Goal: Check status: Check status

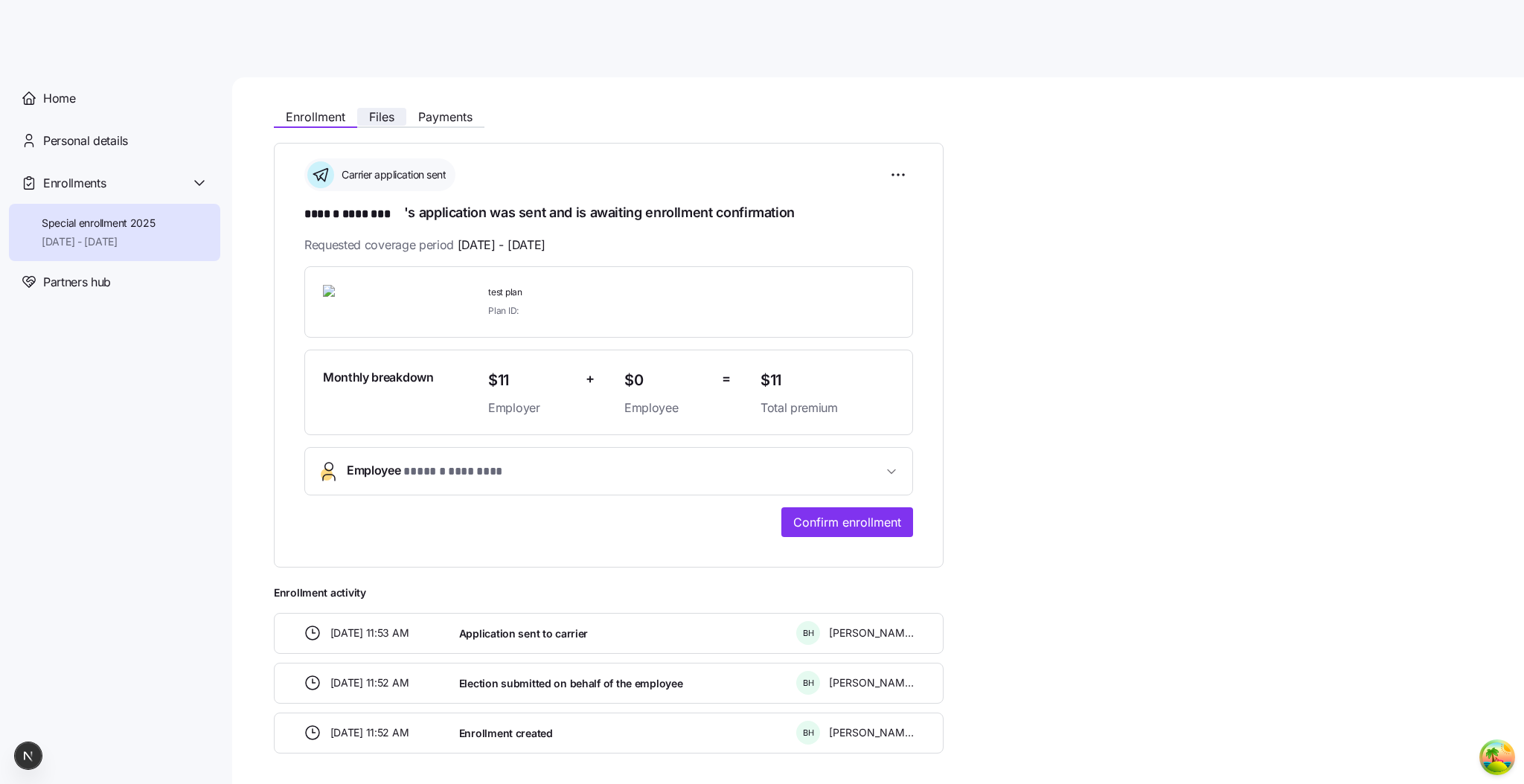
click at [380, 122] on span "Files" at bounding box center [382, 117] width 25 height 12
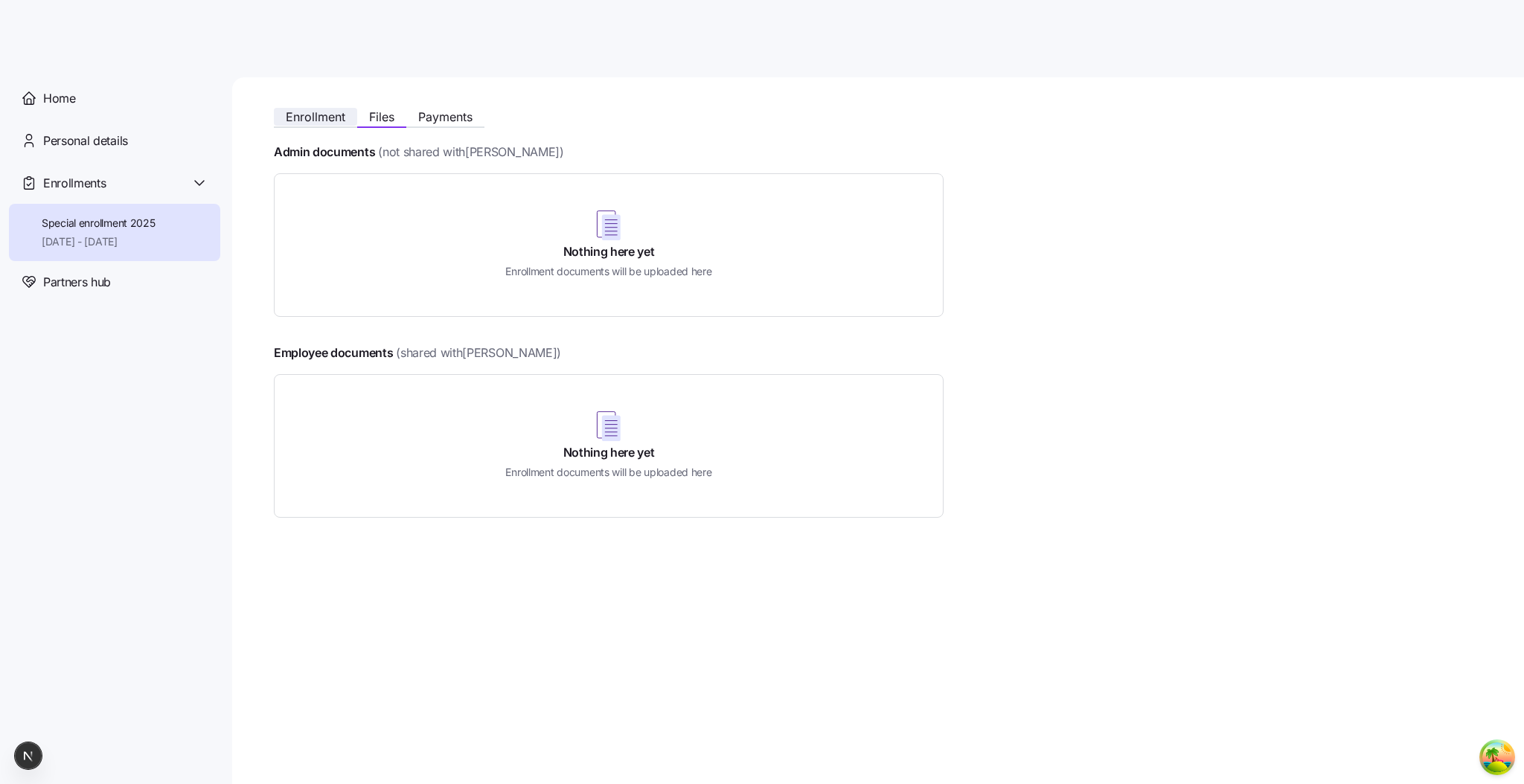
click at [306, 120] on span "Enrollment" at bounding box center [315, 117] width 59 height 12
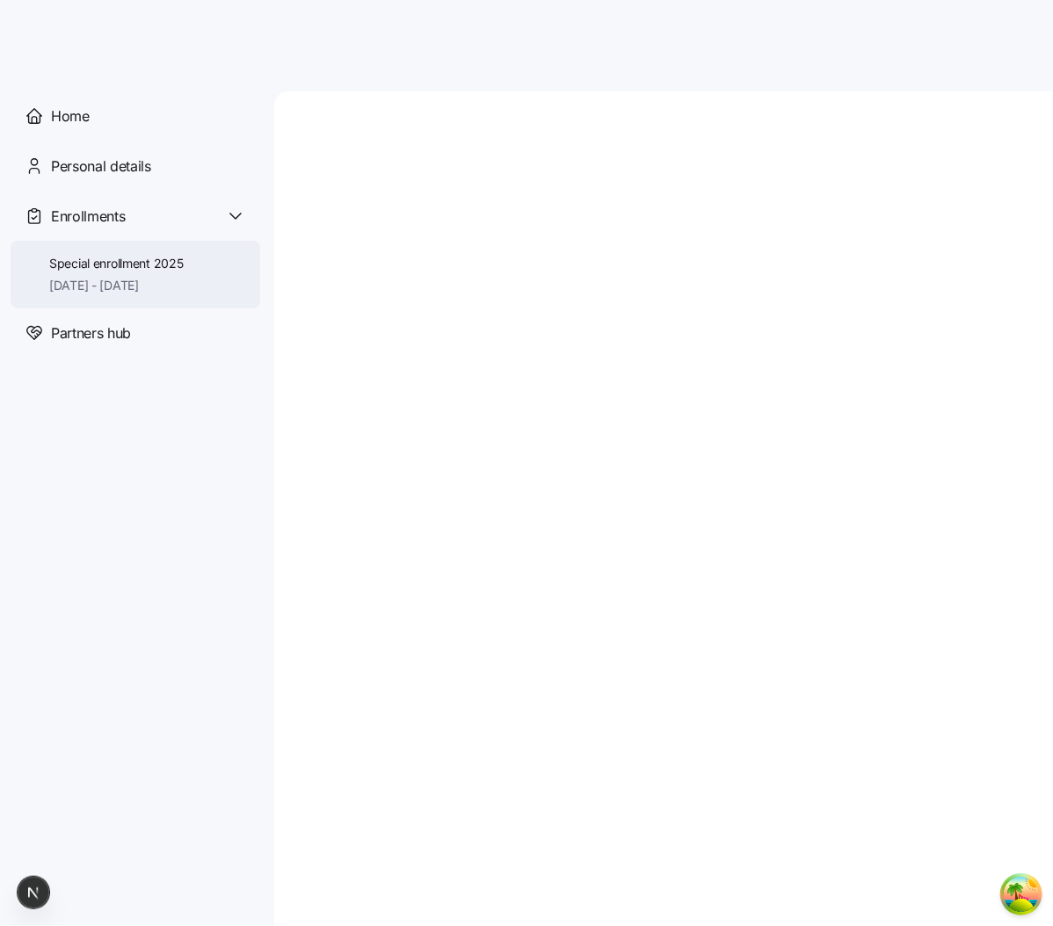
click at [177, 261] on span "Special enrollment 2025" at bounding box center [116, 264] width 134 height 18
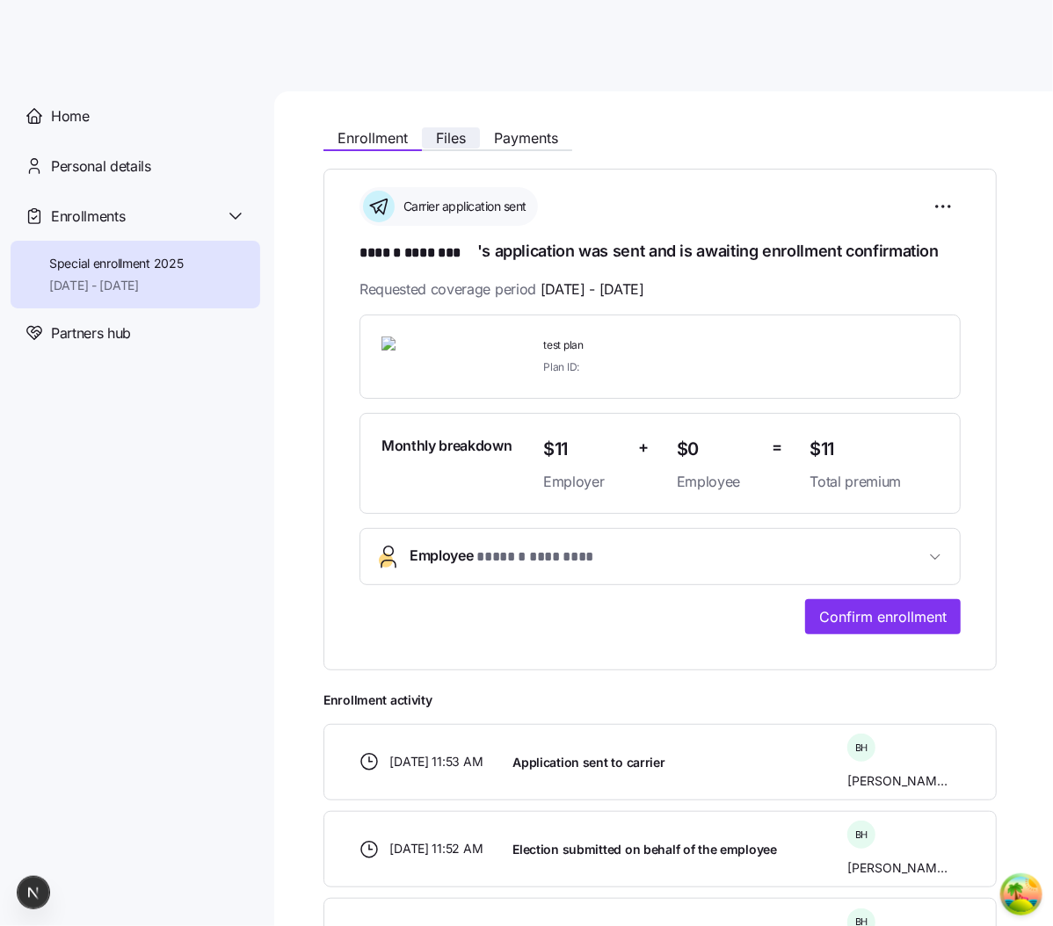
click at [449, 144] on span "Files" at bounding box center [451, 138] width 30 height 14
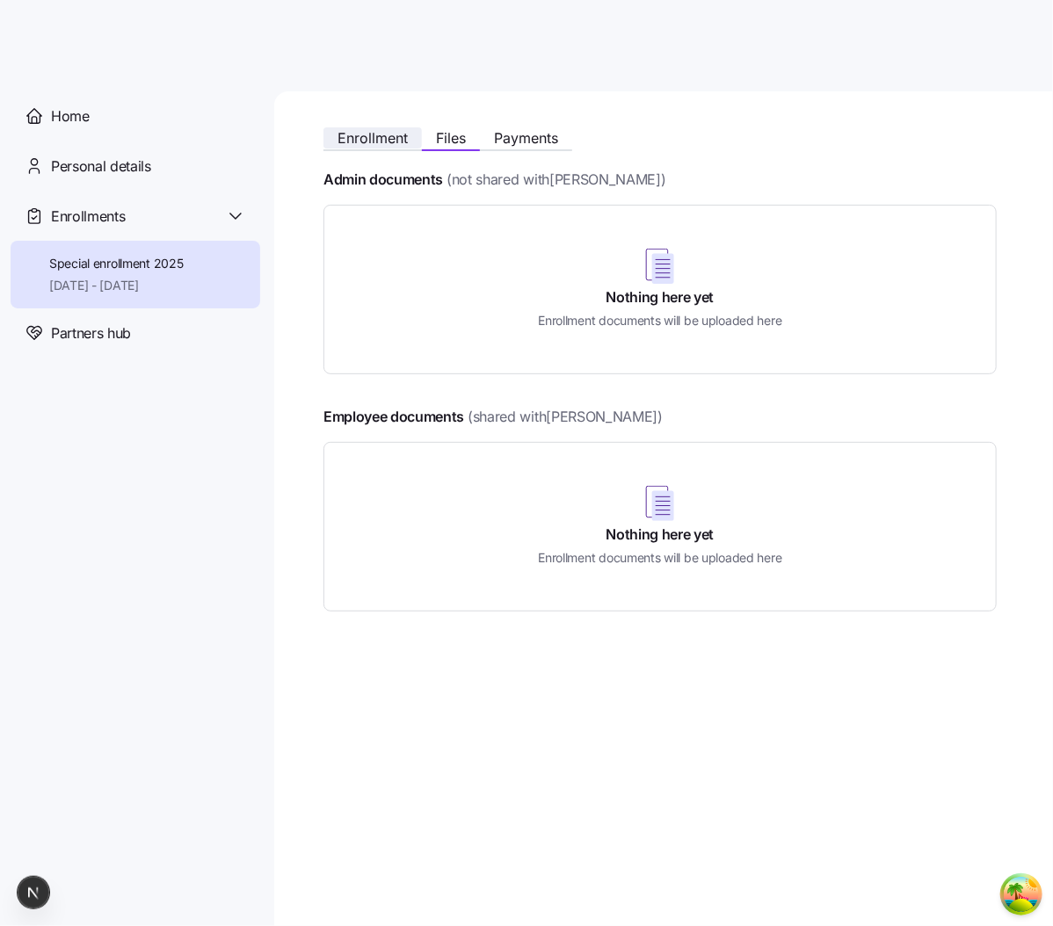
click at [411, 142] on button "Enrollment" at bounding box center [372, 137] width 98 height 21
click at [362, 139] on span "Enrollment" at bounding box center [372, 138] width 70 height 14
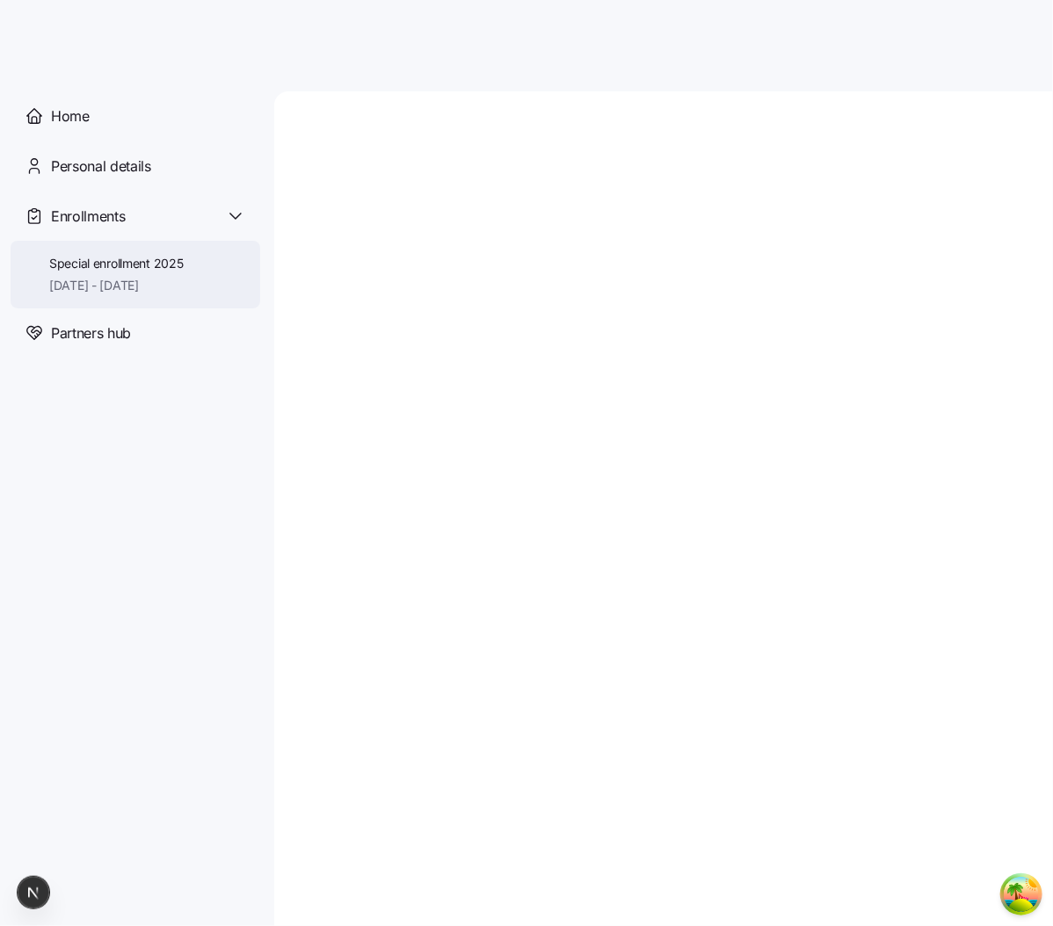
click at [97, 288] on span "[DATE] - [DATE]" at bounding box center [116, 286] width 134 height 18
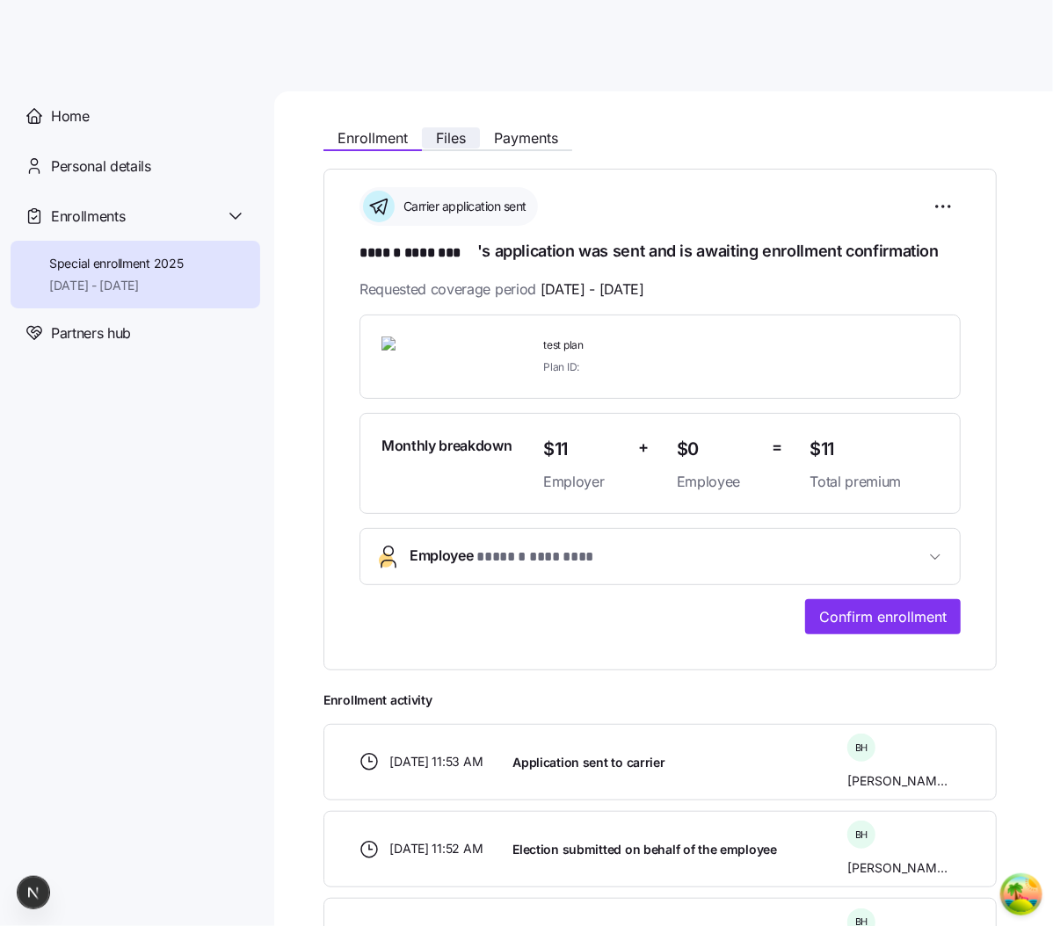
click at [467, 130] on button "Files" at bounding box center [451, 137] width 58 height 21
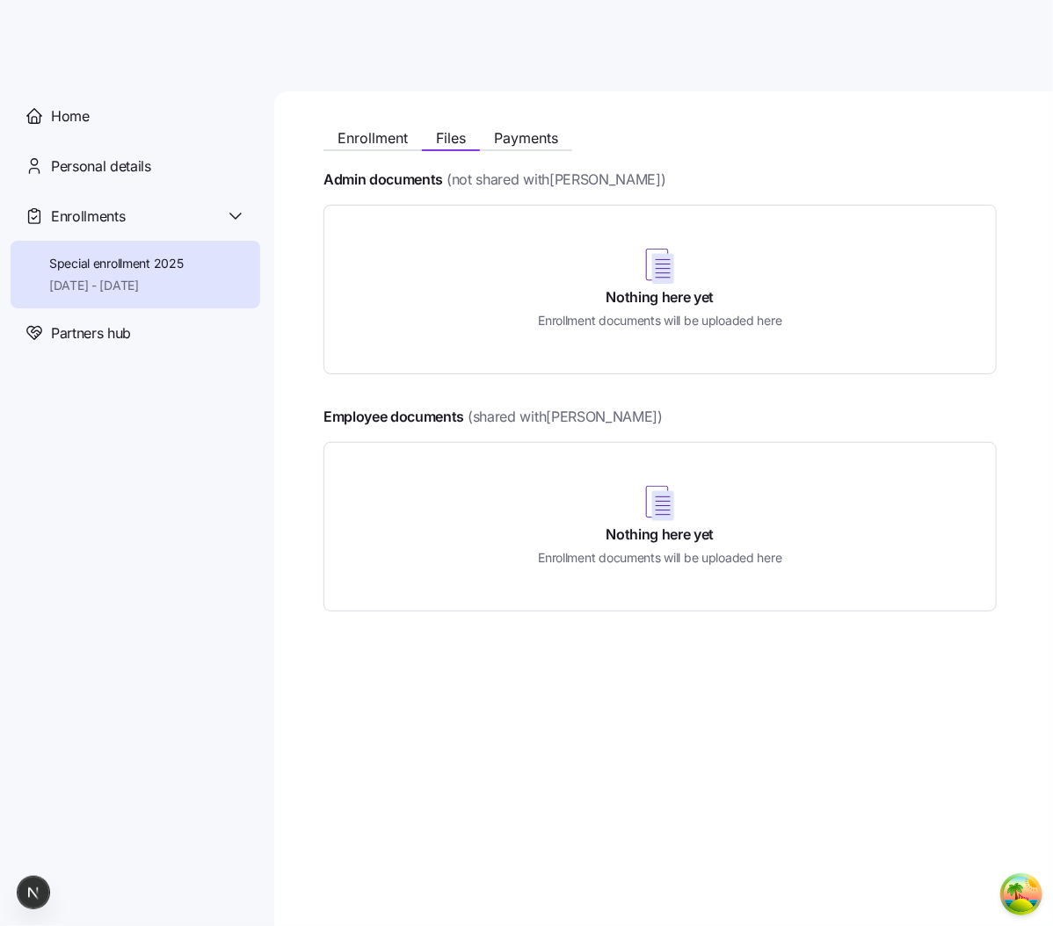
click at [617, 251] on div "Nothing here yet Enrollment documents will be uploaded here" at bounding box center [659, 290] width 629 height 126
click at [682, 301] on h4 "Nothing here yet" at bounding box center [660, 297] width 108 height 20
click at [546, 149] on div "Enrollment Files Payments" at bounding box center [447, 140] width 249 height 21
click at [543, 147] on button "Payments" at bounding box center [526, 137] width 92 height 21
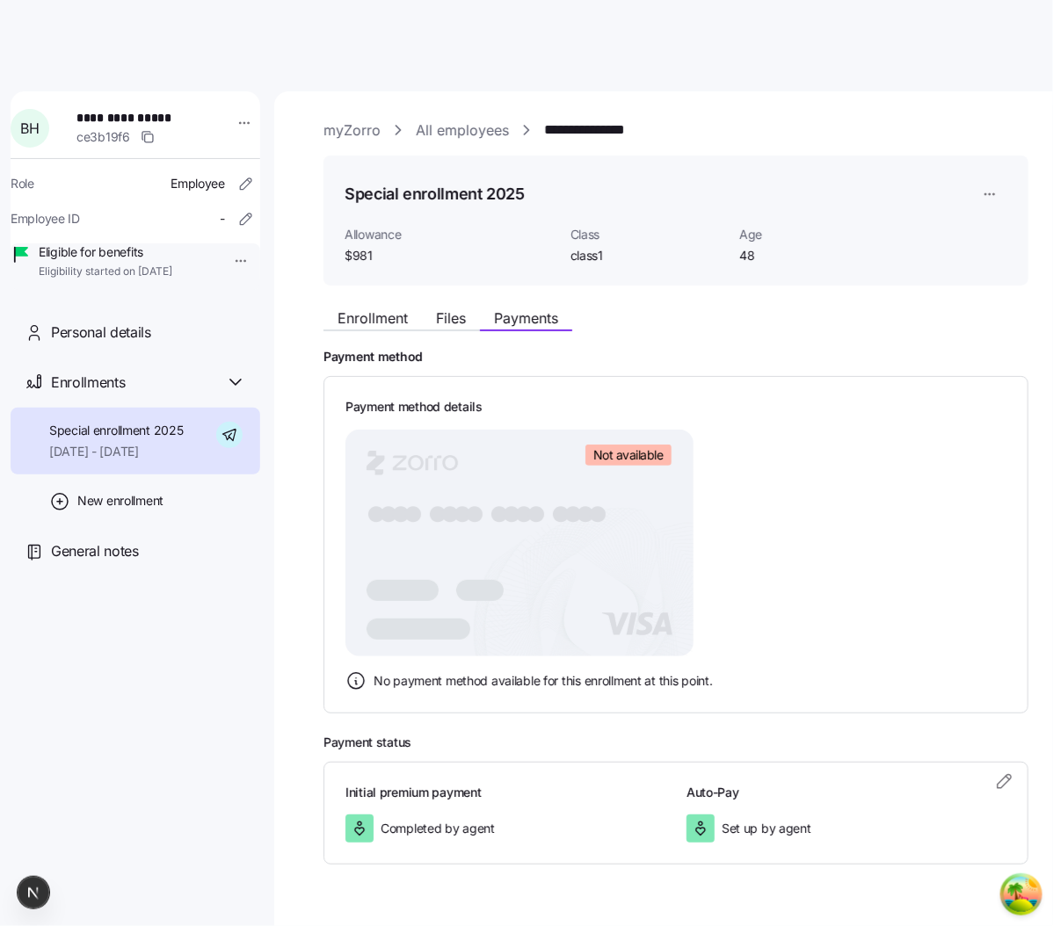
click at [117, 460] on span "[DATE] - [DATE]" at bounding box center [116, 452] width 134 height 18
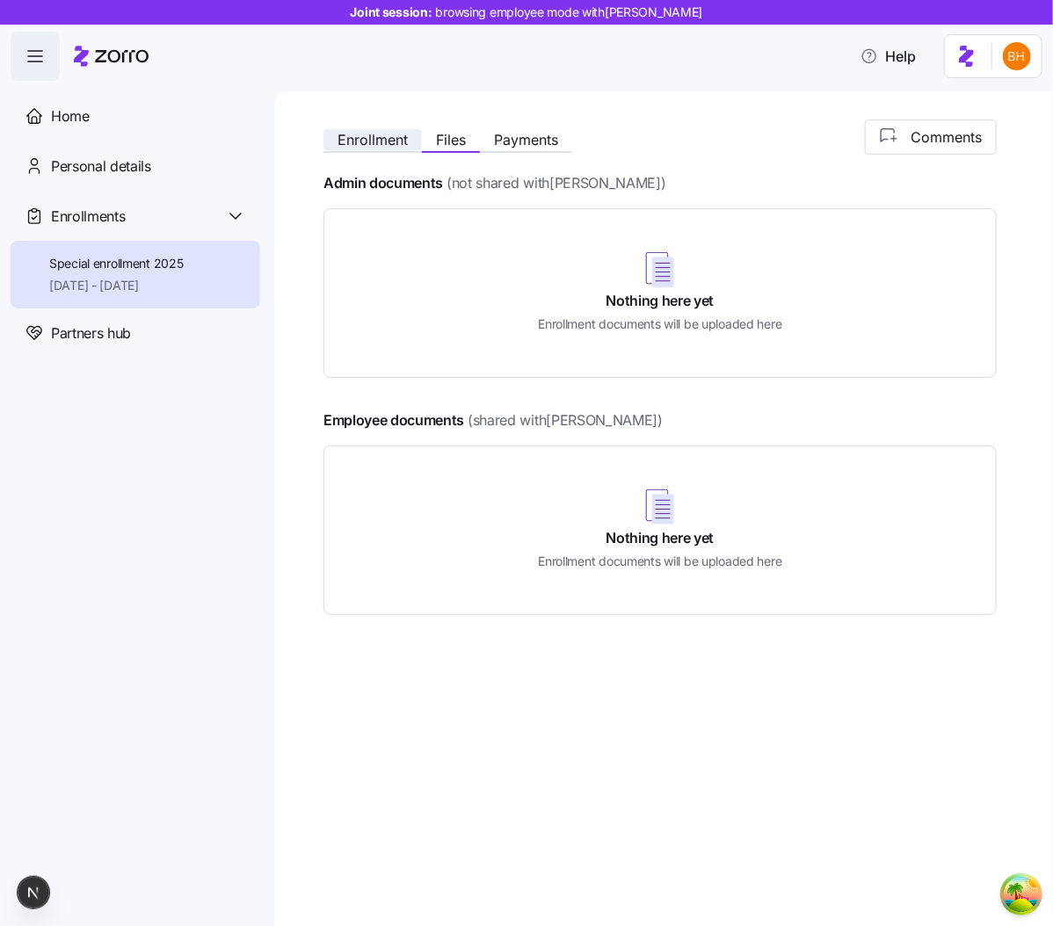
click at [346, 146] on span "Enrollment" at bounding box center [372, 140] width 70 height 14
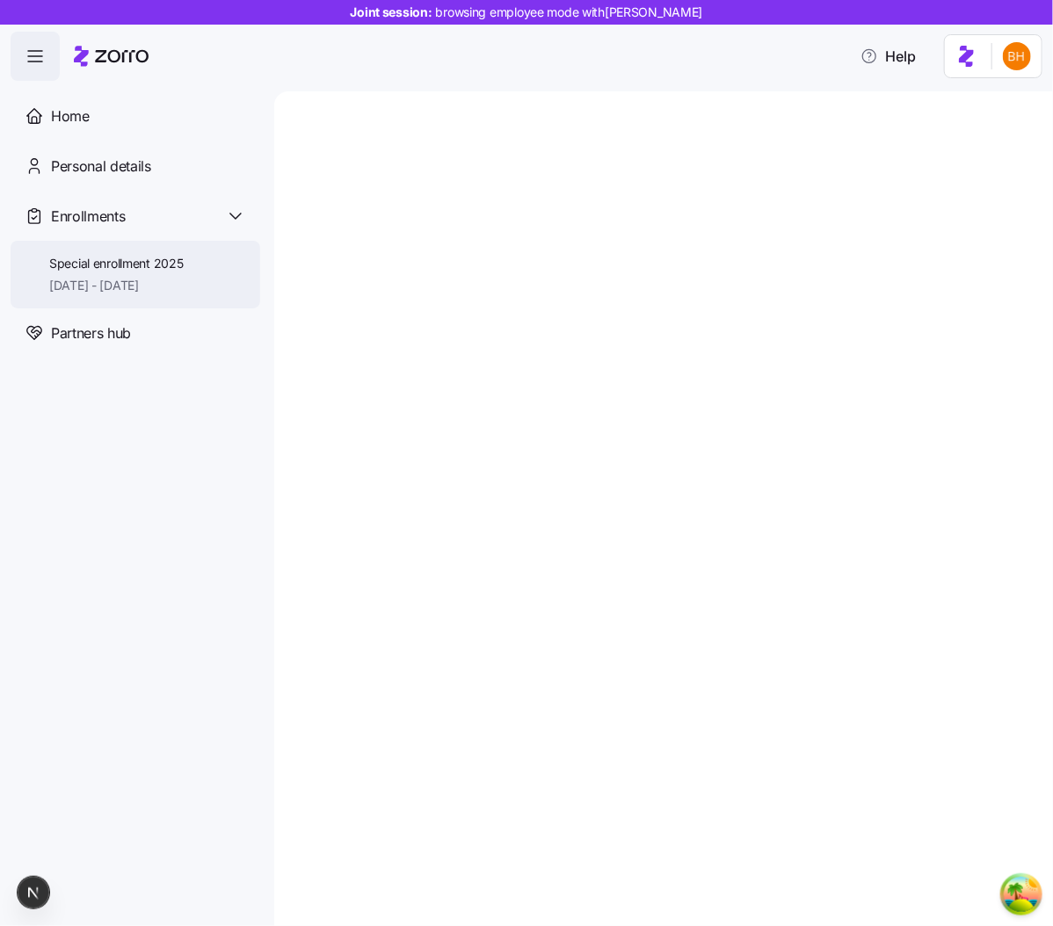
click at [182, 265] on span "Special enrollment 2025" at bounding box center [116, 264] width 134 height 18
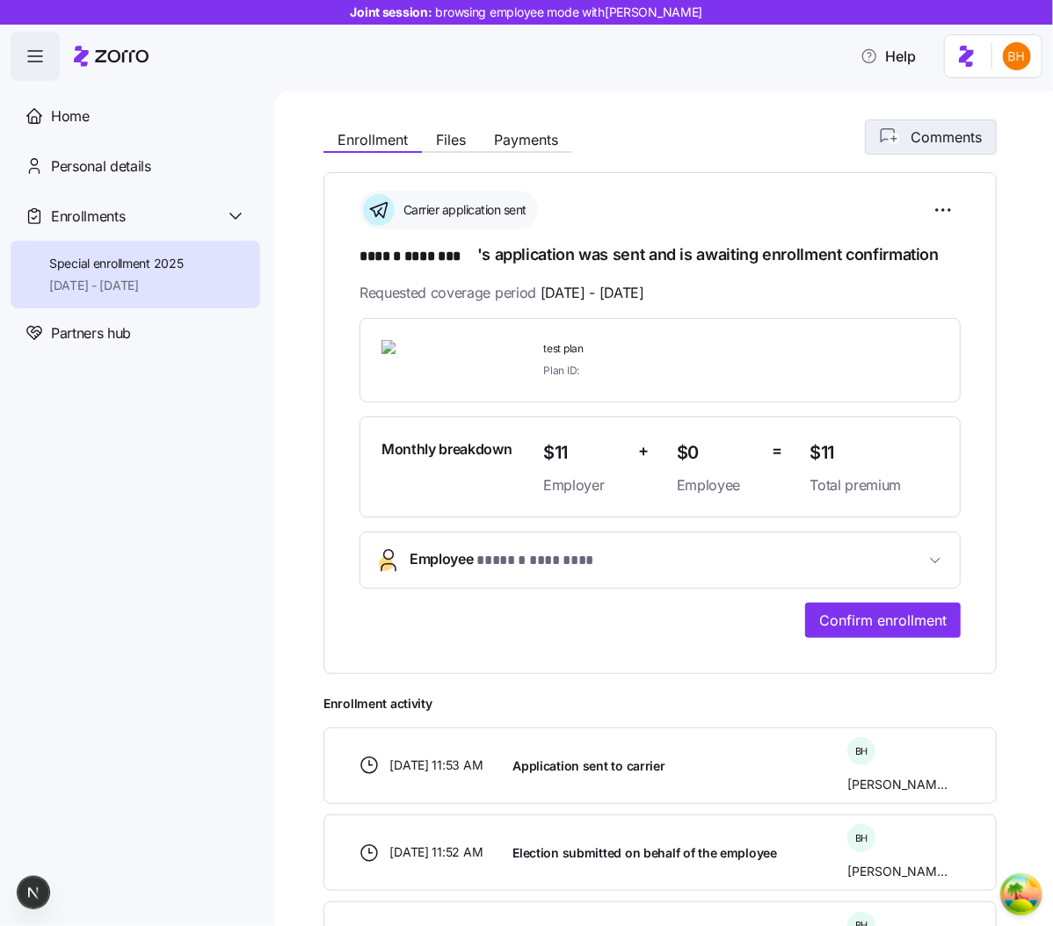
click at [955, 127] on span "Comments" at bounding box center [945, 137] width 71 height 21
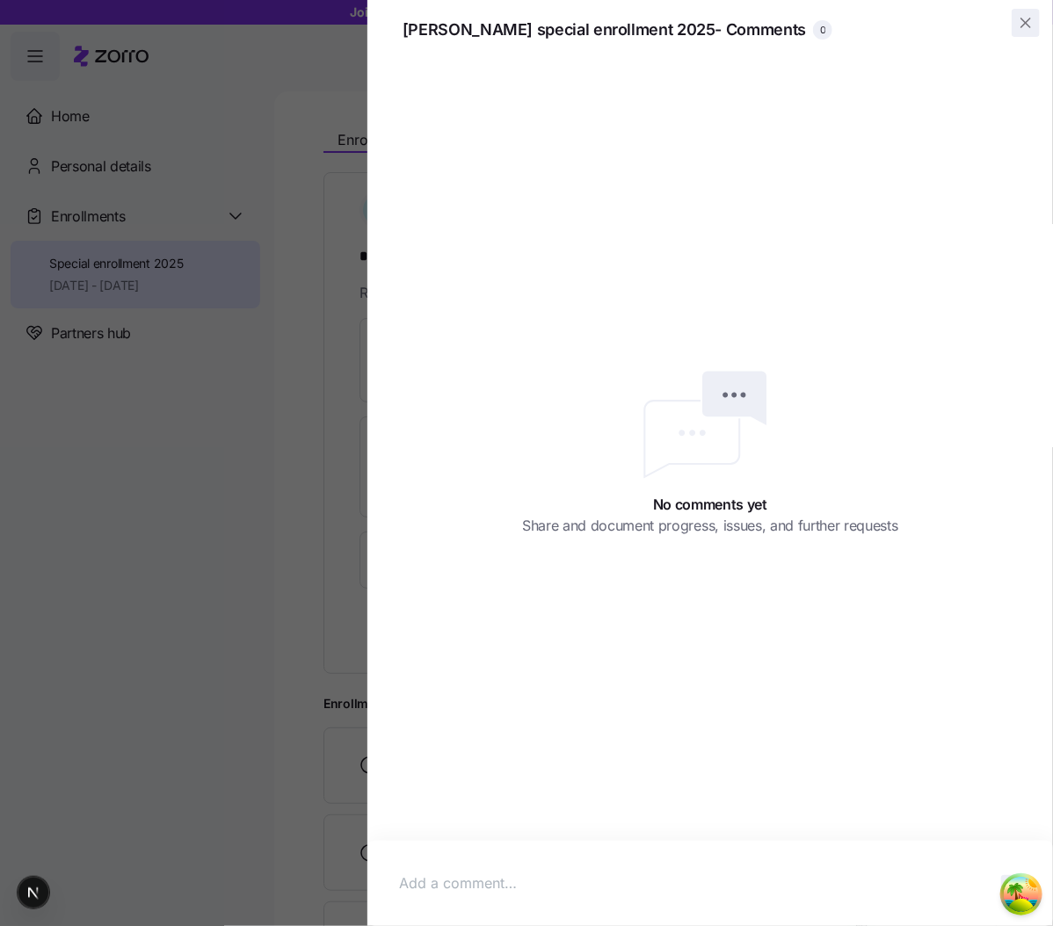
click at [1022, 29] on icon "button" at bounding box center [1026, 23] width 18 height 18
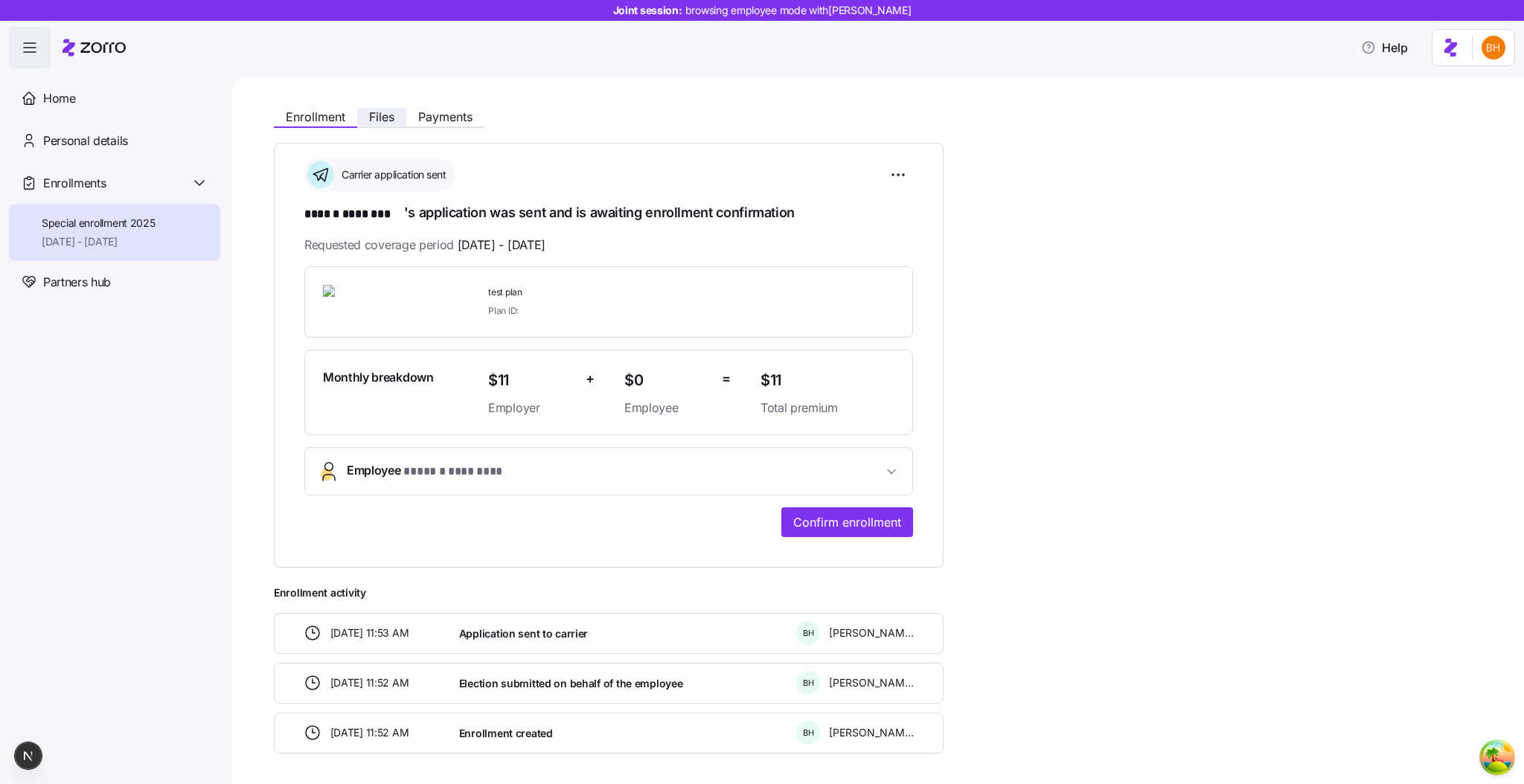
click at [374, 123] on span "Files" at bounding box center [382, 117] width 25 height 12
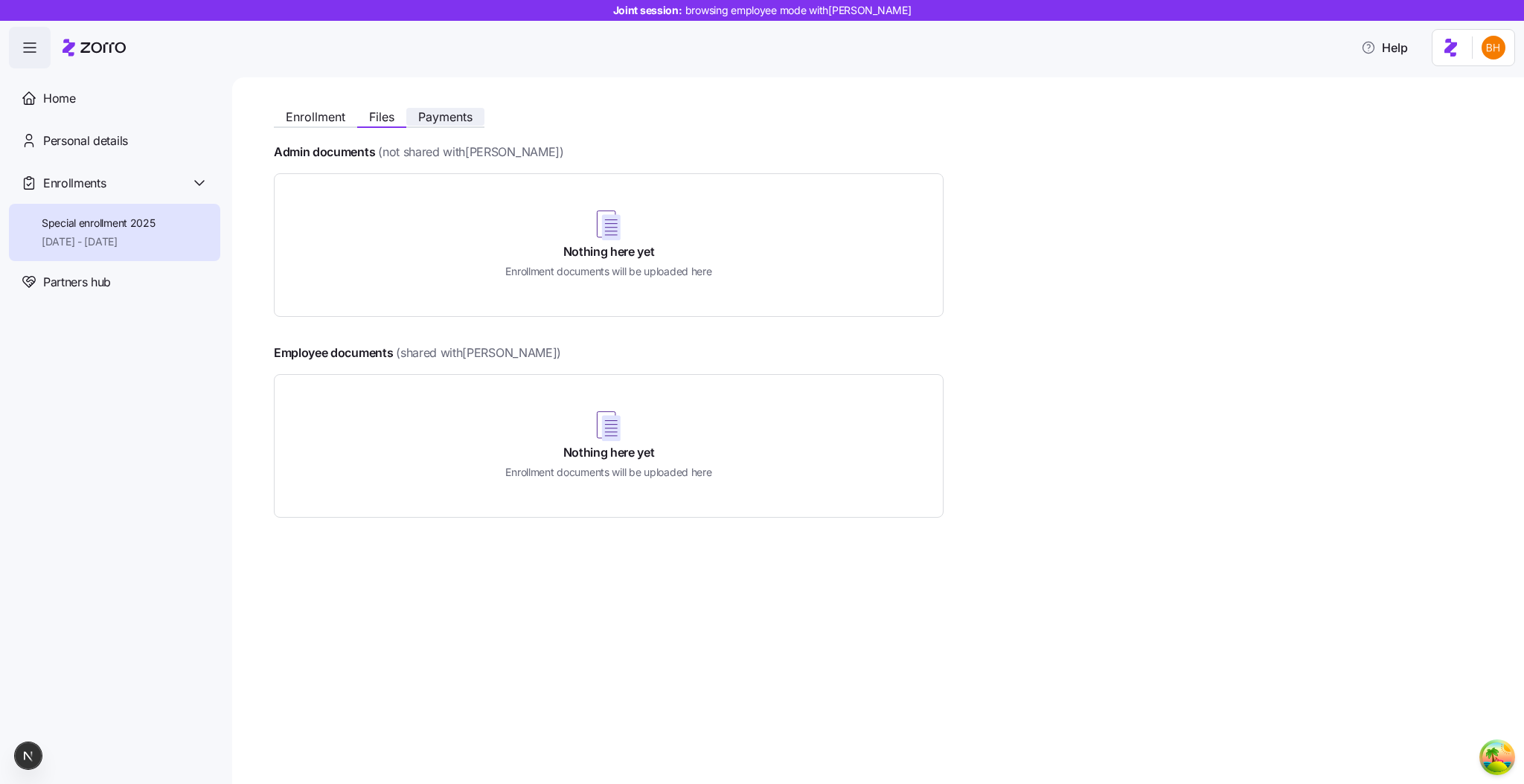
click at [456, 119] on span "Payments" at bounding box center [445, 117] width 54 height 12
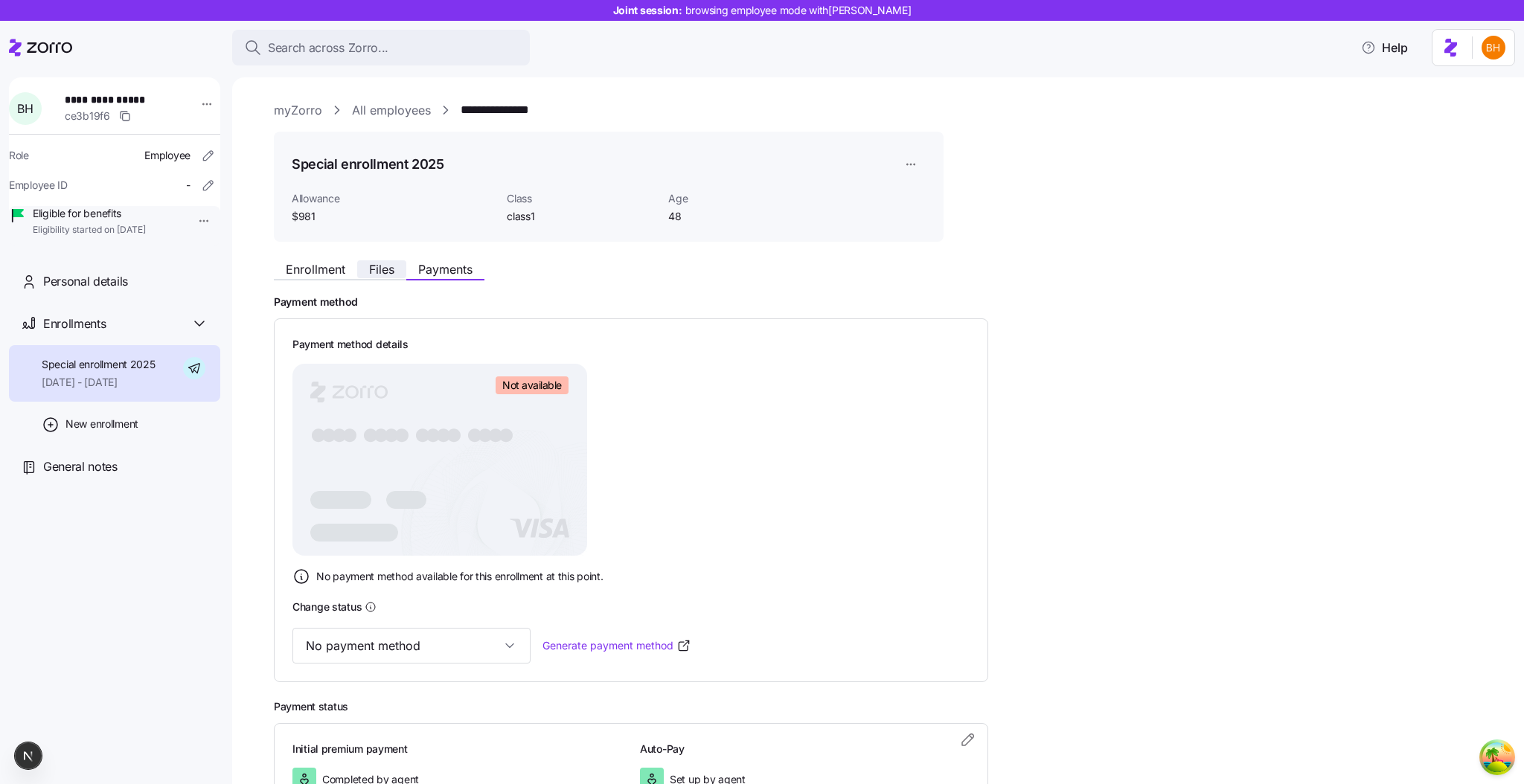
click at [367, 271] on button "Files" at bounding box center [382, 269] width 49 height 18
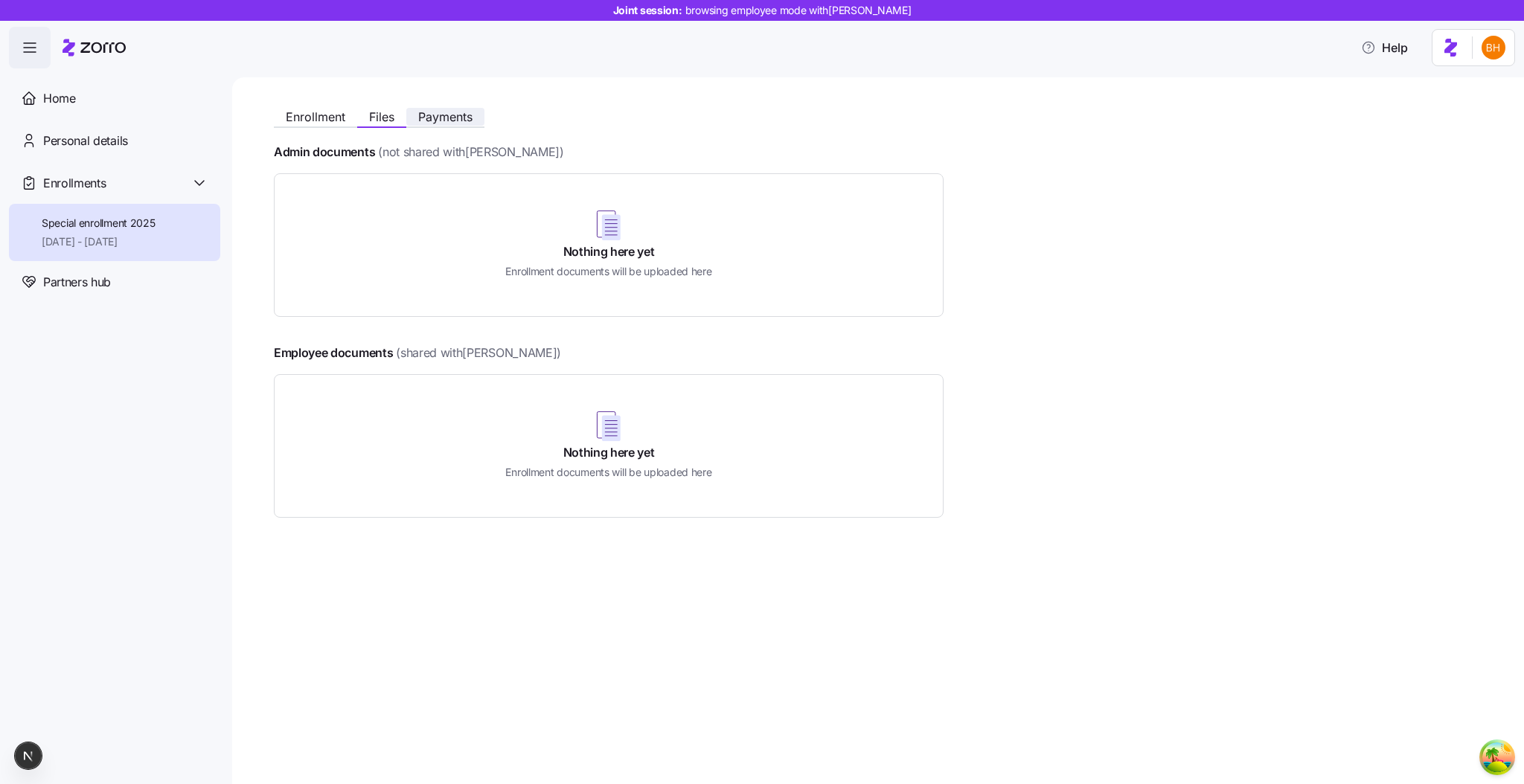
click at [426, 121] on span "Payments" at bounding box center [445, 117] width 54 height 12
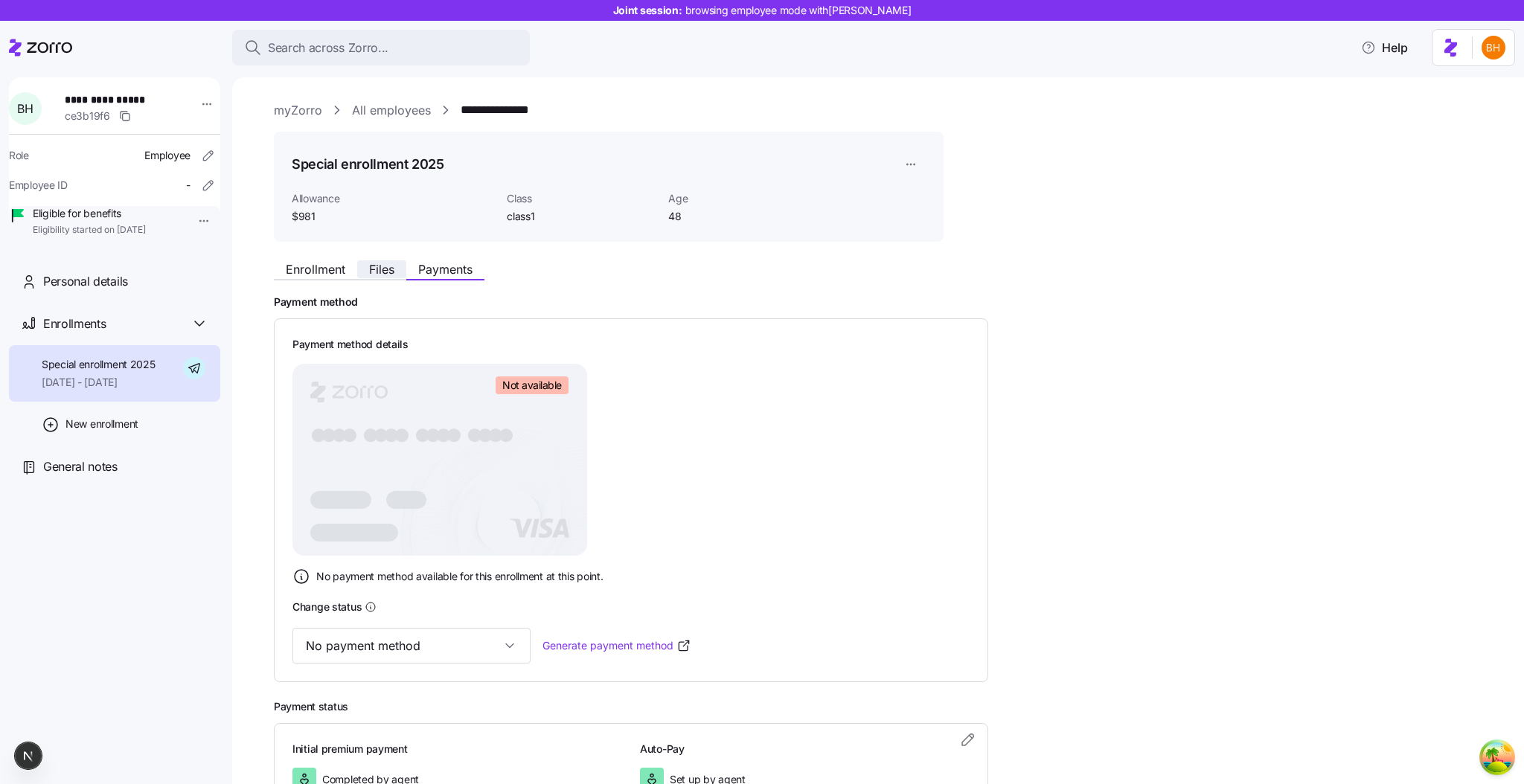
click at [374, 273] on span "Files" at bounding box center [382, 269] width 25 height 12
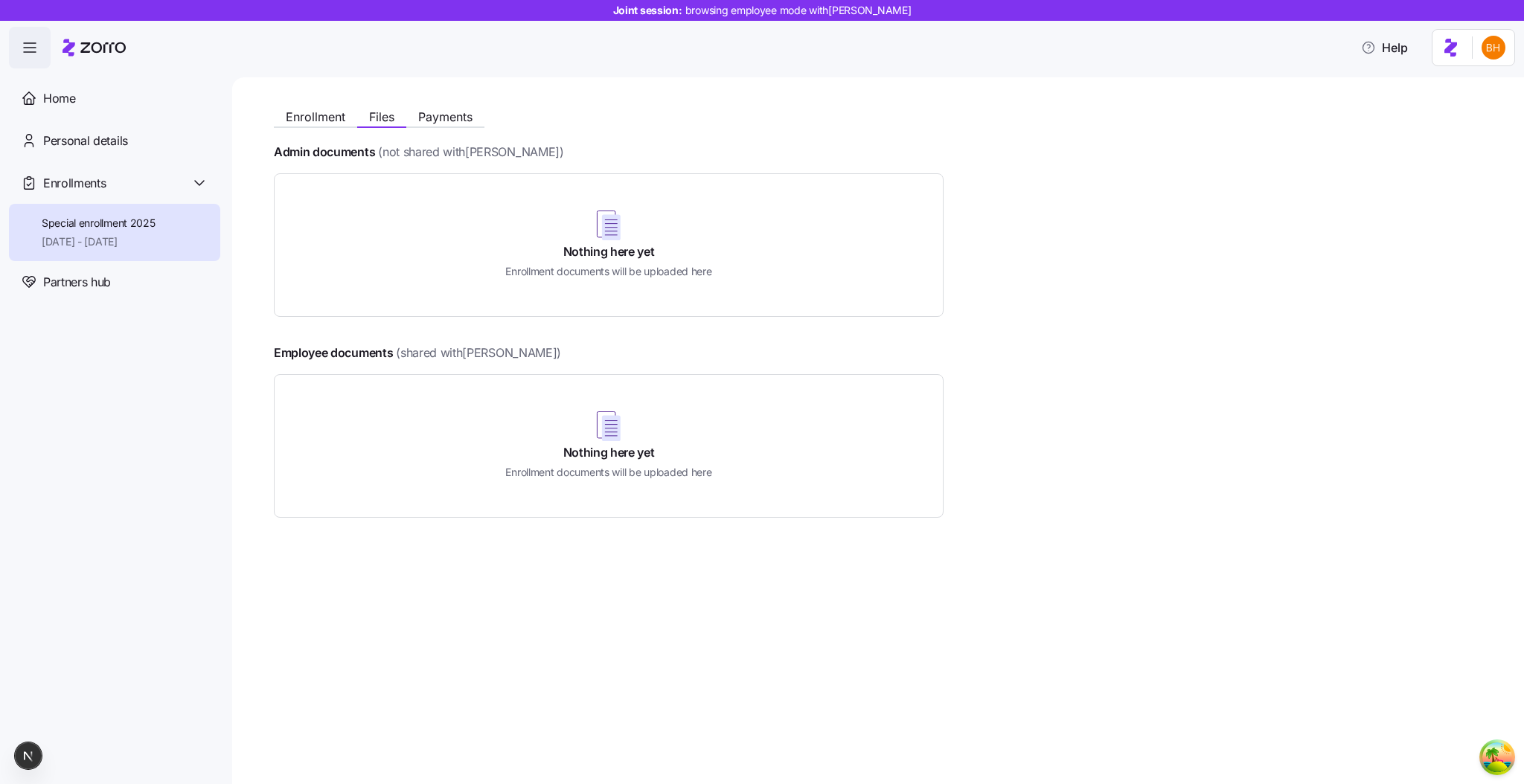
click at [487, 113] on div "Enrollment Files Payments" at bounding box center [608, 115] width 670 height 27
click at [472, 113] on span "Payments" at bounding box center [445, 117] width 54 height 12
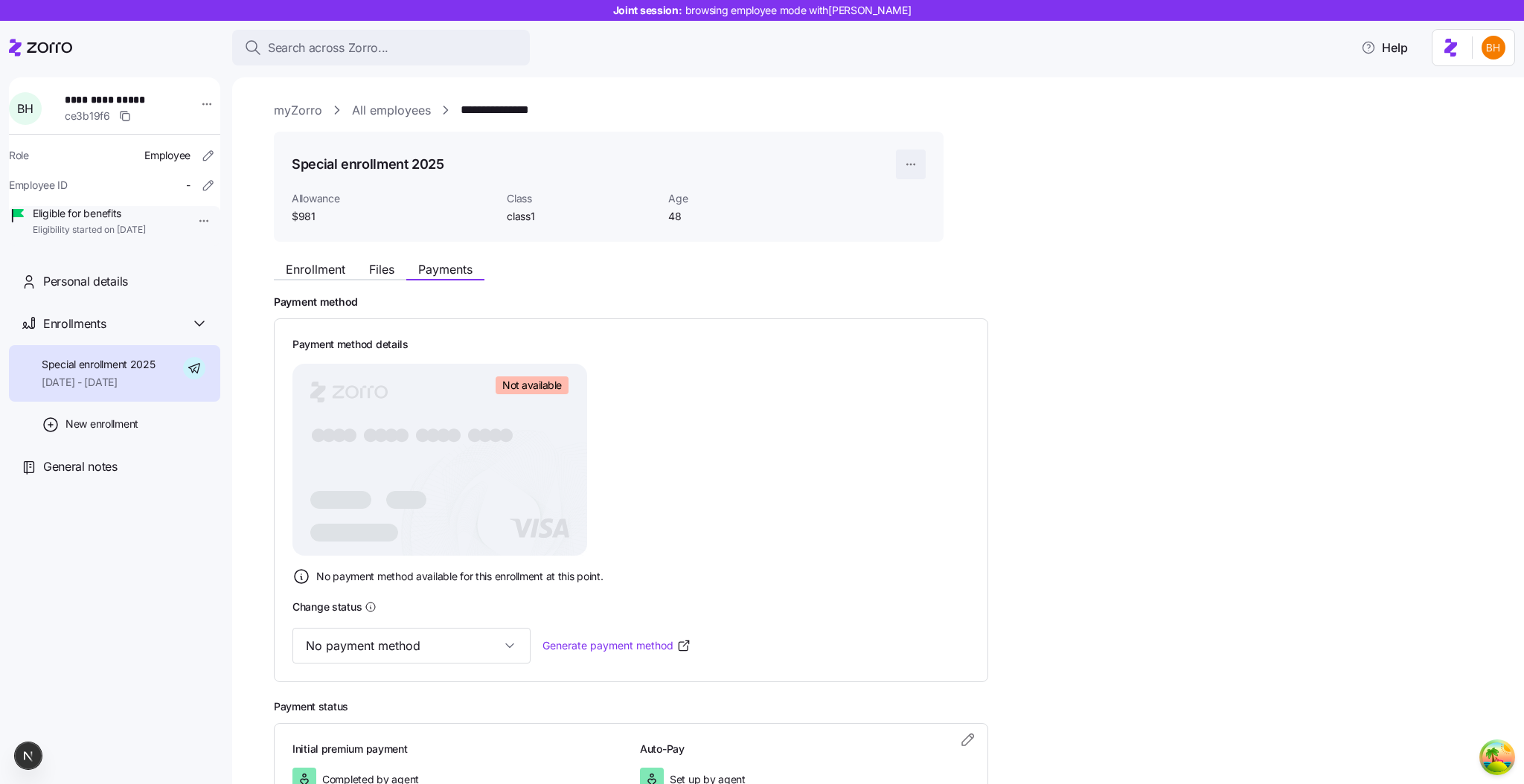
click at [891, 163] on html "**********" at bounding box center [762, 388] width 1524 height 776
click at [891, 171] on html "**********" at bounding box center [762, 388] width 1524 height 776
click at [374, 263] on span "Files" at bounding box center [382, 269] width 25 height 12
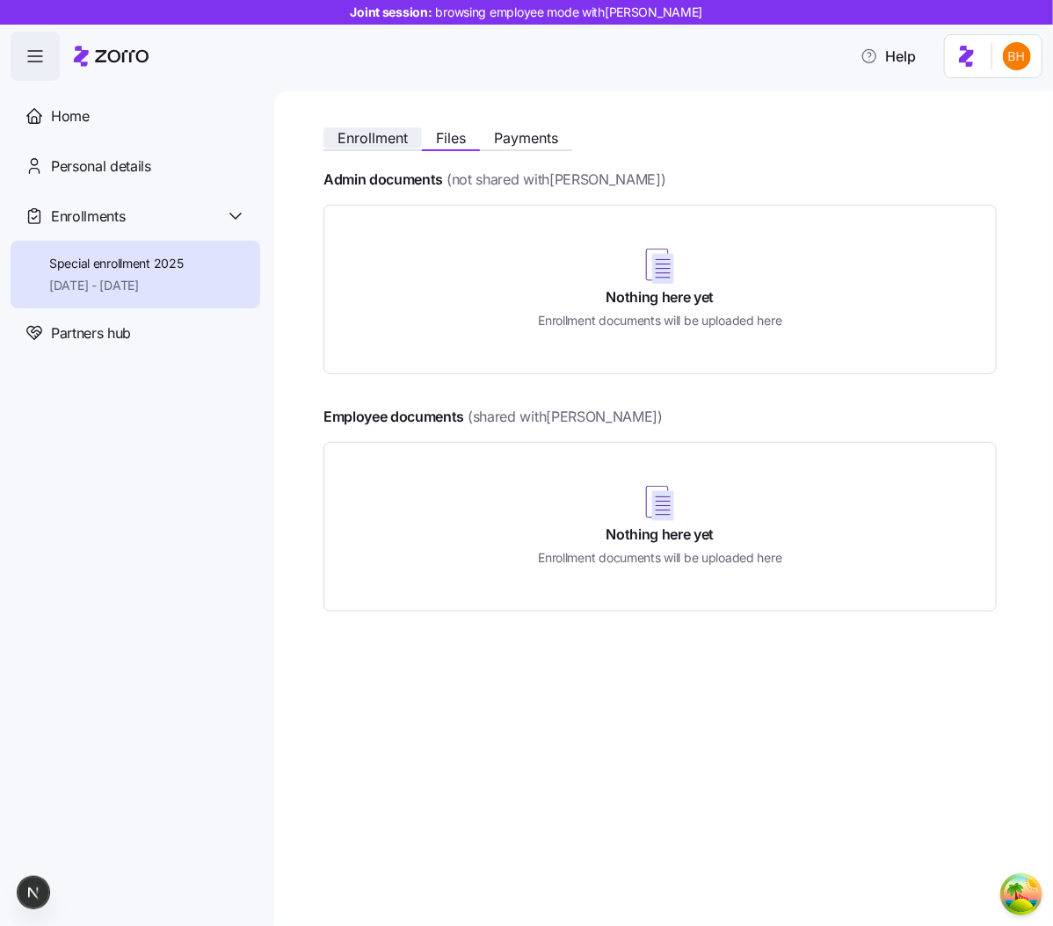
click at [353, 138] on span "Enrollment" at bounding box center [372, 138] width 70 height 14
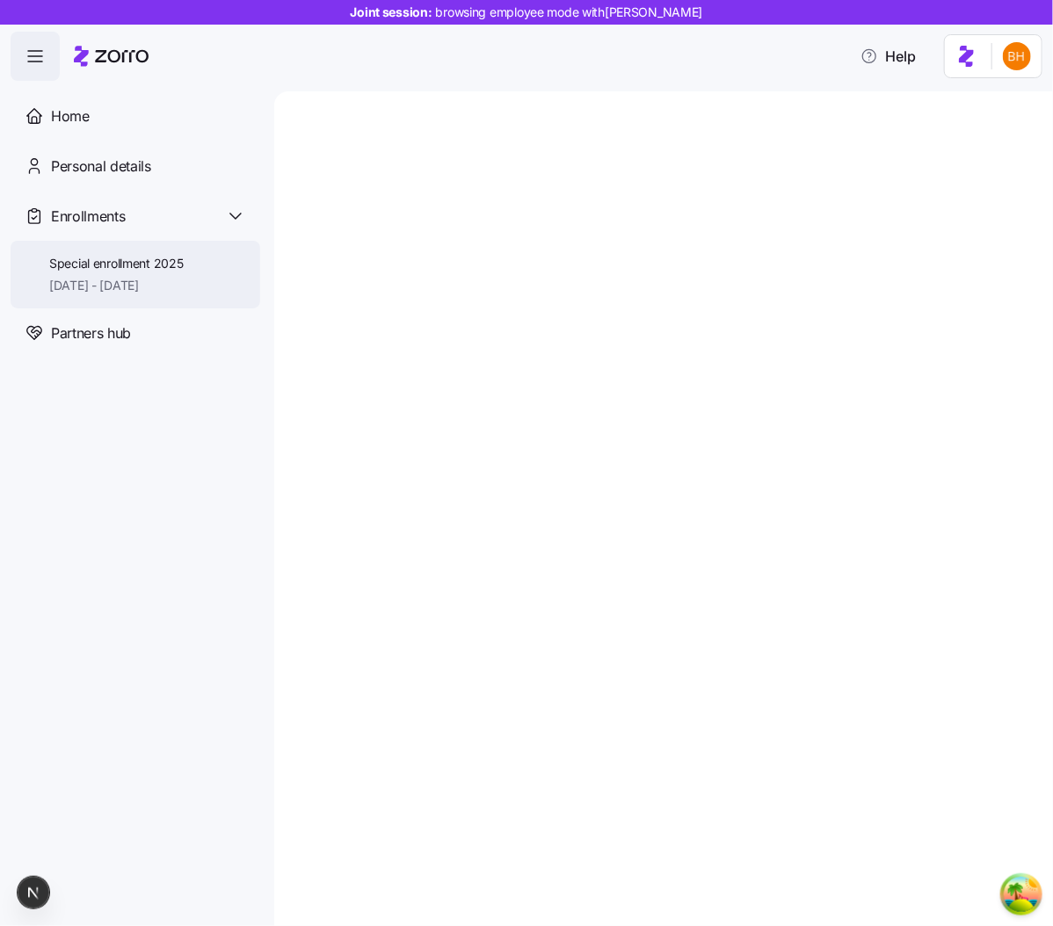
click at [124, 272] on span "Special enrollment 2025" at bounding box center [116, 264] width 134 height 18
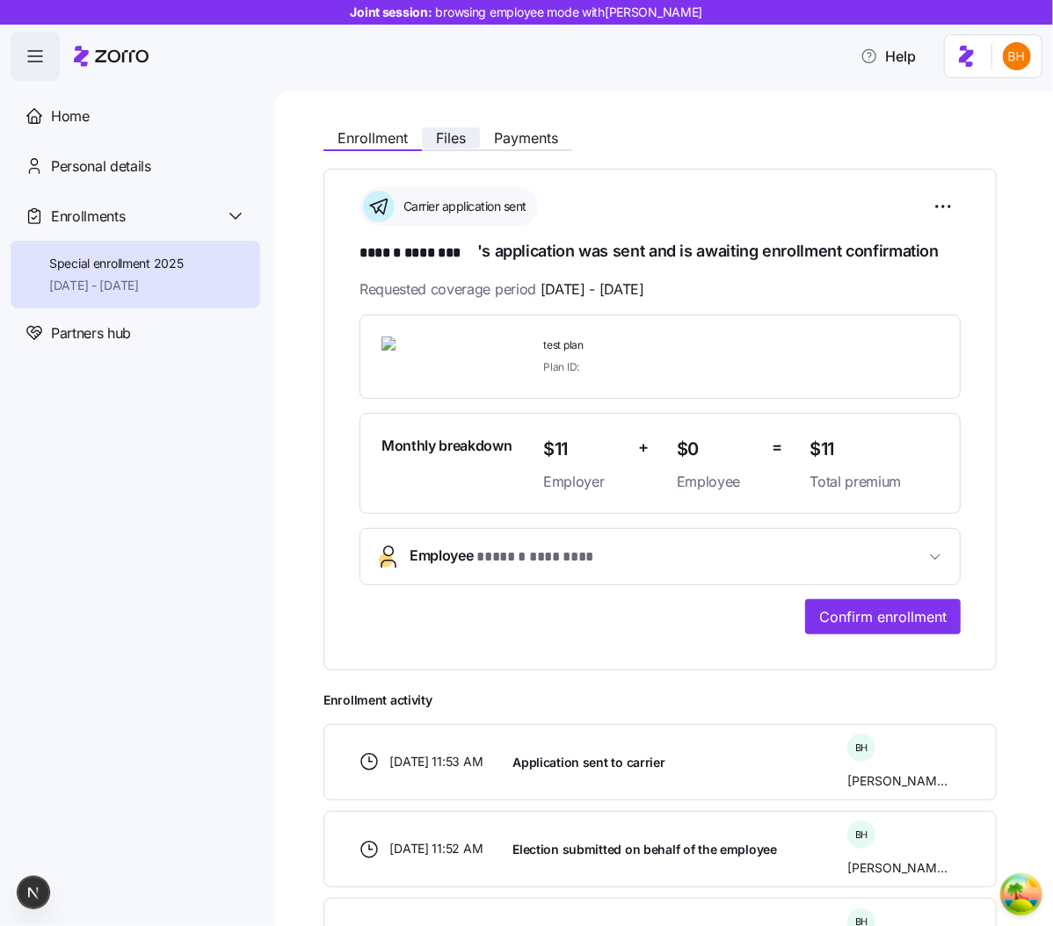
click at [464, 141] on span "Files" at bounding box center [451, 138] width 30 height 14
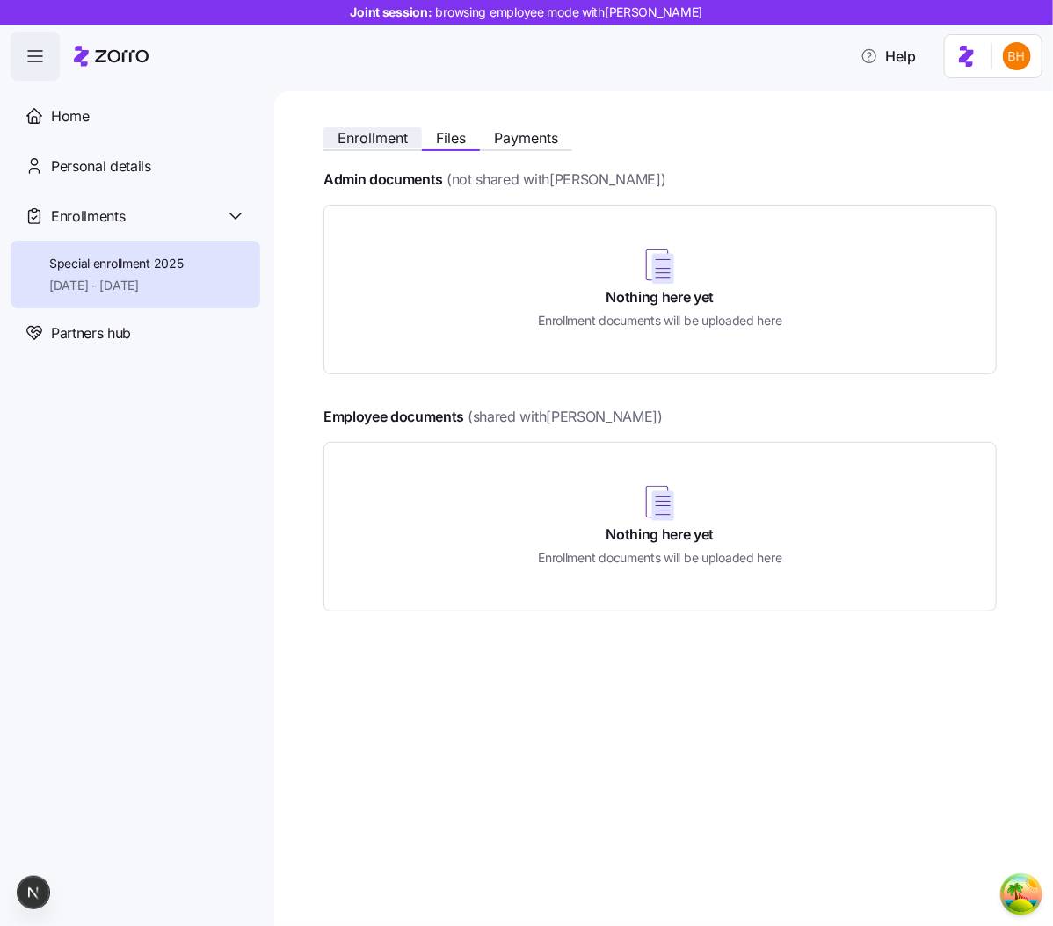
click at [414, 139] on button "Enrollment" at bounding box center [372, 137] width 98 height 21
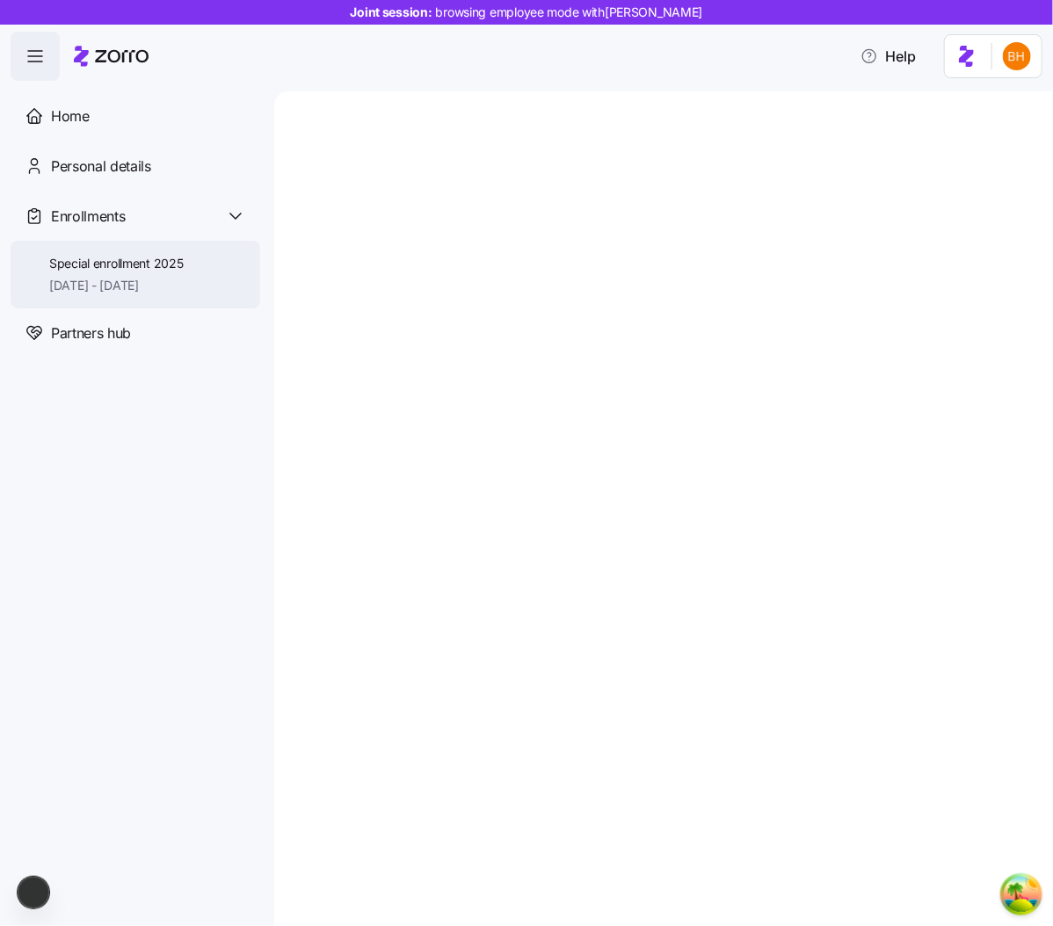
click at [141, 275] on div "Special enrollment 2025 11/01/2025 - 12/31/2025" at bounding box center [116, 275] width 134 height 40
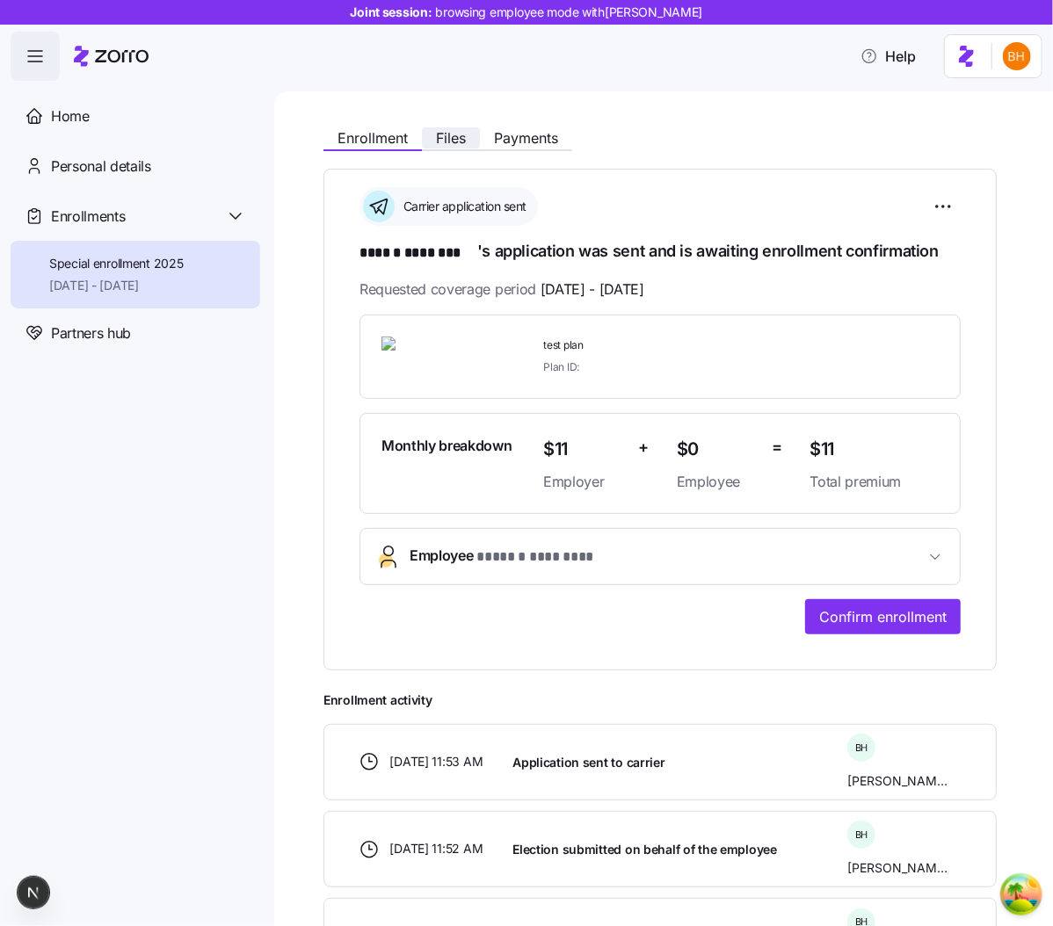
click at [459, 135] on span "Files" at bounding box center [451, 138] width 30 height 14
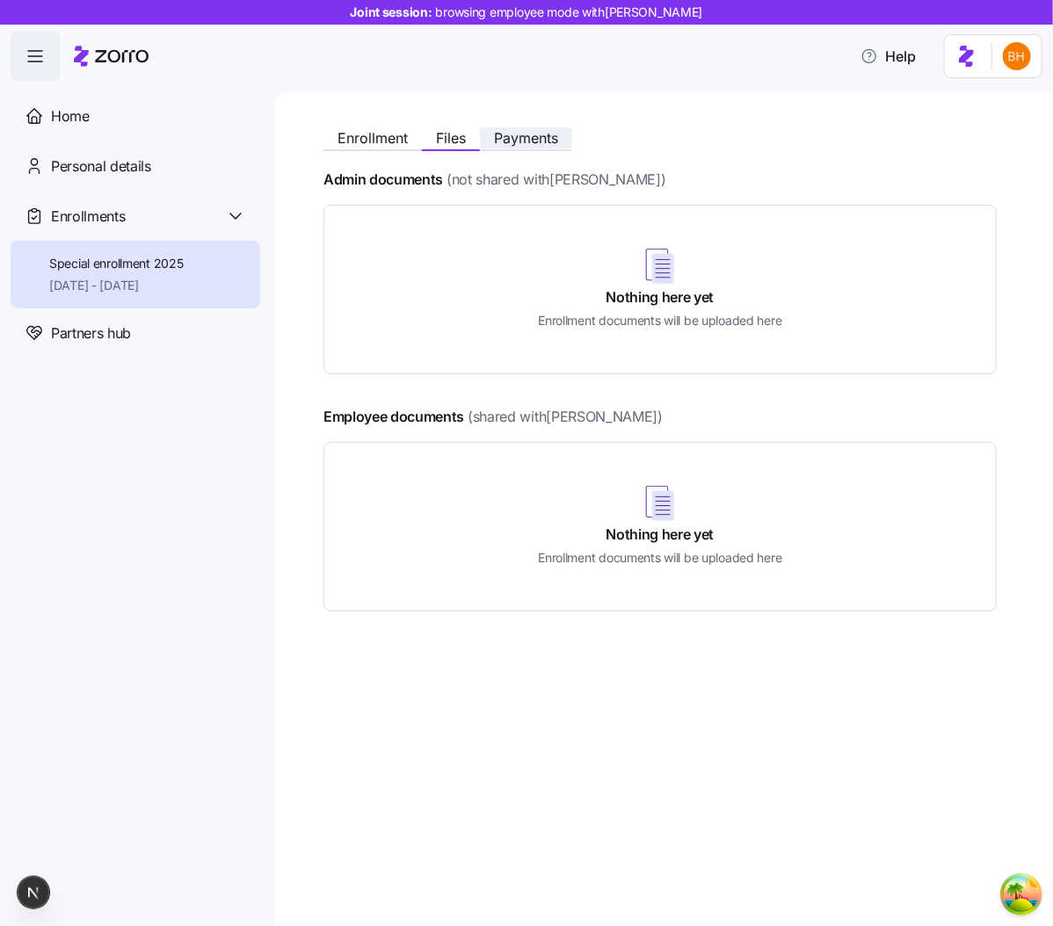
click at [509, 136] on span "Payments" at bounding box center [526, 138] width 64 height 14
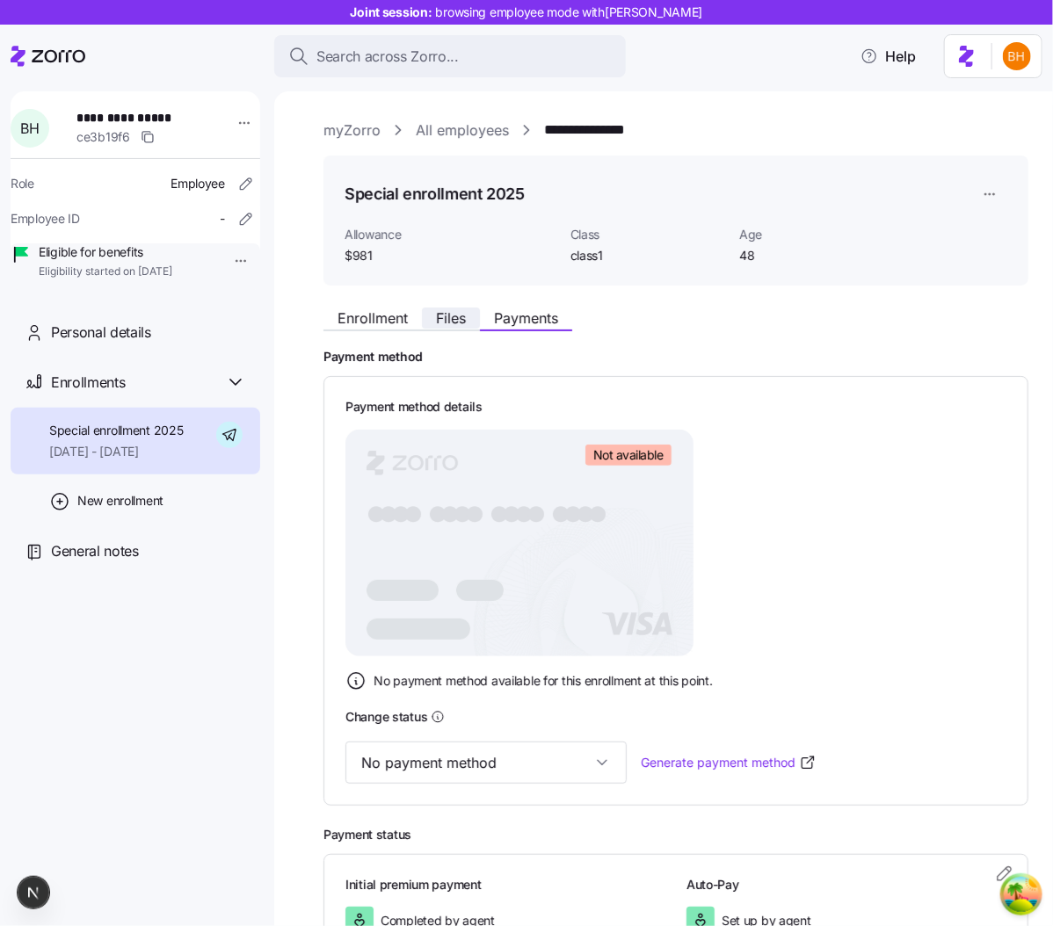
click at [438, 325] on span "Files" at bounding box center [451, 318] width 30 height 14
click at [457, 321] on span "Files" at bounding box center [451, 318] width 30 height 14
click at [396, 320] on span "Enrollment" at bounding box center [372, 318] width 70 height 14
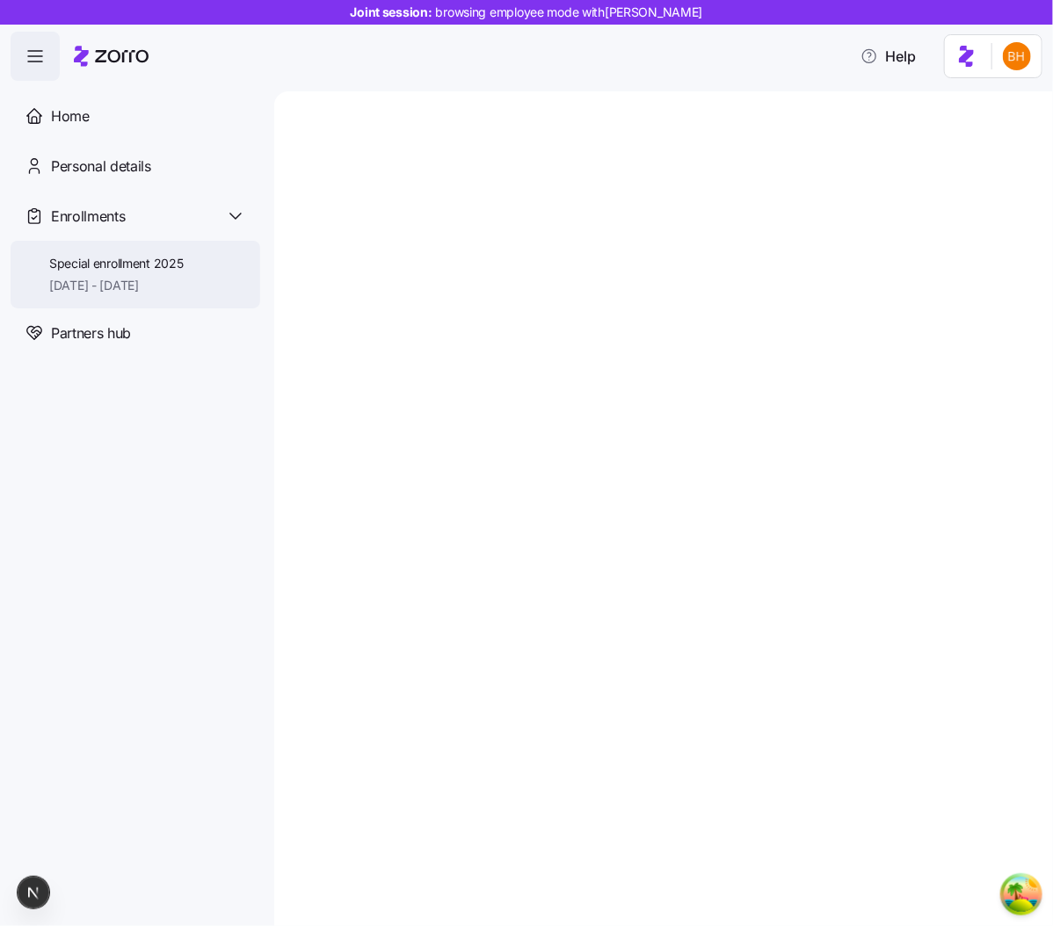
click at [183, 275] on div "Special enrollment 2025 11/01/2025 - 12/31/2025" at bounding box center [116, 275] width 134 height 40
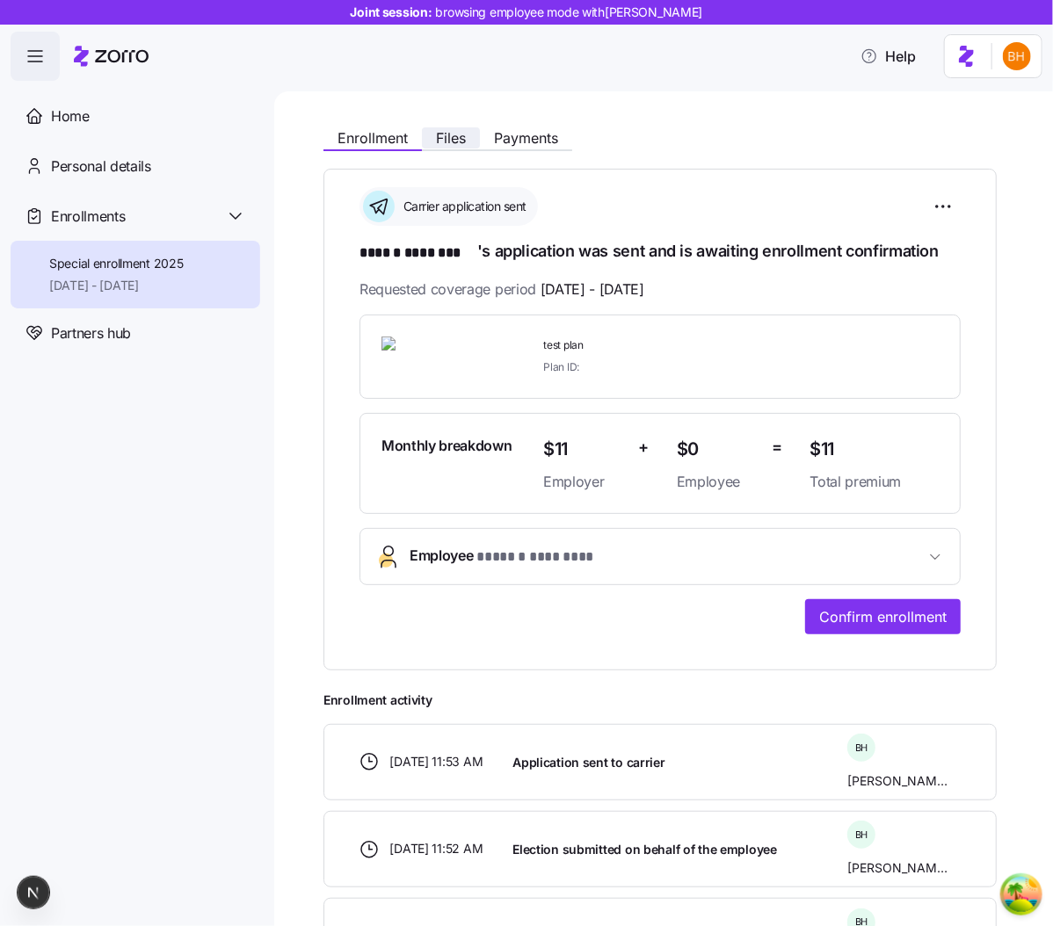
click at [446, 147] on button "Files" at bounding box center [451, 137] width 58 height 21
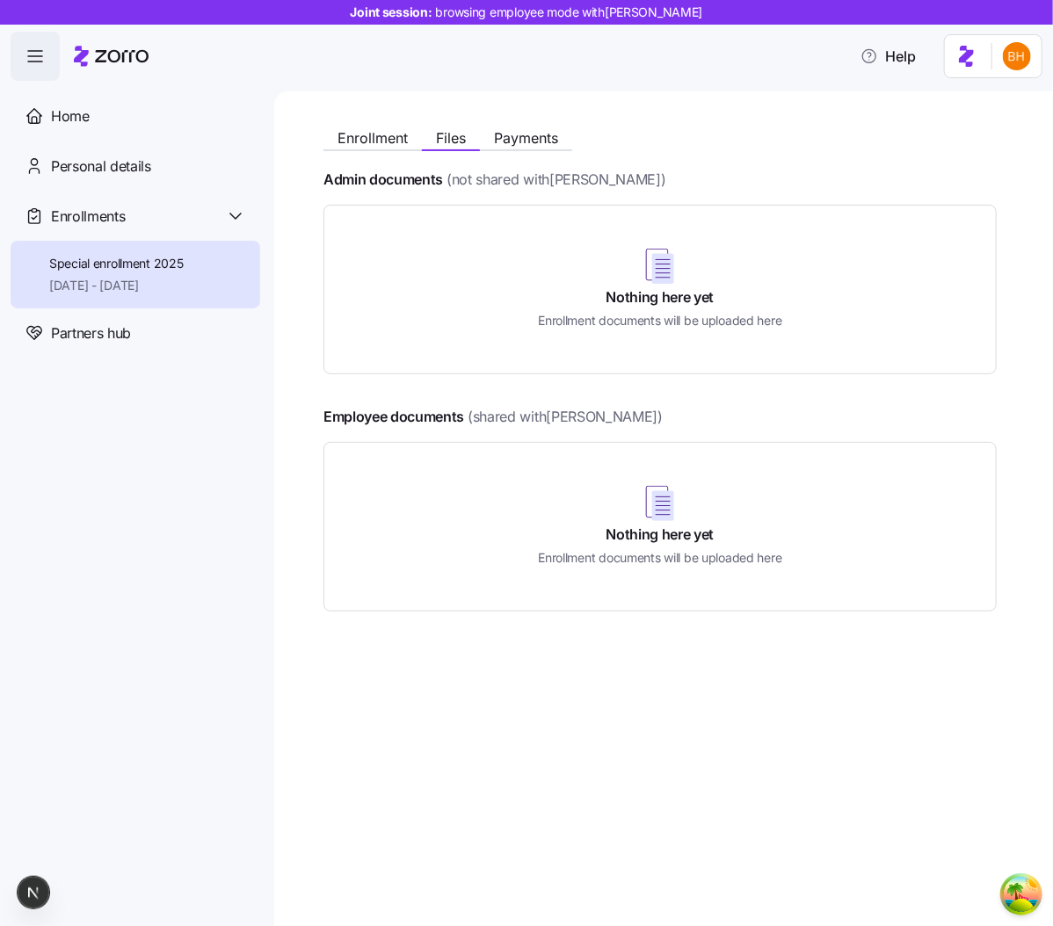
click at [824, 170] on div "Admin documents (not shared with Bohdan Horhadze )" at bounding box center [659, 180] width 673 height 22
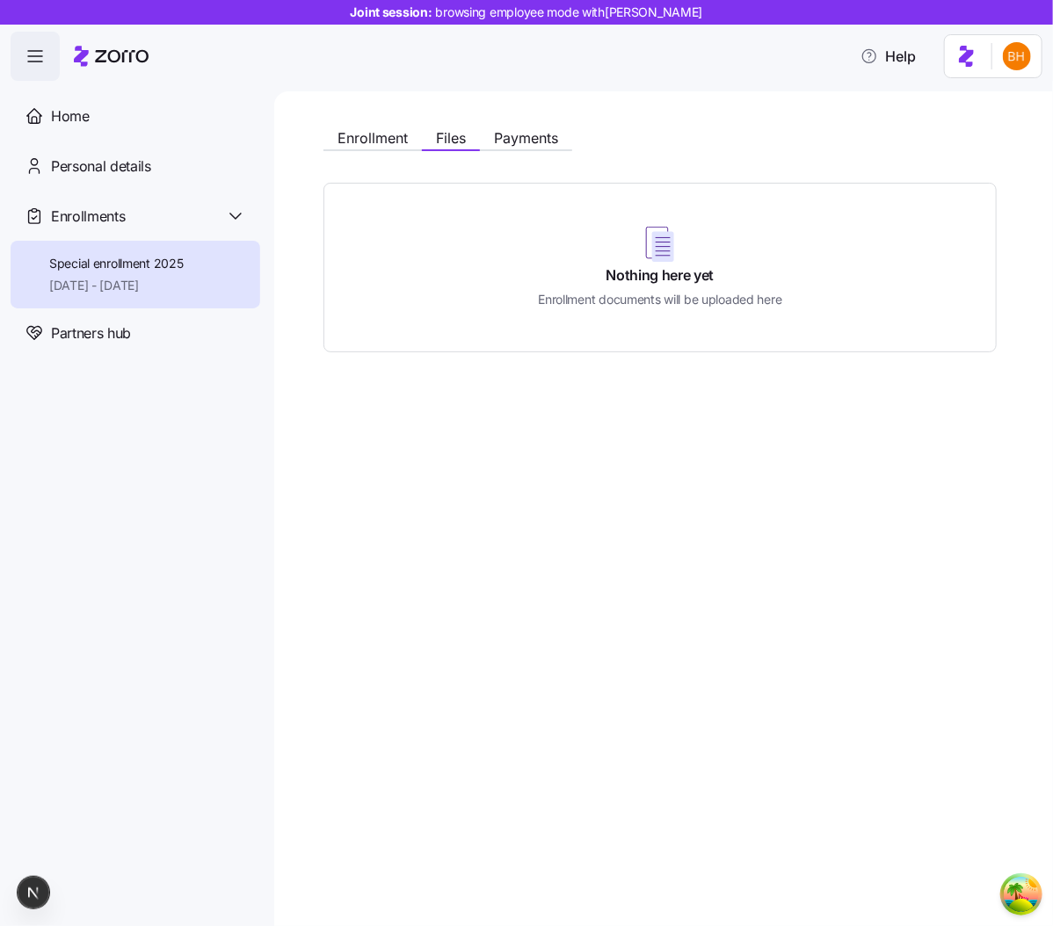
drag, startPoint x: 645, startPoint y: 319, endPoint x: 858, endPoint y: 386, distance: 222.9
click at [858, 386] on div "Enrollment Files Payments Nothing here yet Enrollment documents will be uploade…" at bounding box center [663, 508] width 779 height 835
click at [522, 128] on button "Payments" at bounding box center [526, 137] width 92 height 21
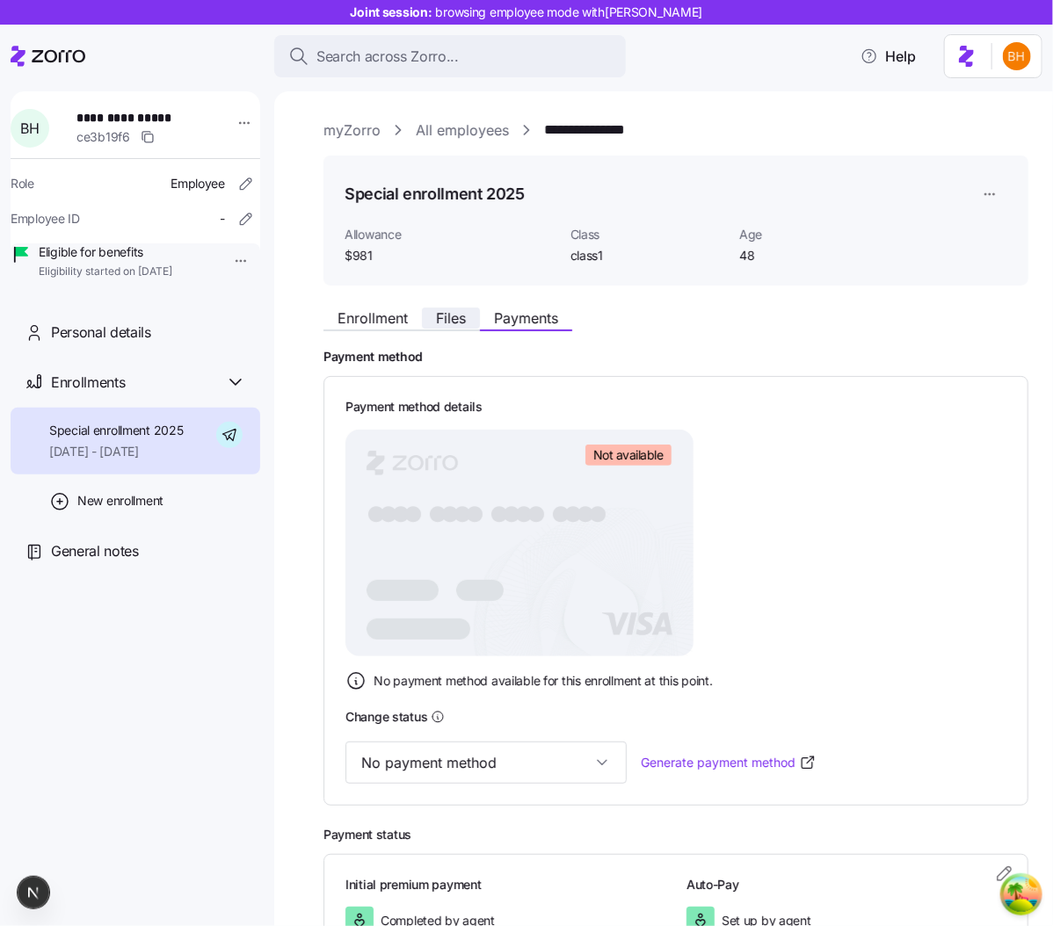
click at [455, 319] on span "Files" at bounding box center [451, 318] width 30 height 14
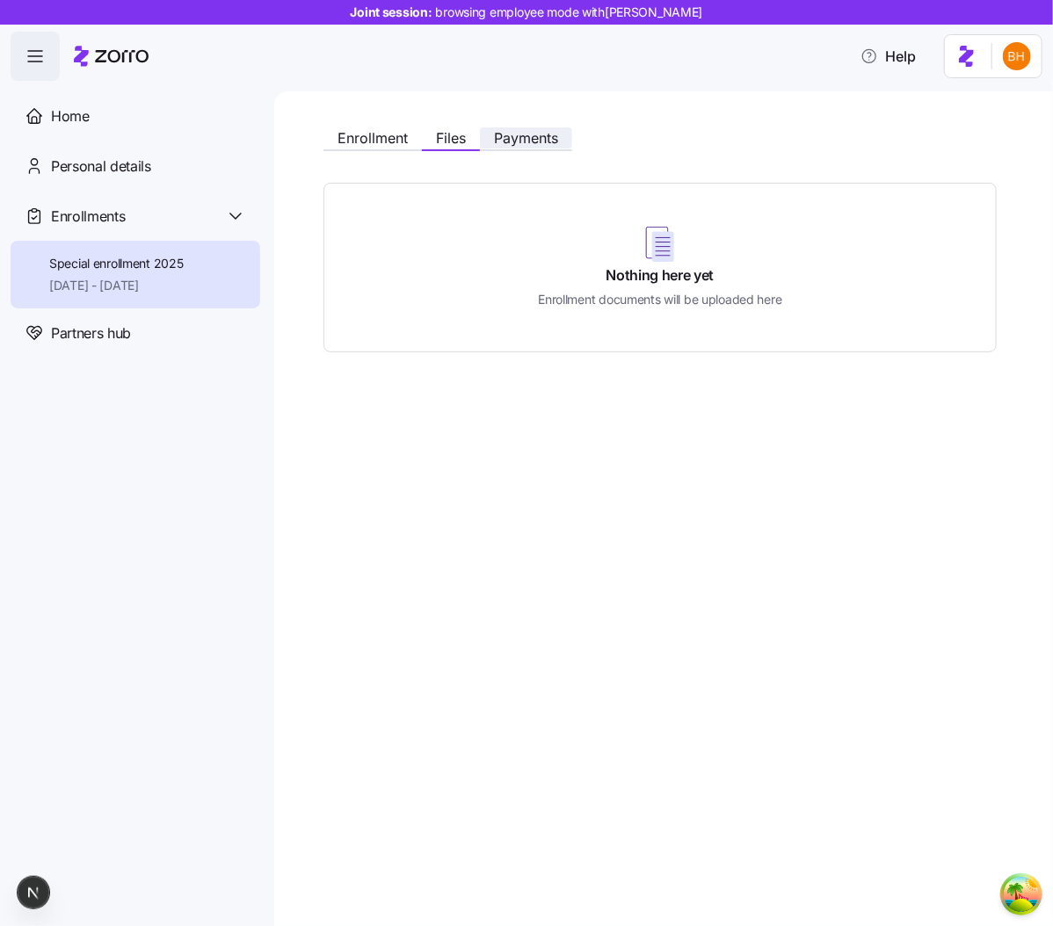
click at [540, 131] on span "Payments" at bounding box center [526, 138] width 64 height 14
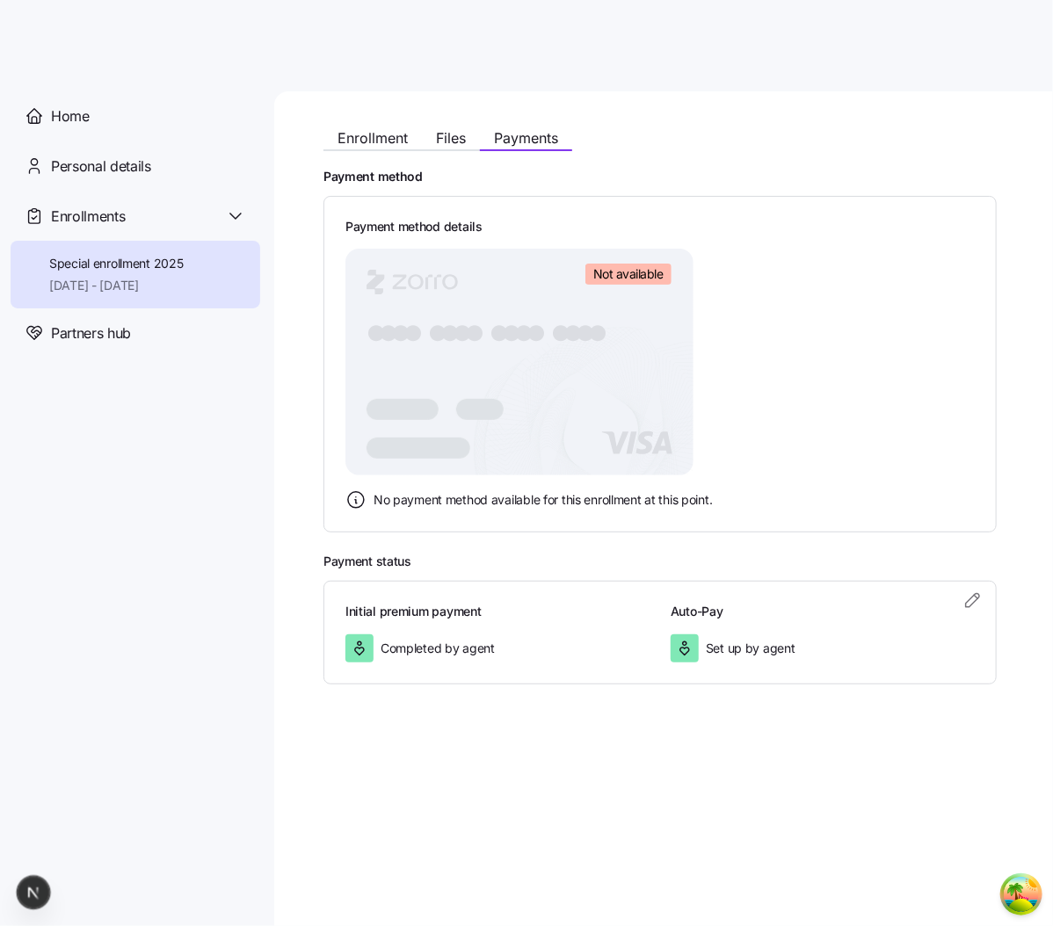
click at [771, 218] on div "Payment method details Not available ● ● ● ● ● ● ● ● ● ● ● ● ● ● ● ● No payment…" at bounding box center [659, 364] width 629 height 293
click at [106, 266] on span "Special enrollment 2025" at bounding box center [116, 264] width 134 height 18
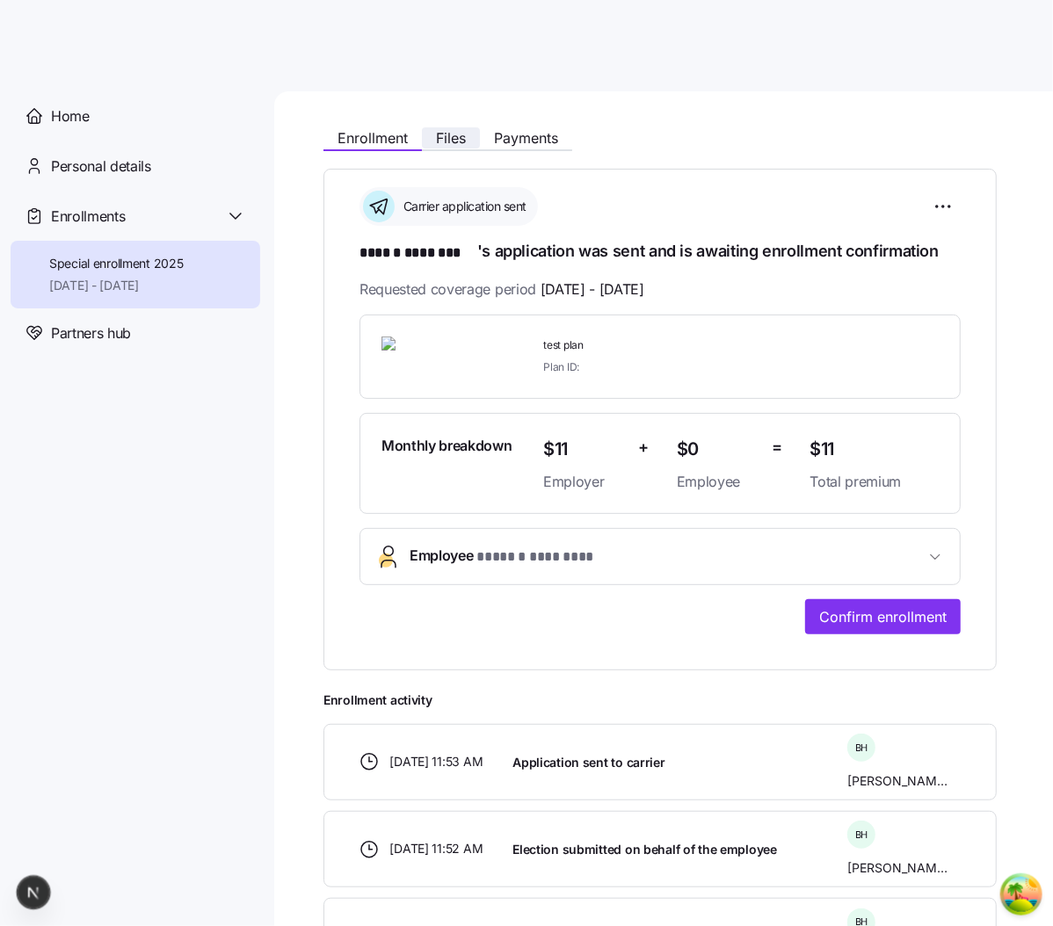
click at [435, 140] on button "Files" at bounding box center [451, 137] width 58 height 21
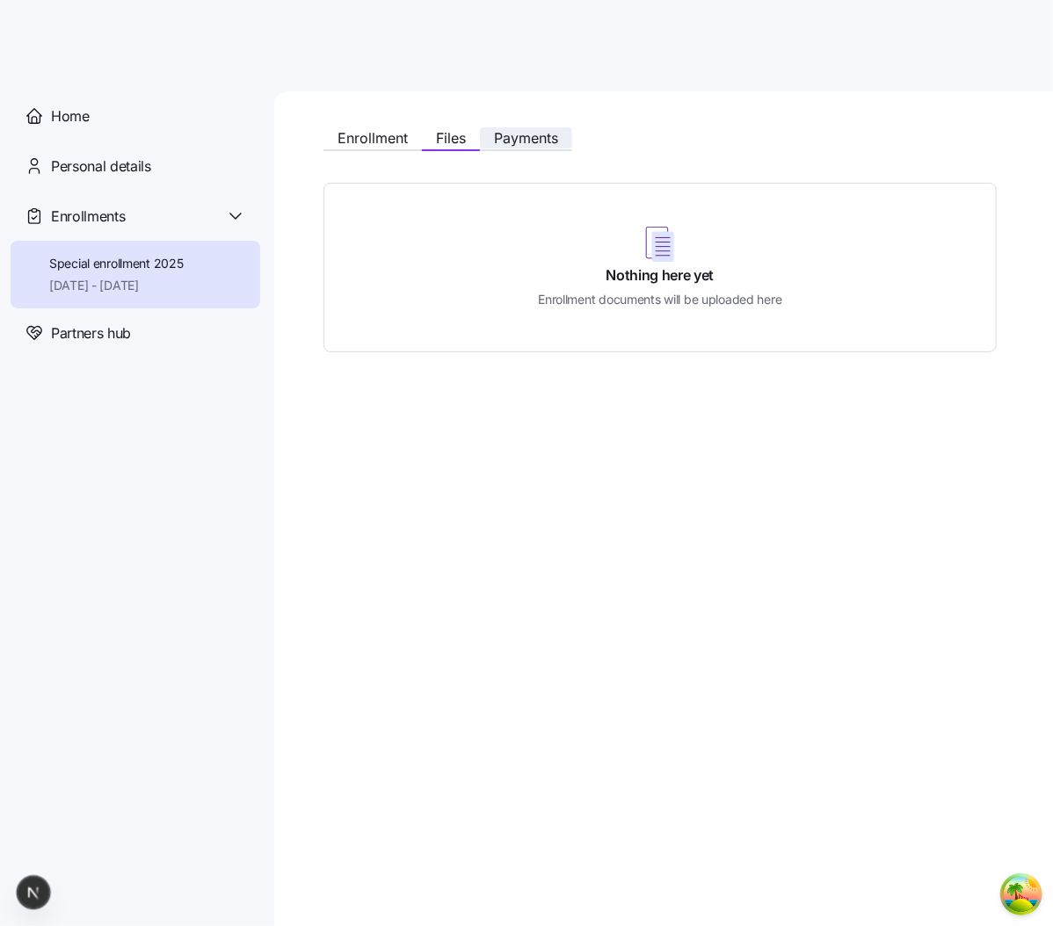
click at [514, 138] on span "Payments" at bounding box center [526, 138] width 64 height 14
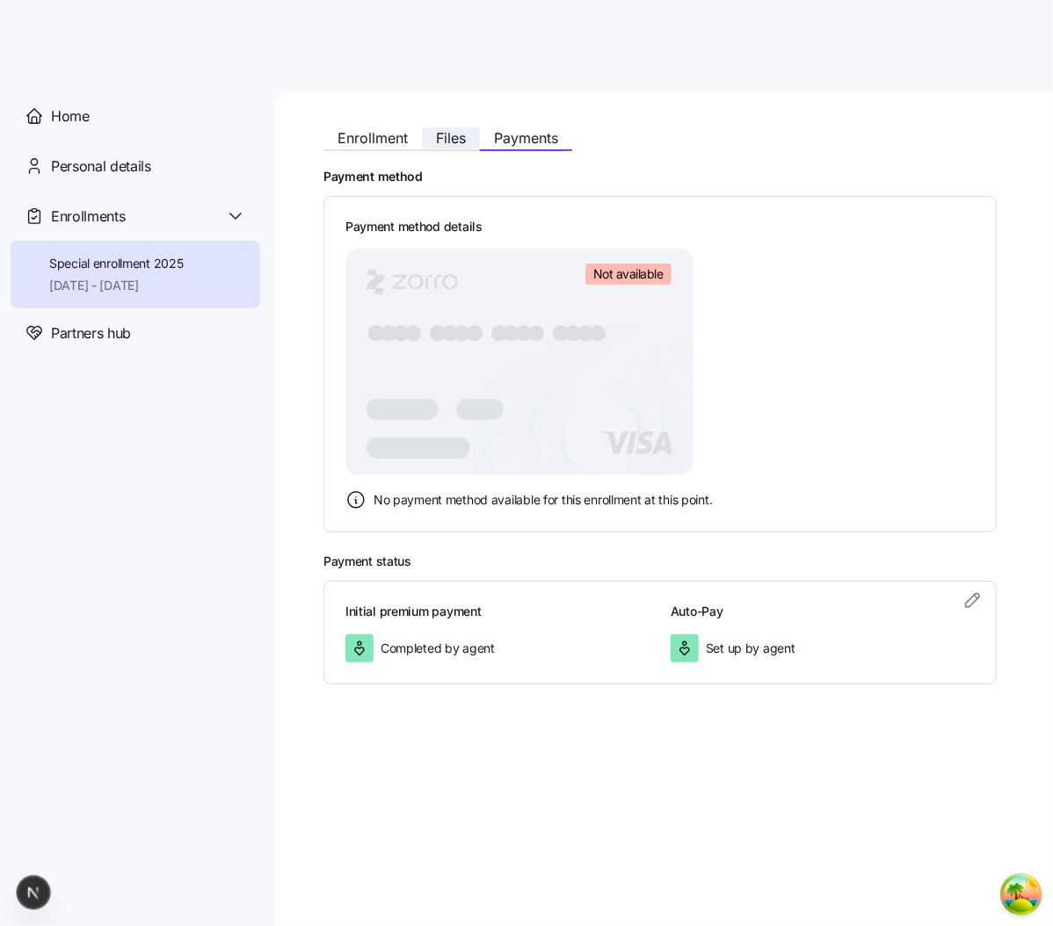
click at [448, 134] on span "Files" at bounding box center [451, 138] width 30 height 14
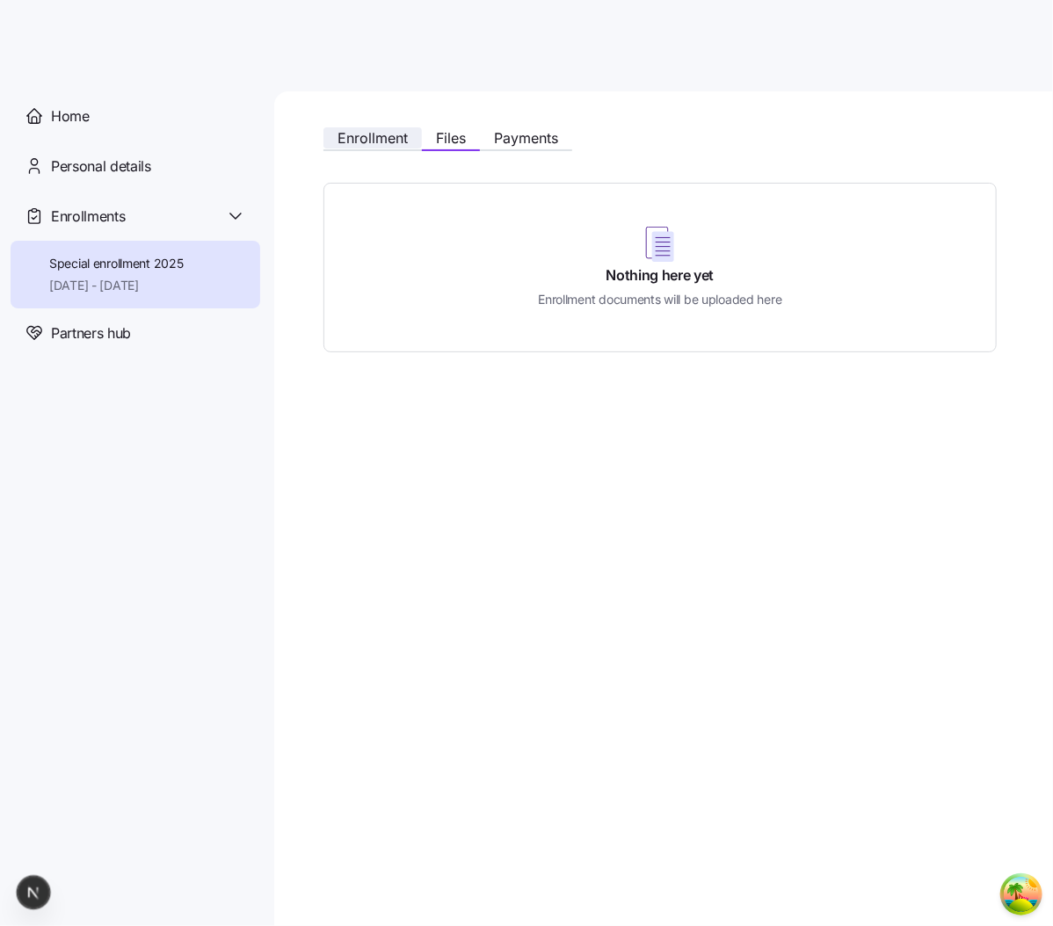
click at [389, 142] on span "Enrollment" at bounding box center [372, 138] width 70 height 14
click at [508, 138] on span "Payments" at bounding box center [526, 138] width 64 height 14
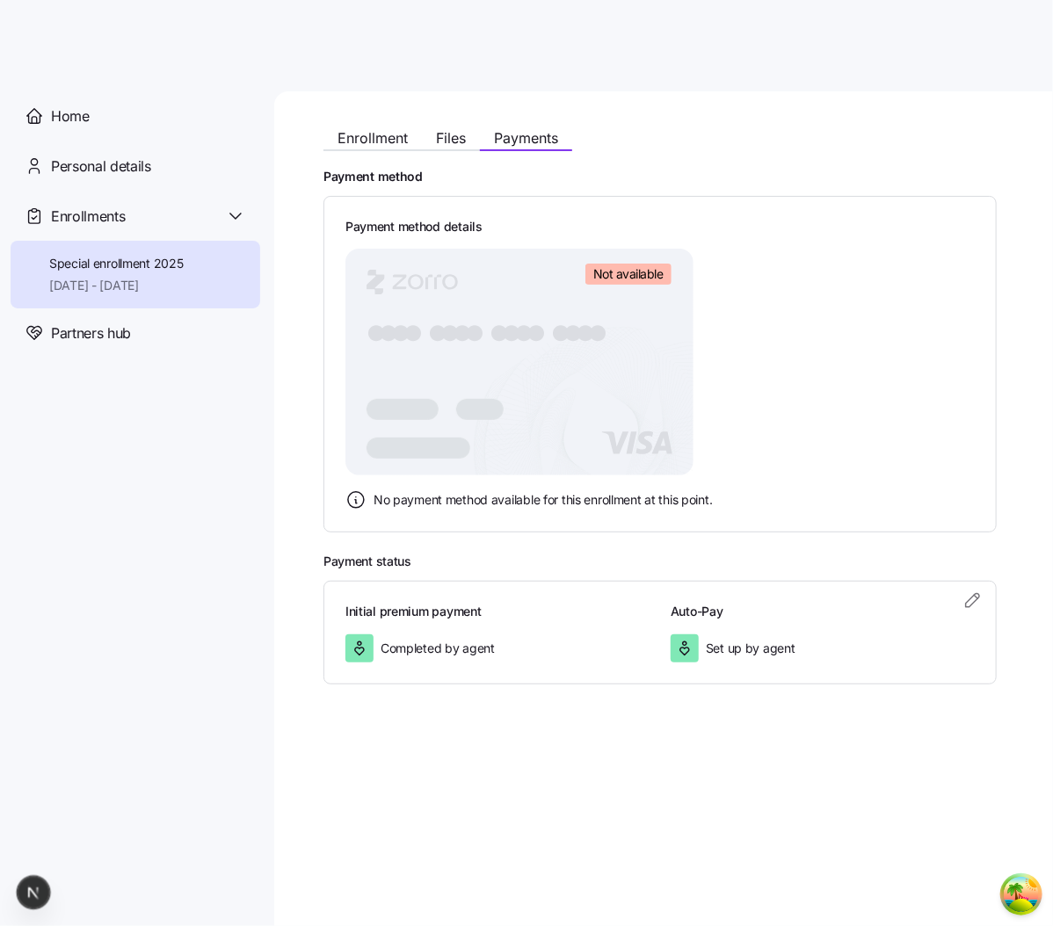
click at [132, 279] on span "[DATE] - [DATE]" at bounding box center [116, 286] width 134 height 18
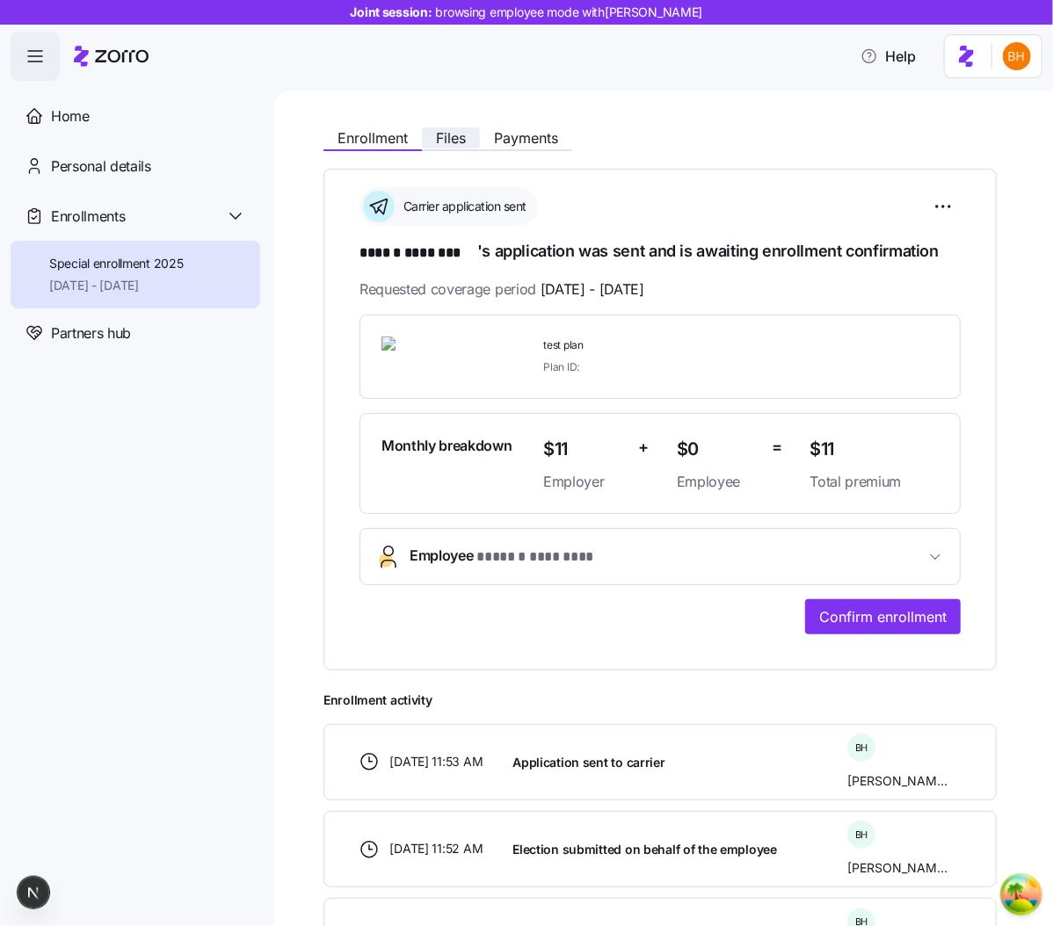
click at [446, 140] on span "Files" at bounding box center [451, 138] width 30 height 14
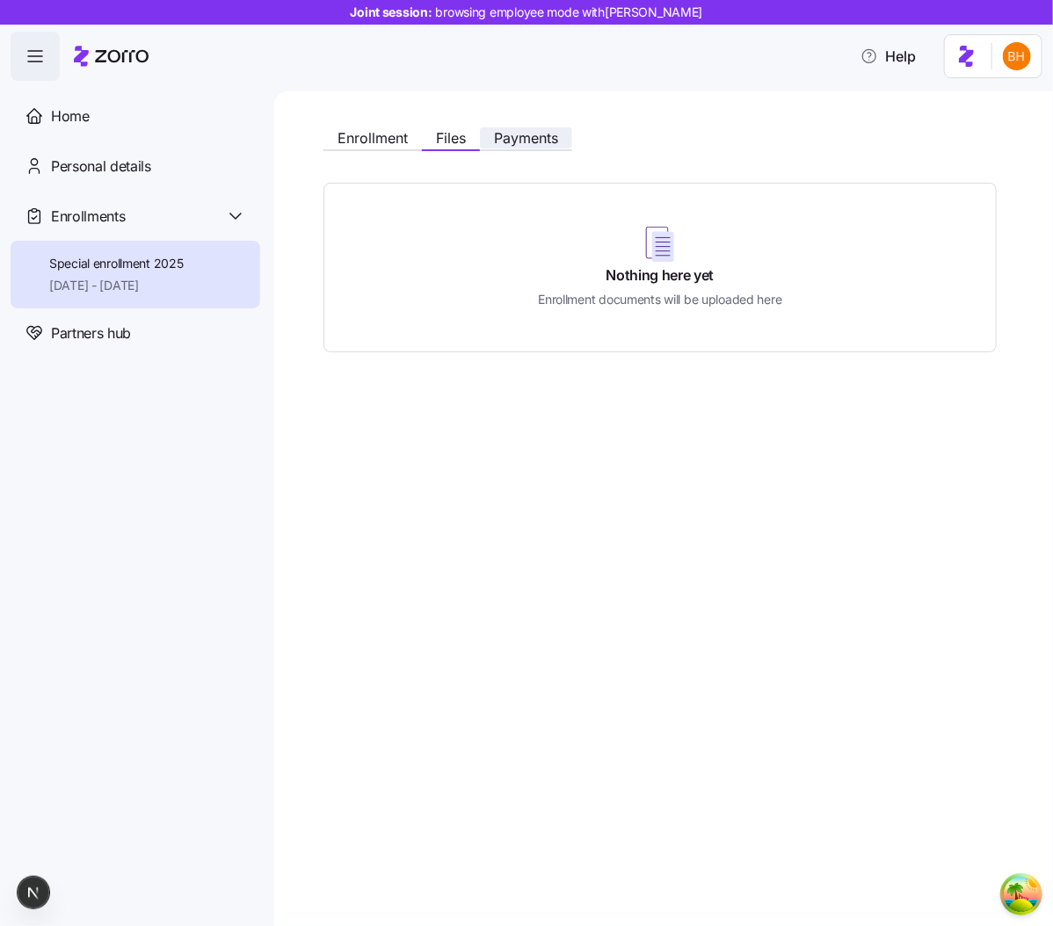
click at [528, 142] on span "Payments" at bounding box center [526, 138] width 64 height 14
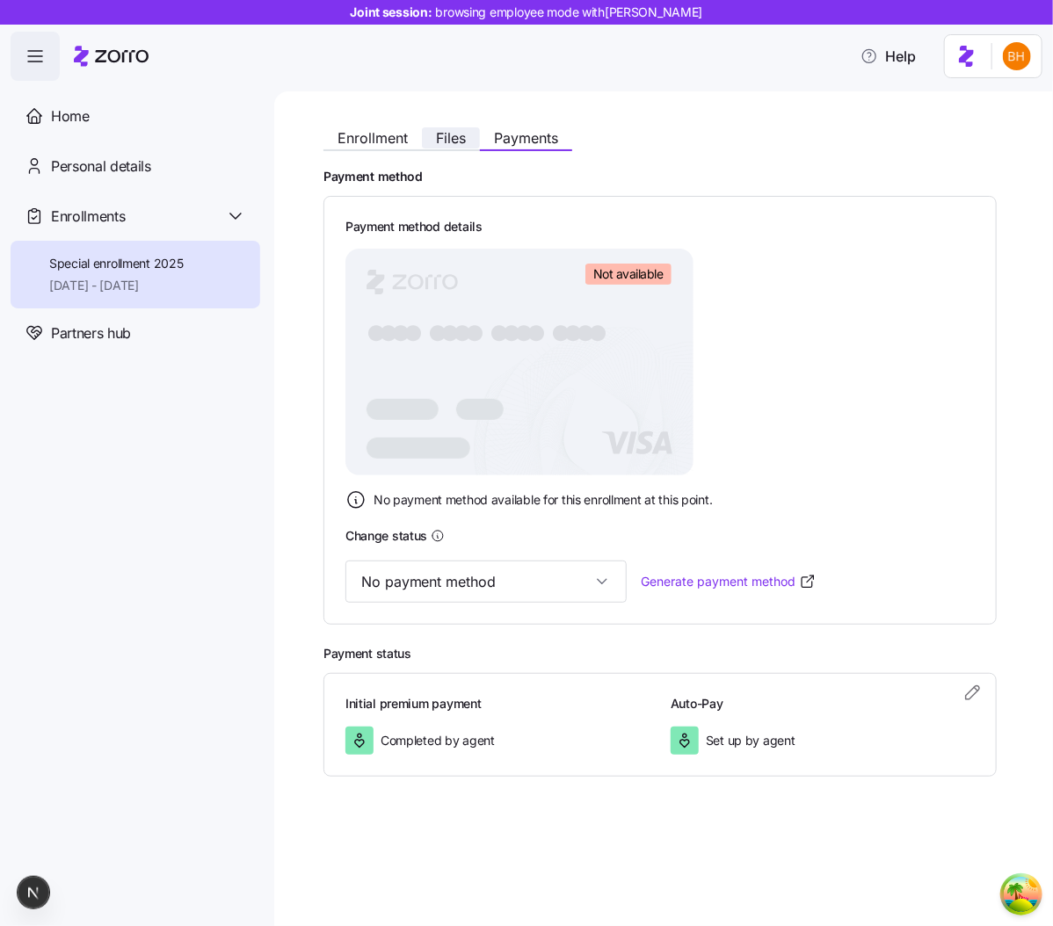
click at [446, 141] on span "Files" at bounding box center [451, 138] width 30 height 14
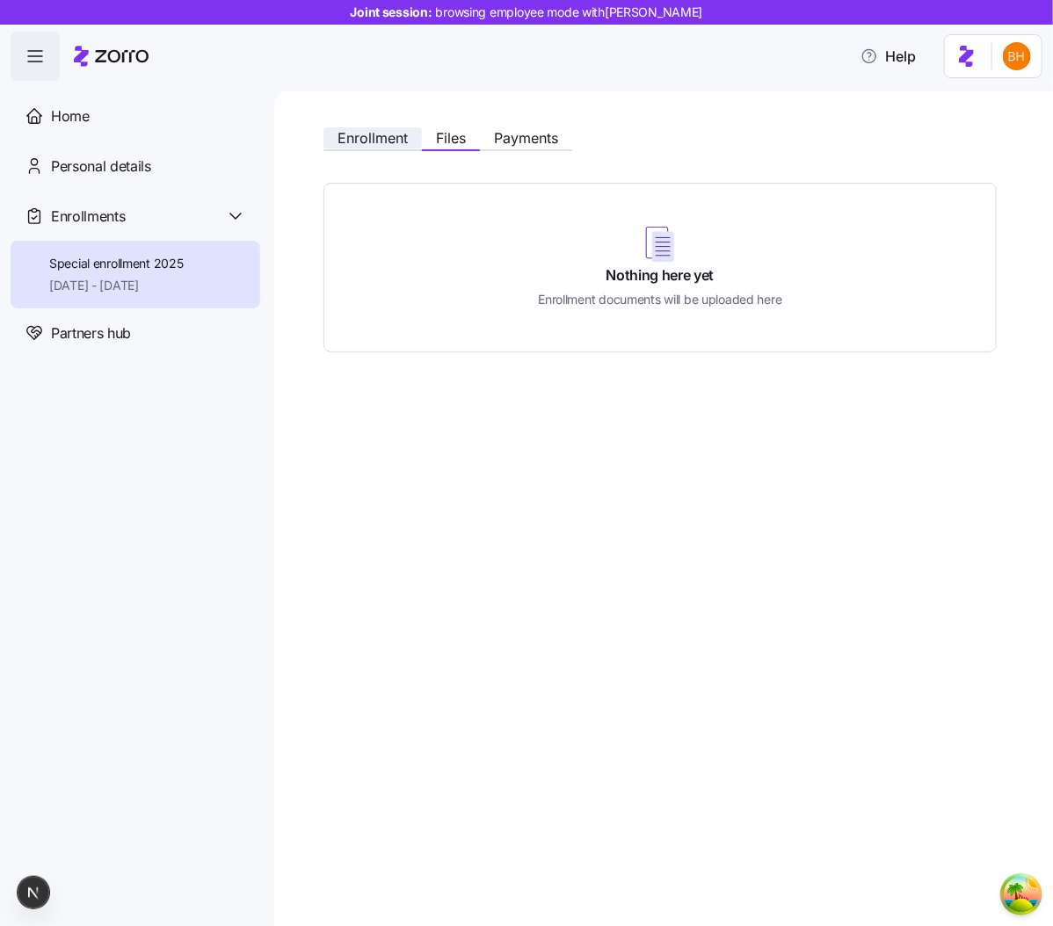
click at [394, 137] on span "Enrollment" at bounding box center [372, 138] width 70 height 14
click at [527, 142] on span "Payments" at bounding box center [526, 138] width 64 height 14
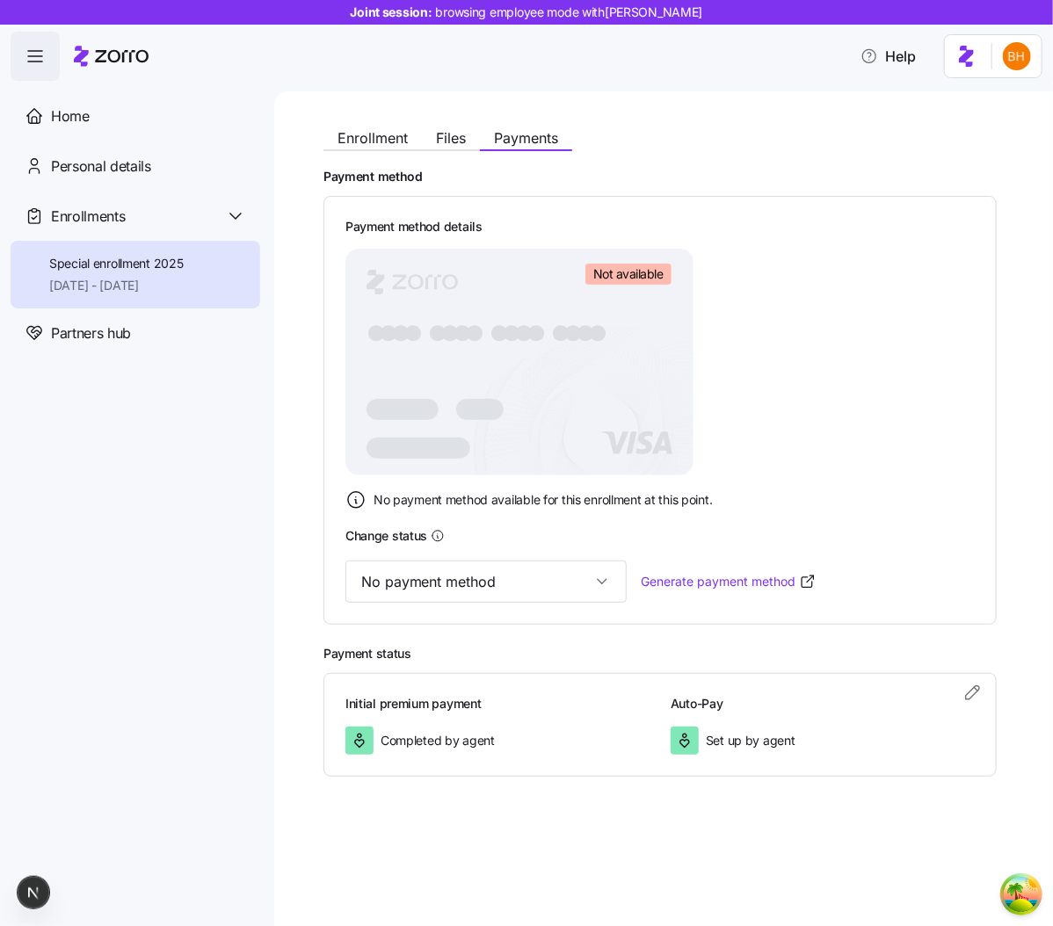
click at [340, 112] on div "Enrollment Files Payments Payment method Payment method details Not available ●…" at bounding box center [663, 508] width 779 height 835
click at [453, 134] on span "Files" at bounding box center [451, 138] width 30 height 14
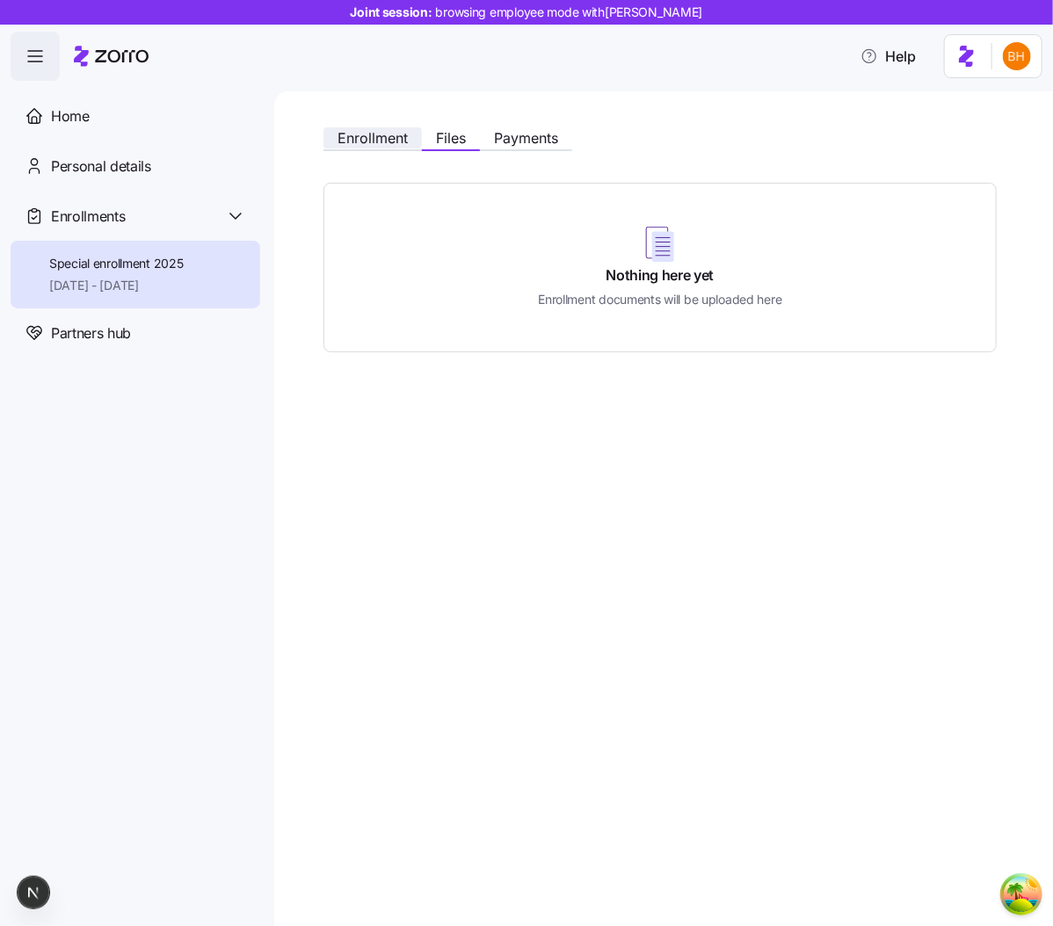
click at [369, 127] on button "Enrollment" at bounding box center [372, 137] width 98 height 21
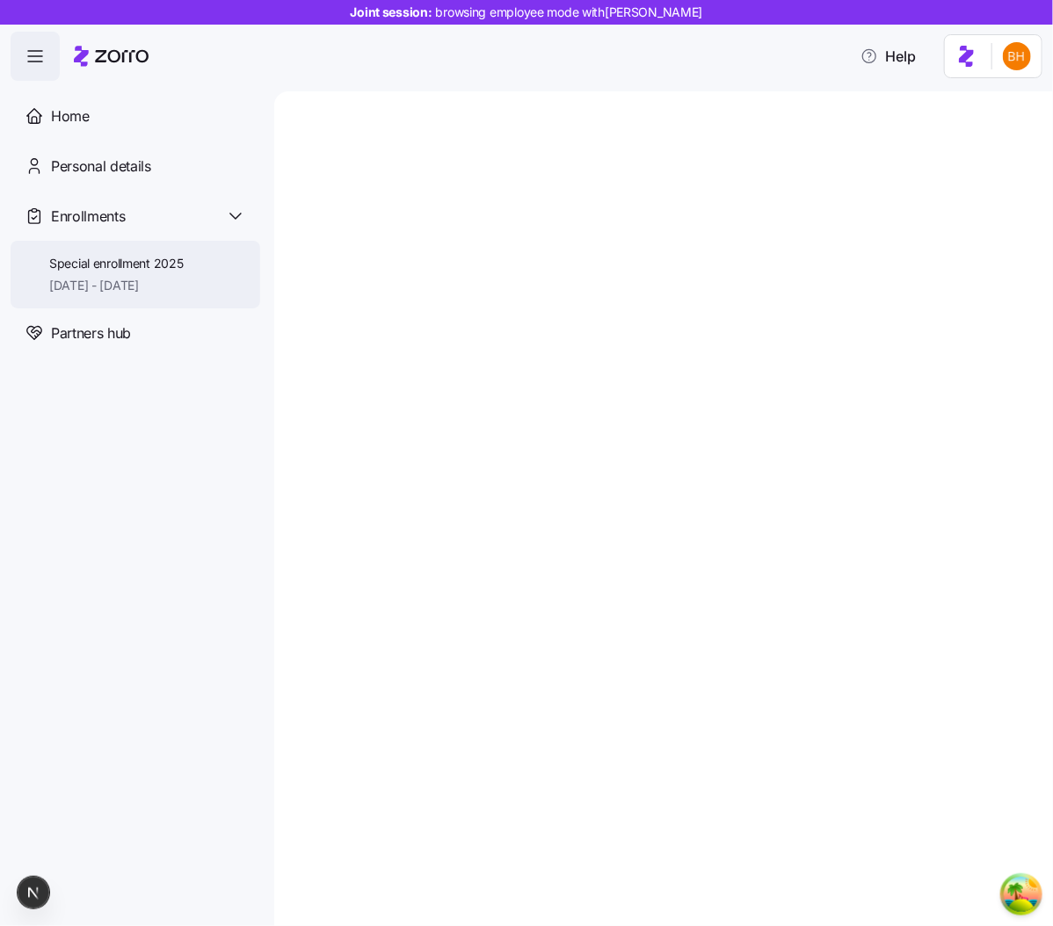
click at [103, 288] on span "[DATE] - [DATE]" at bounding box center [116, 286] width 134 height 18
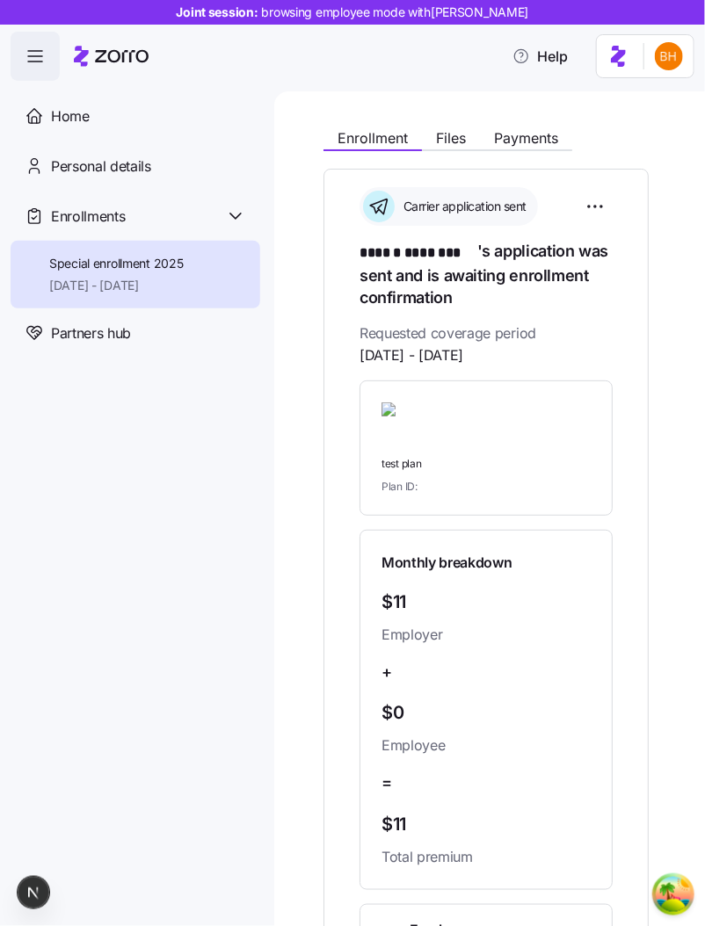
click at [49, 63] on span "button" at bounding box center [34, 56] width 47 height 47
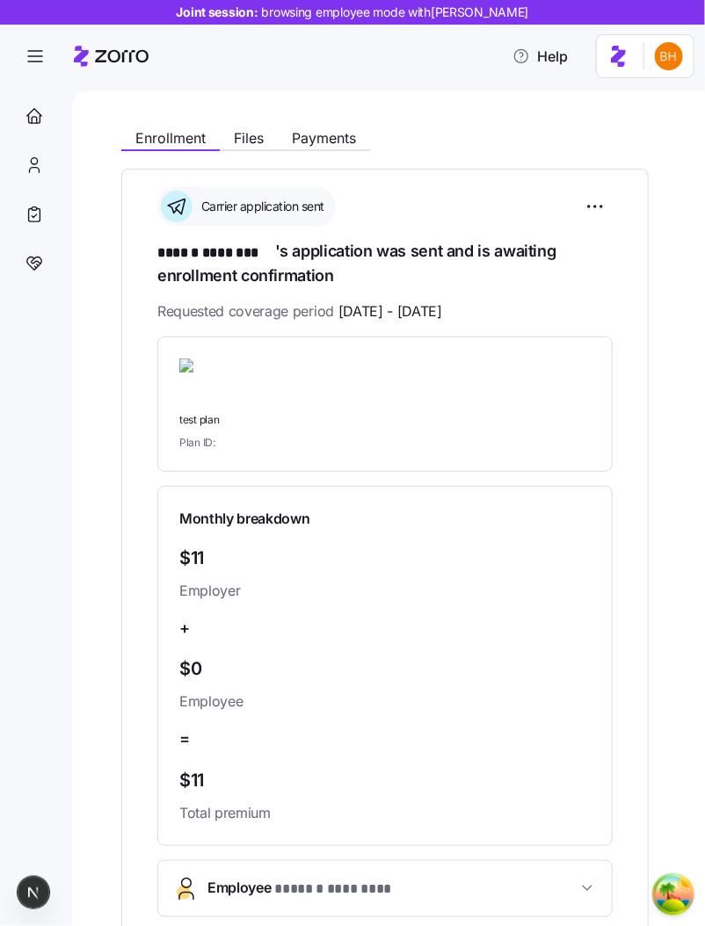
click at [259, 125] on div "Enrollment Files Payments" at bounding box center [384, 136] width 527 height 32
click at [254, 132] on span "Files" at bounding box center [249, 138] width 30 height 14
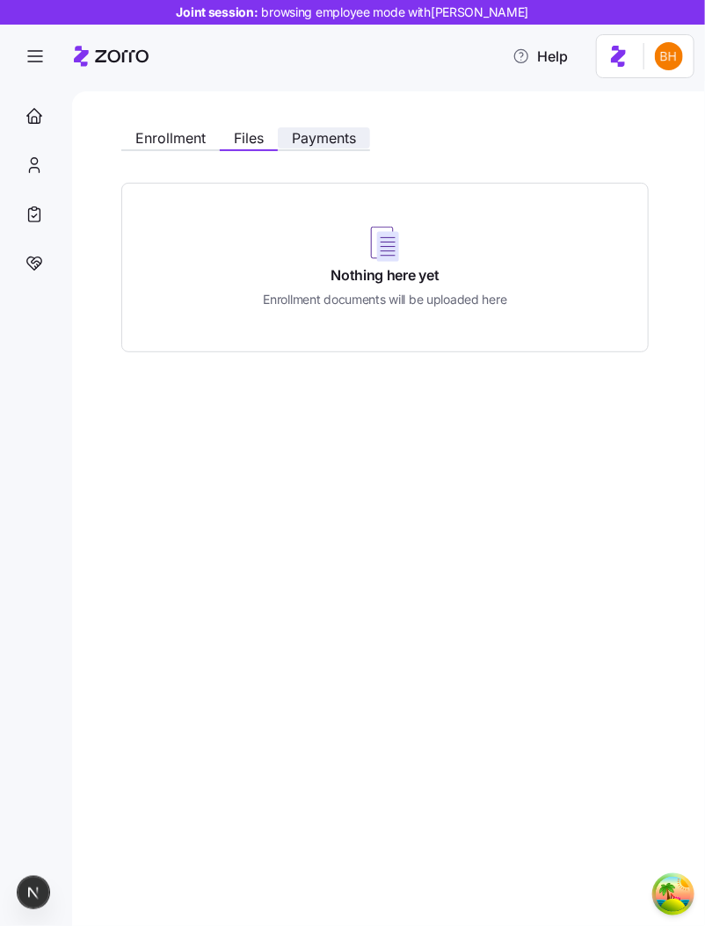
click at [298, 139] on span "Payments" at bounding box center [324, 138] width 64 height 14
click at [323, 133] on span "Payments" at bounding box center [324, 138] width 64 height 14
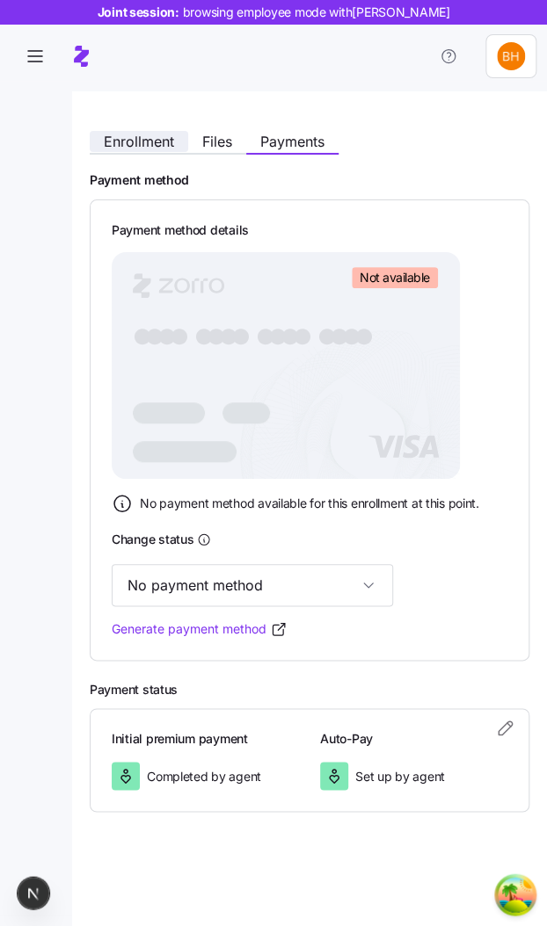
click at [158, 134] on span "Enrollment" at bounding box center [139, 141] width 70 height 14
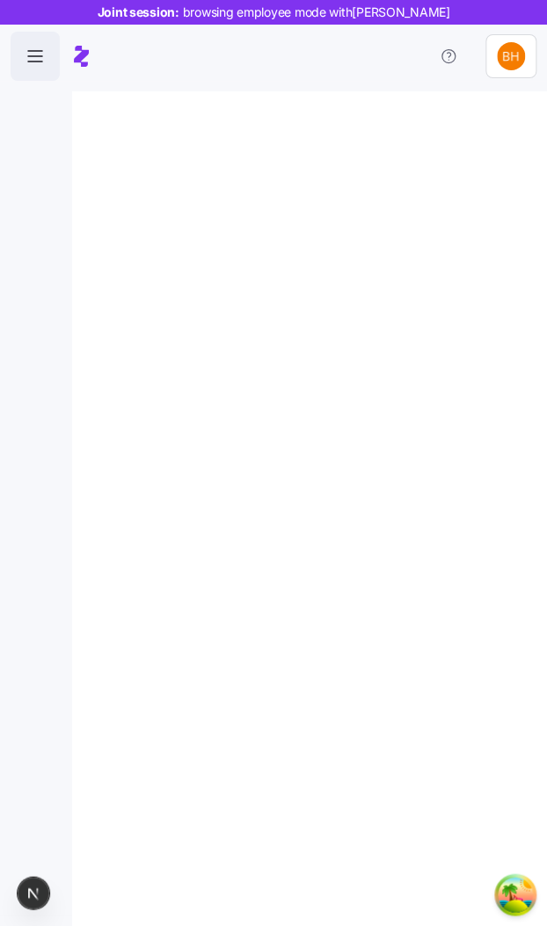
click at [46, 54] on span "button" at bounding box center [34, 56] width 47 height 47
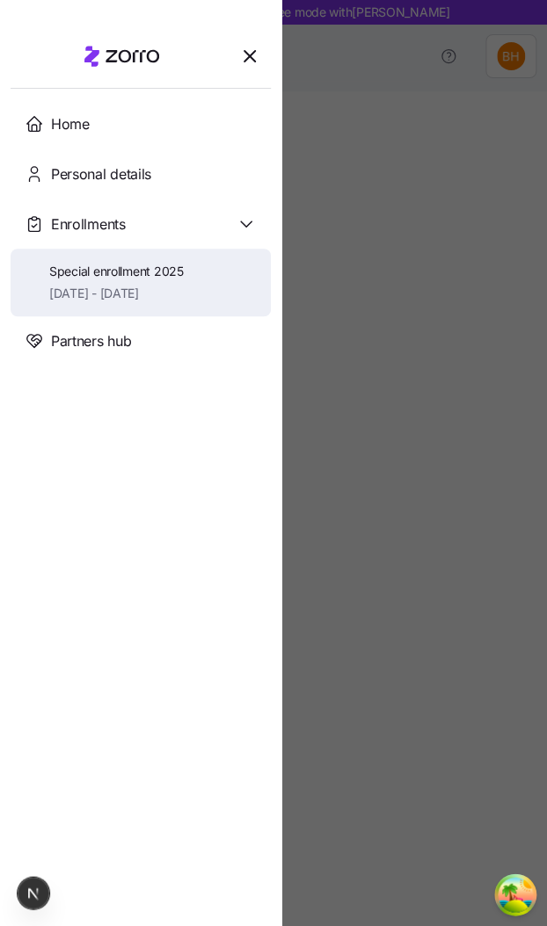
click at [77, 267] on span "Special enrollment 2025" at bounding box center [116, 272] width 134 height 18
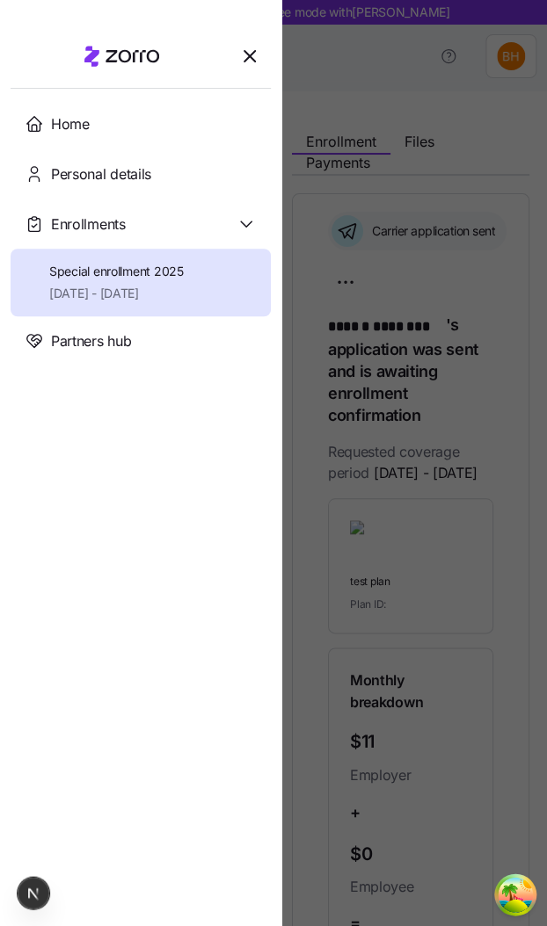
click at [518, 497] on div at bounding box center [273, 463] width 547 height 926
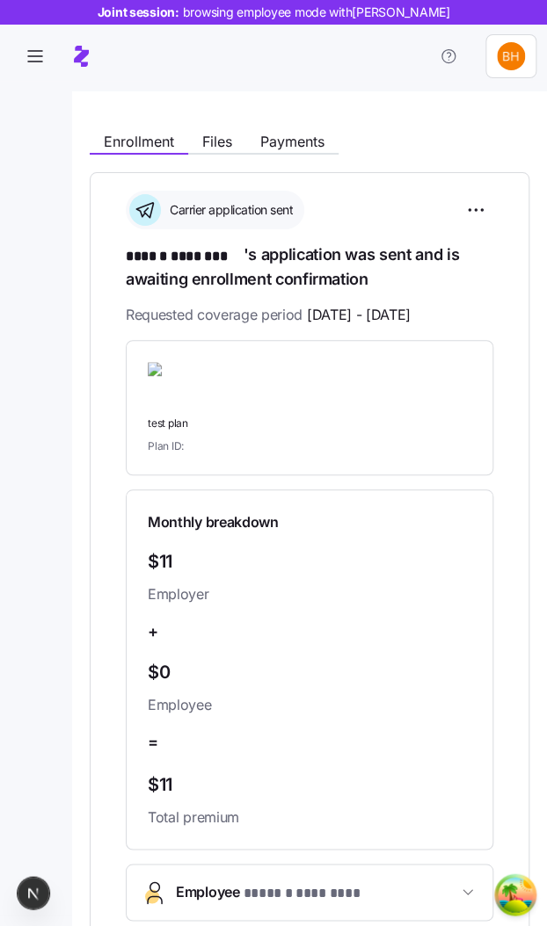
click at [546, 500] on div "**********" at bounding box center [309, 508] width 475 height 835
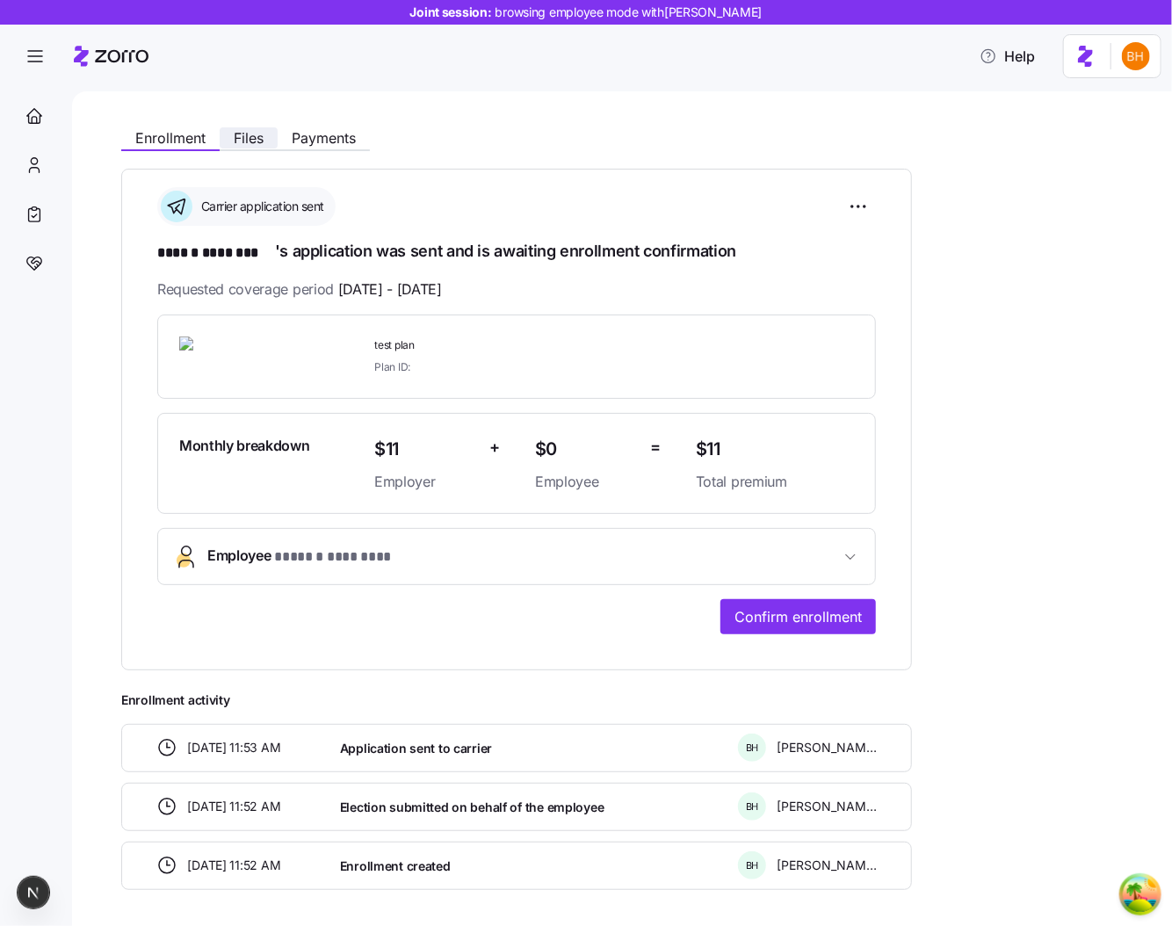
click at [255, 143] on span "Files" at bounding box center [249, 138] width 30 height 14
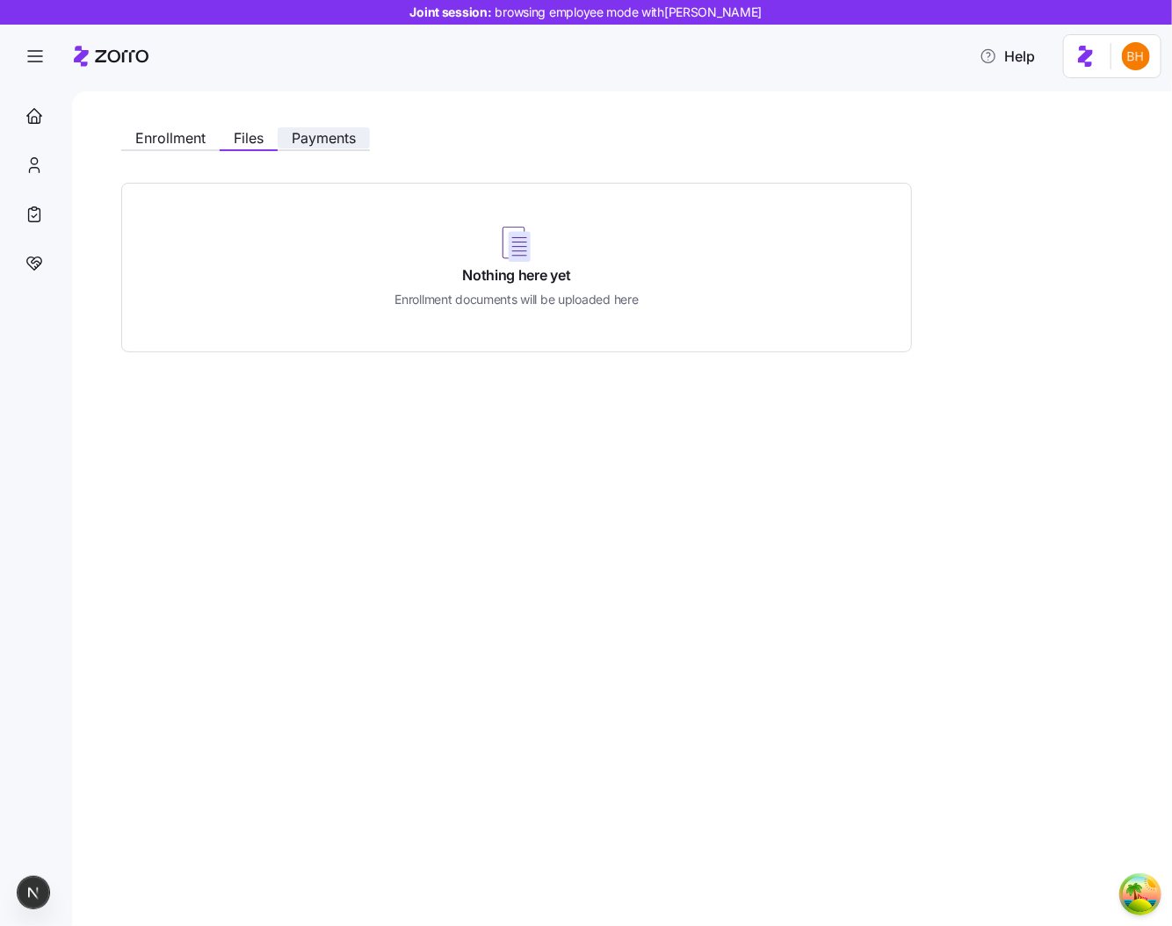
click at [296, 145] on span "Payments" at bounding box center [324, 138] width 64 height 14
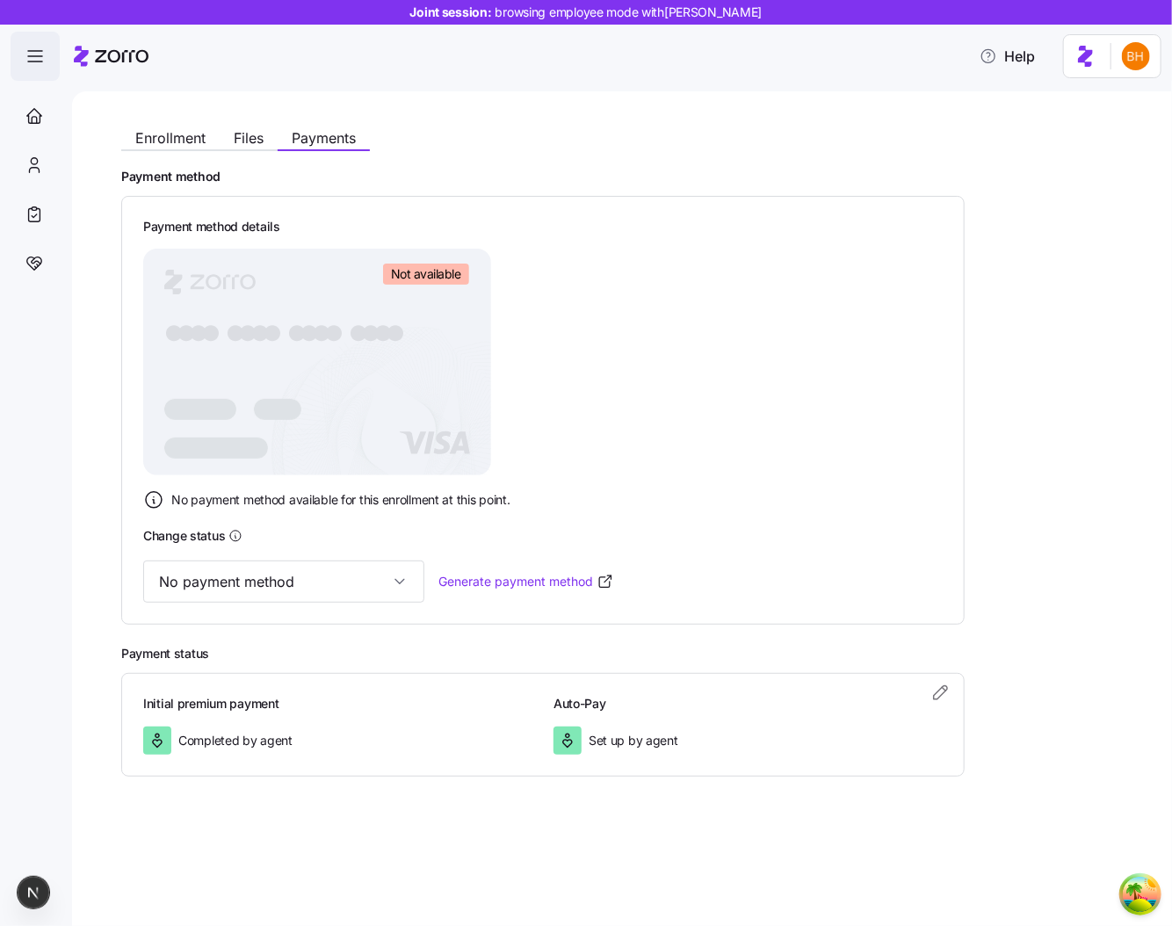
click at [36, 57] on icon "button" at bounding box center [35, 56] width 21 height 21
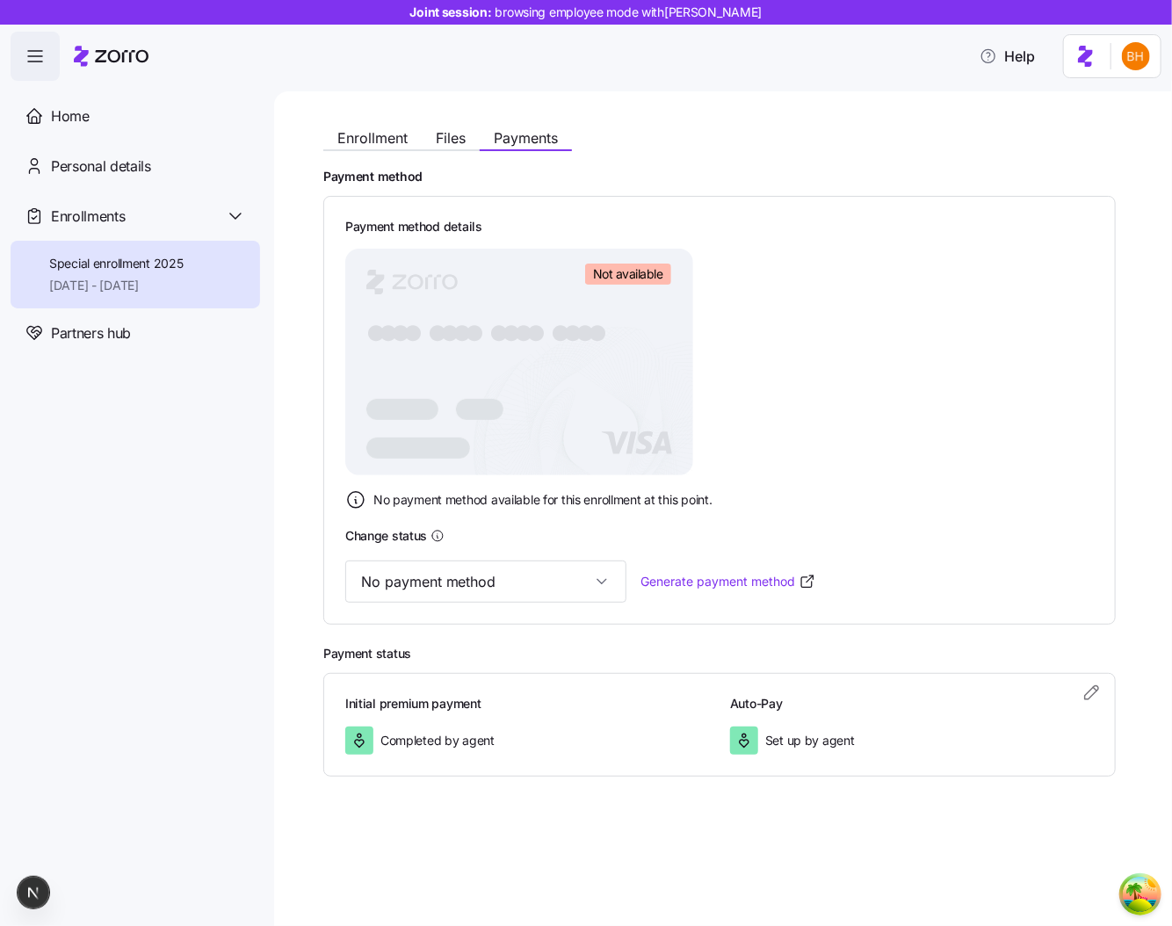
click at [160, 264] on span "Special enrollment 2025" at bounding box center [116, 264] width 134 height 18
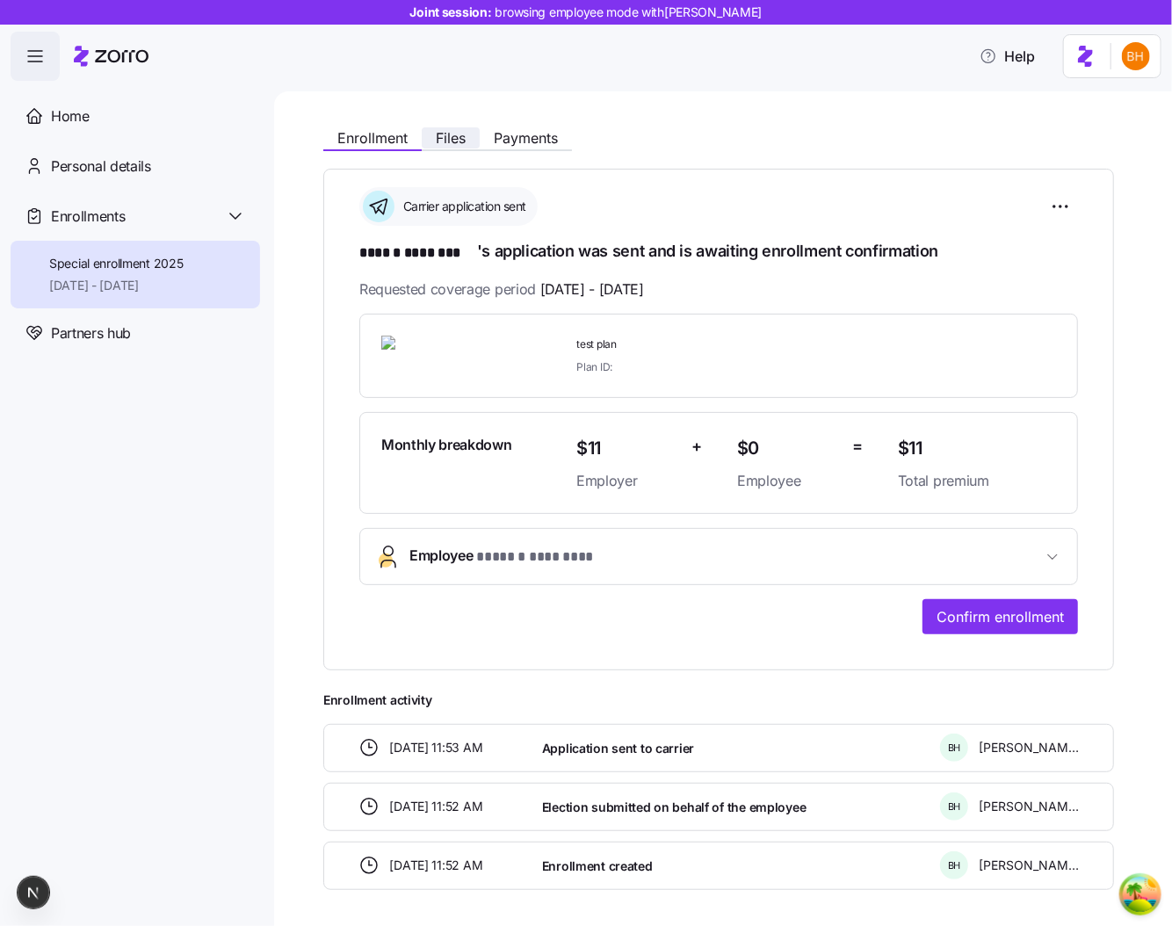
click at [460, 139] on span "Files" at bounding box center [451, 138] width 30 height 14
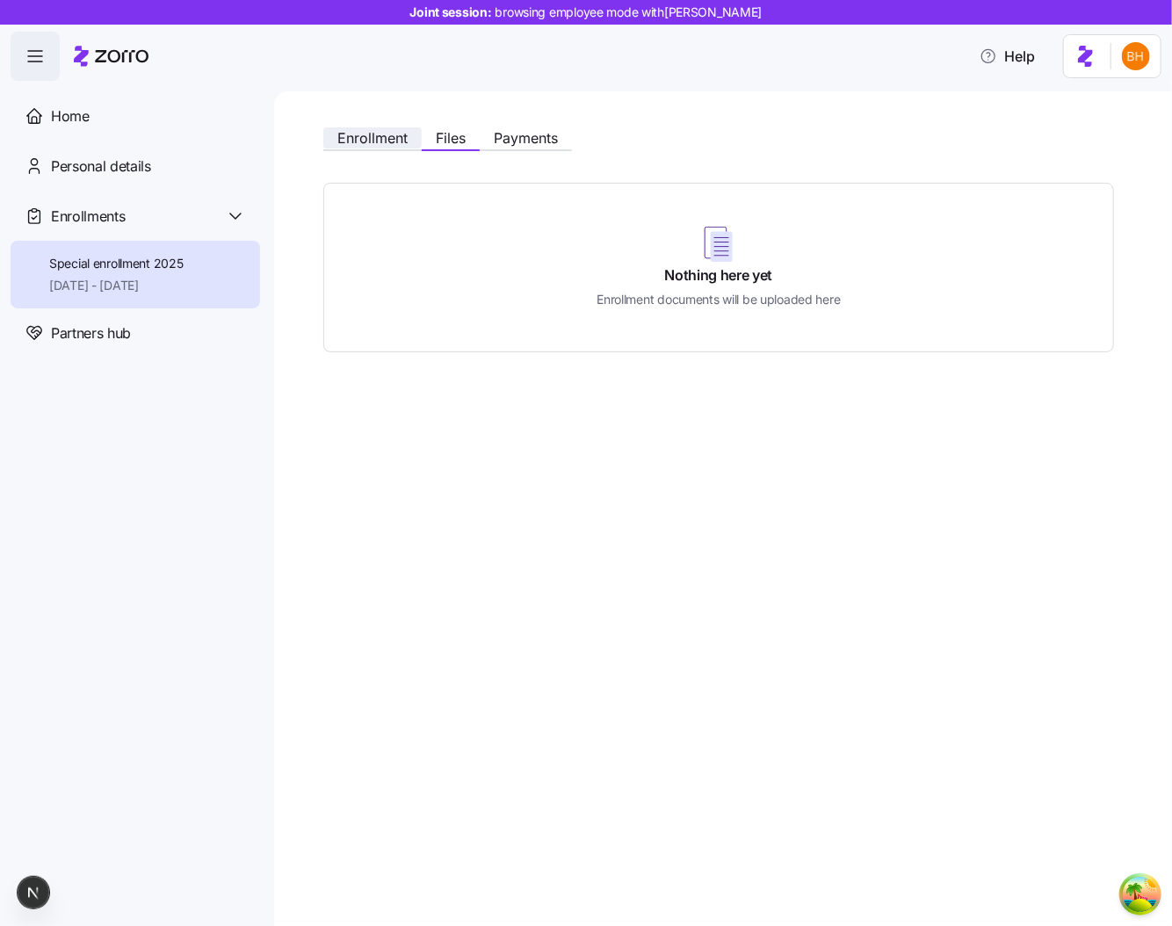
click at [363, 139] on span "Enrollment" at bounding box center [372, 138] width 70 height 14
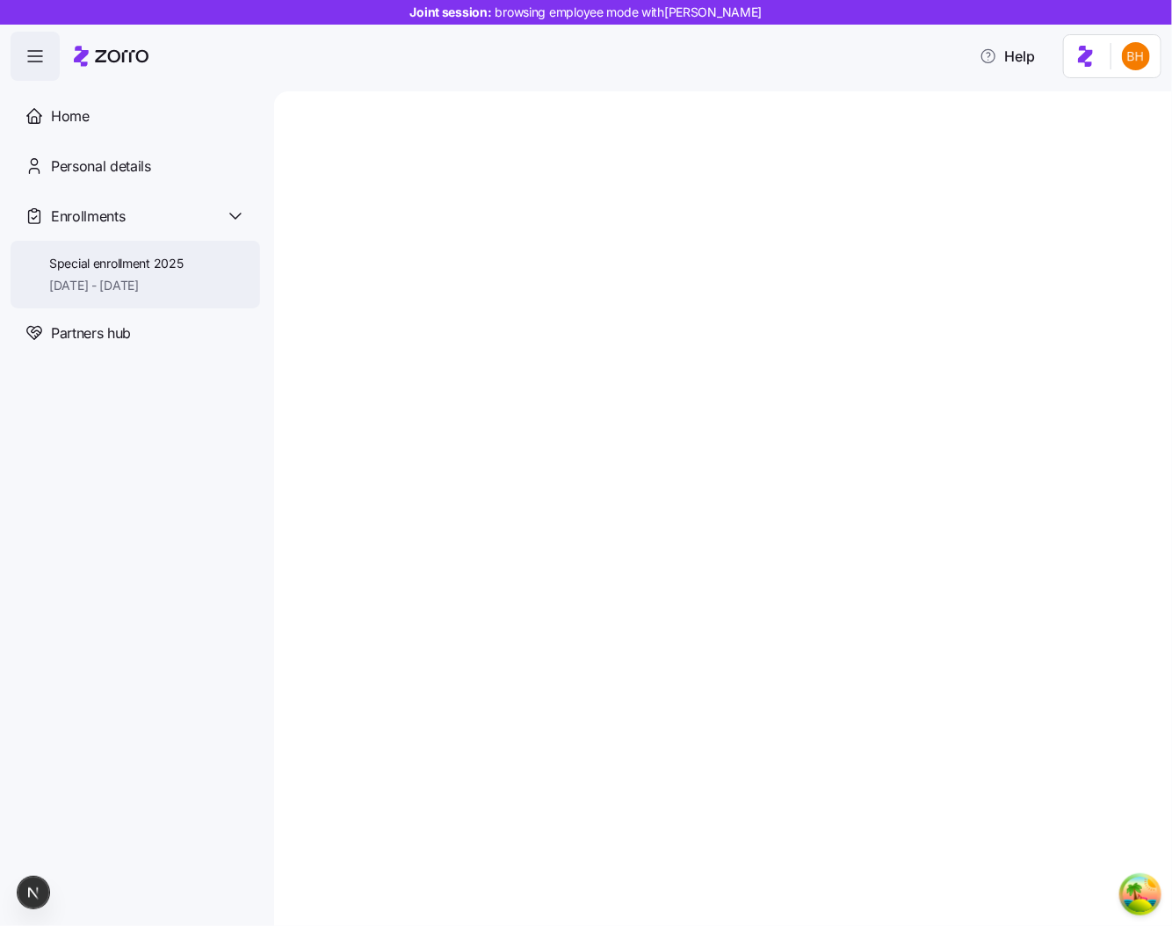
click at [148, 279] on span "[DATE] - [DATE]" at bounding box center [116, 286] width 134 height 18
click at [144, 270] on span "Special enrollment 2025" at bounding box center [116, 264] width 134 height 18
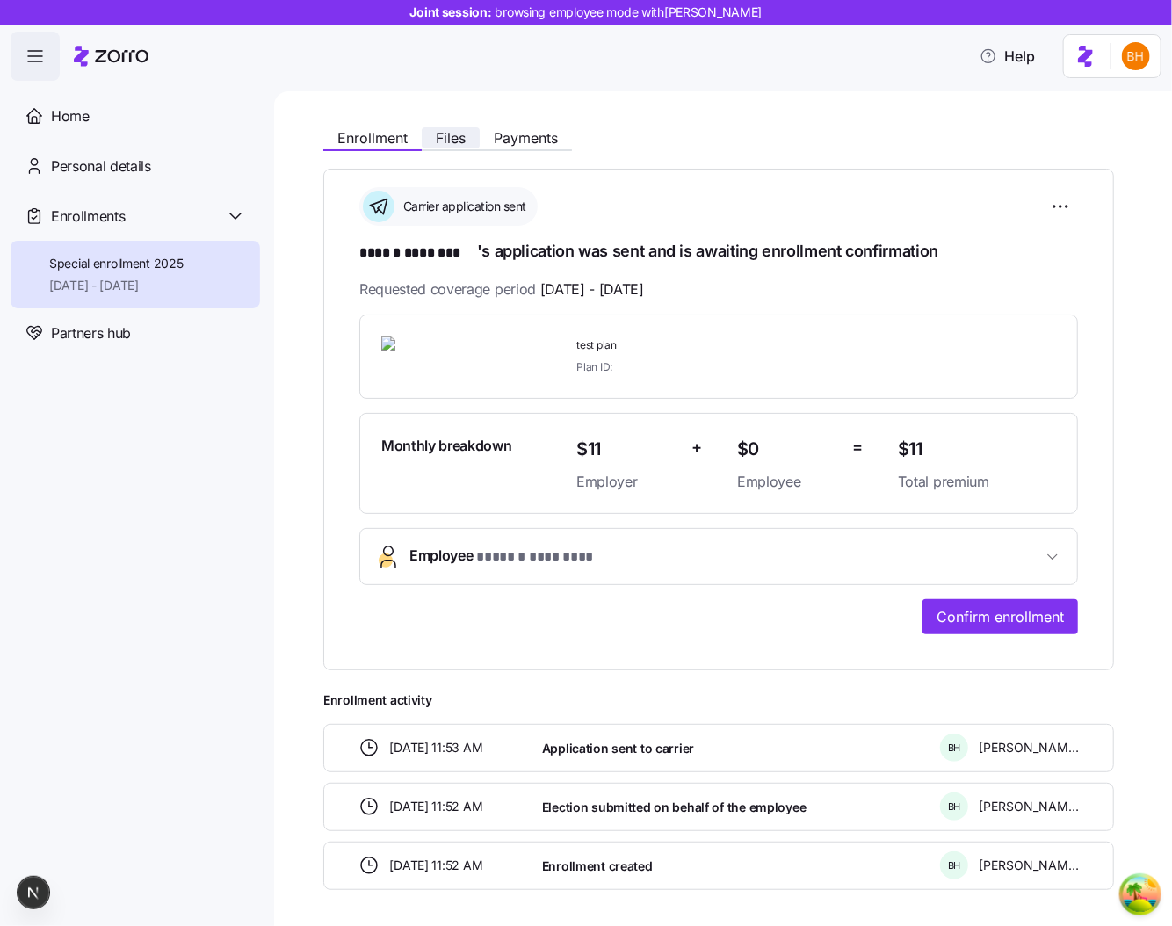
click at [446, 144] on span "Files" at bounding box center [451, 138] width 30 height 14
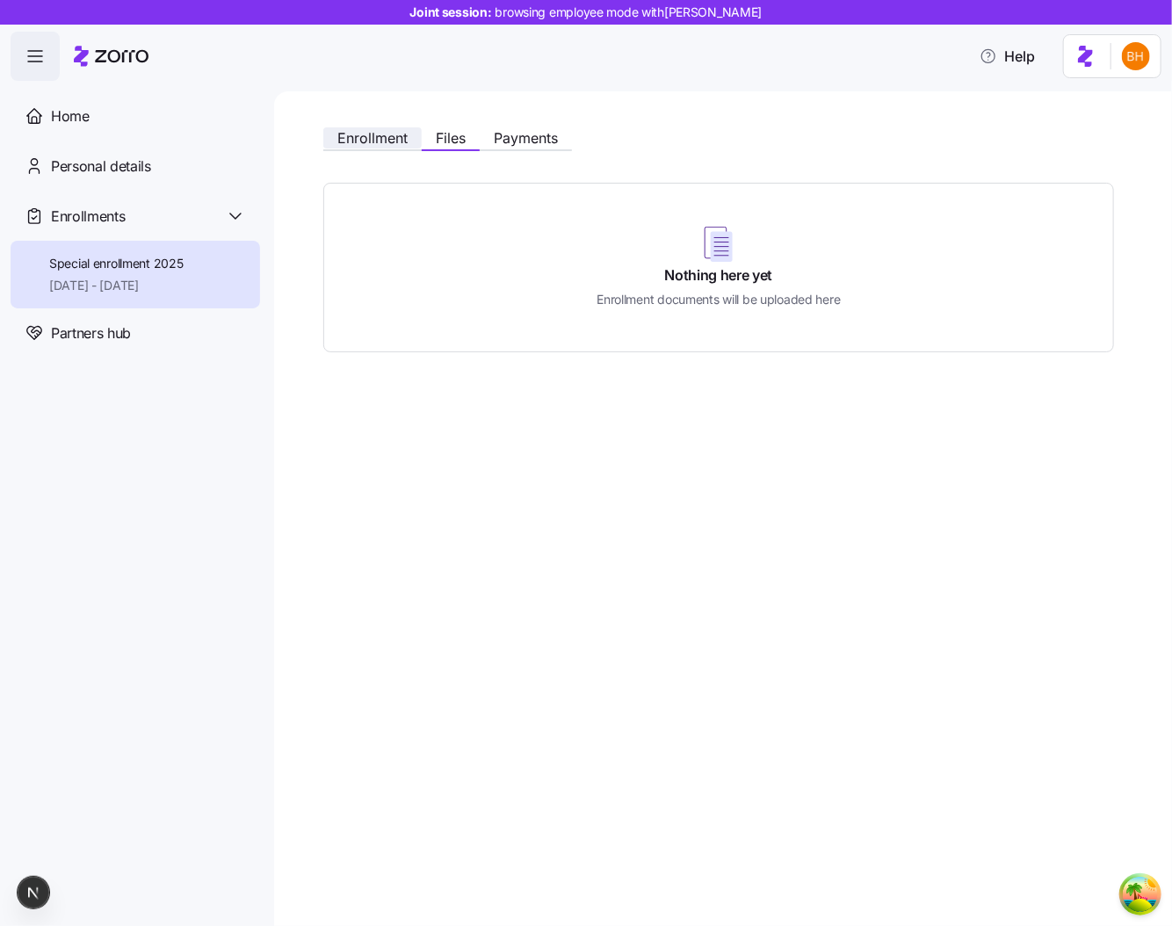
click at [380, 131] on span "Enrollment" at bounding box center [372, 138] width 70 height 14
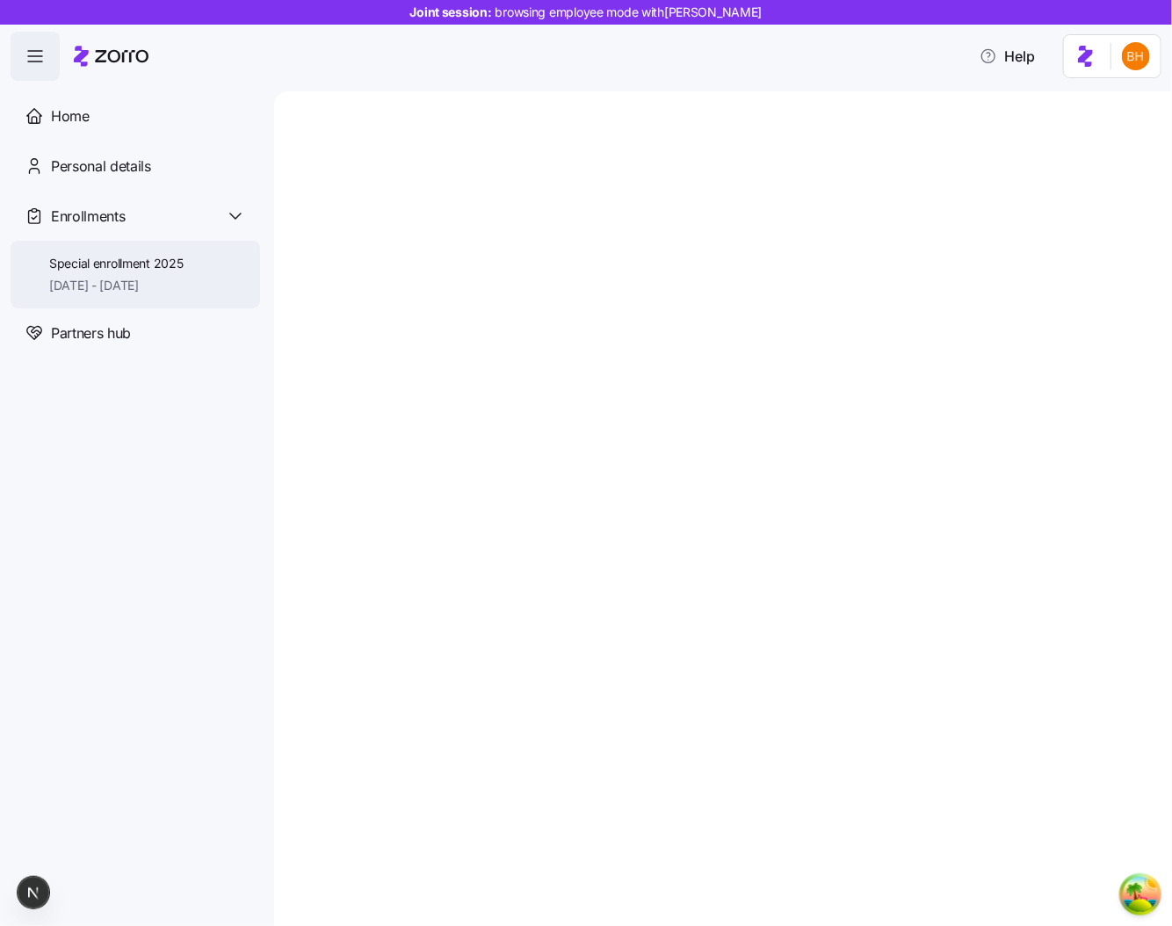
click at [55, 267] on span "Special enrollment 2025" at bounding box center [116, 264] width 134 height 18
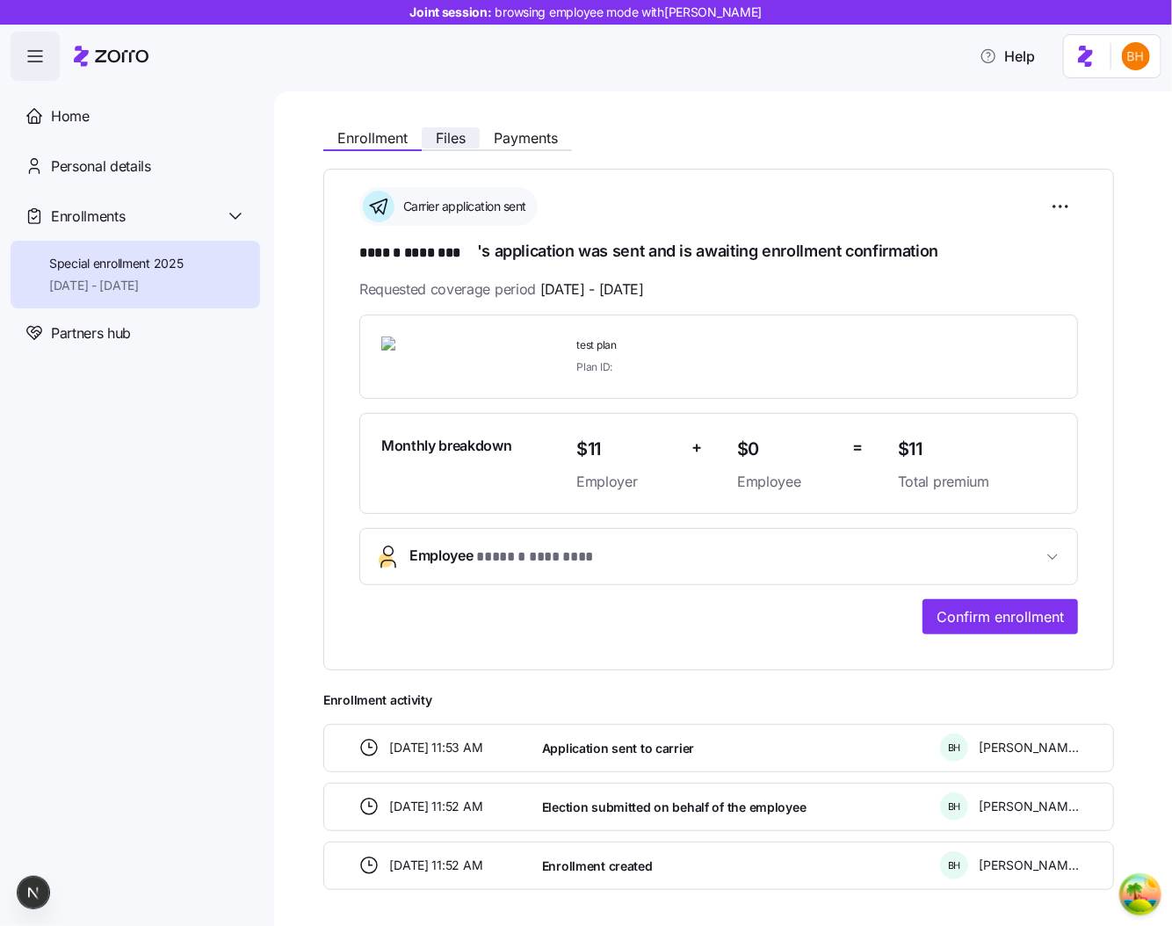
click at [465, 139] on span "Files" at bounding box center [451, 138] width 30 height 14
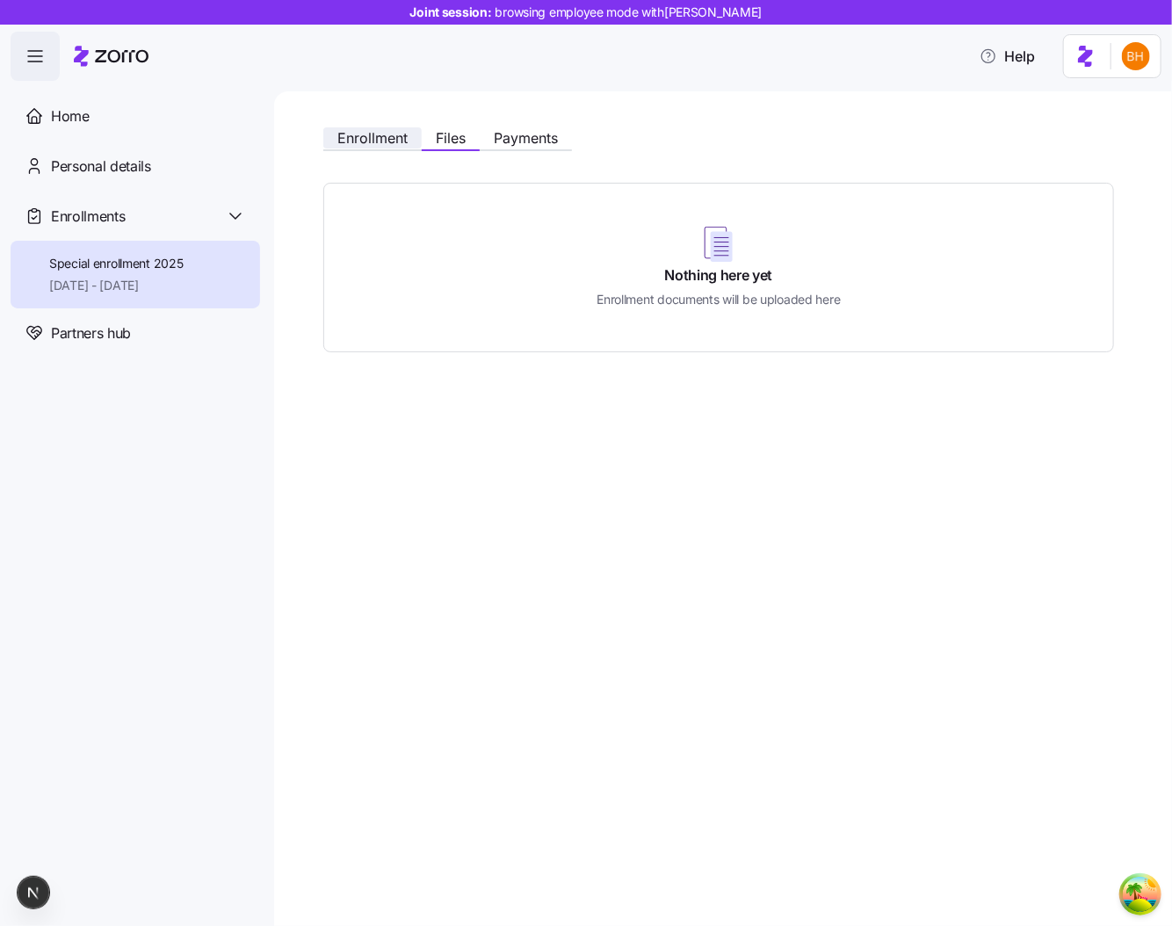
click at [379, 135] on span "Enrollment" at bounding box center [372, 138] width 70 height 14
click at [107, 267] on span "Special enrollment 2025" at bounding box center [116, 264] width 134 height 18
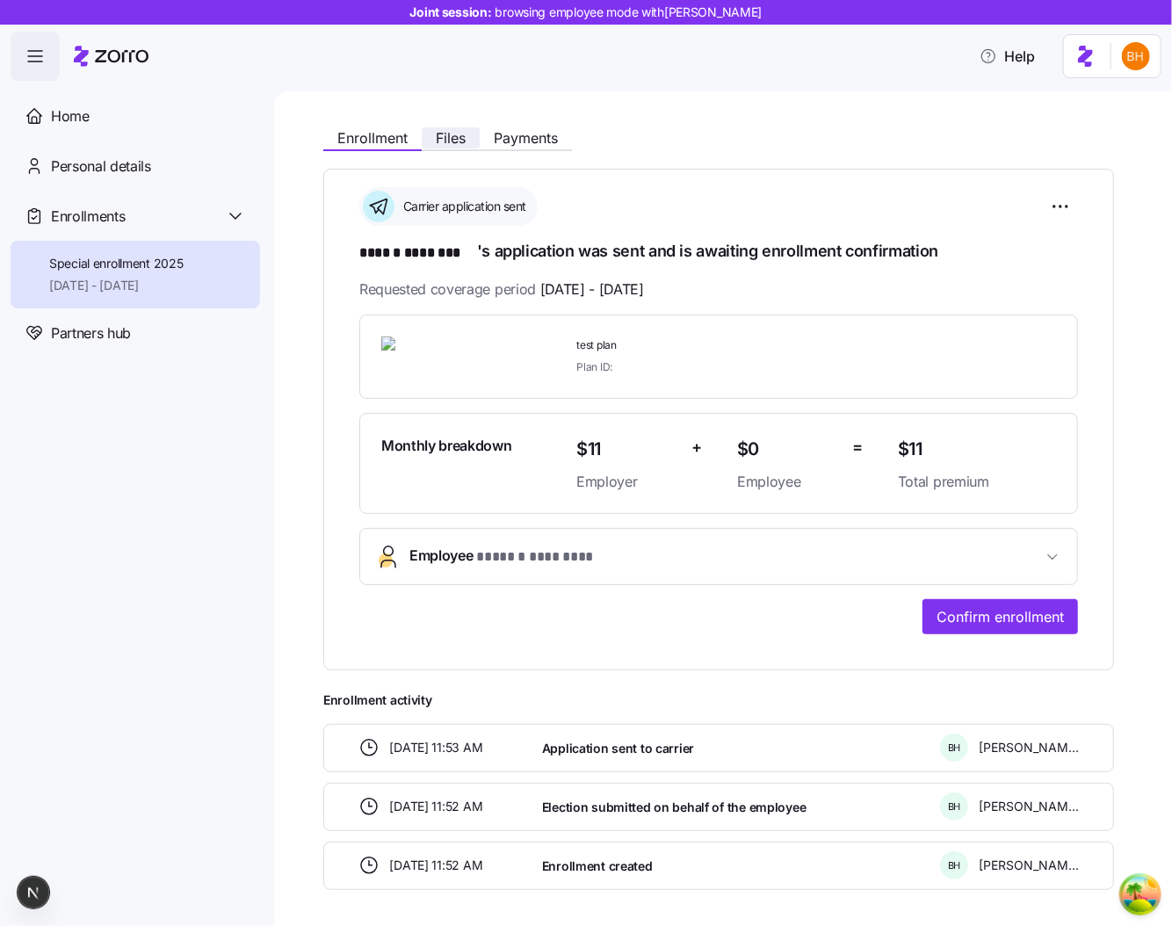
click at [451, 141] on span "Files" at bounding box center [451, 138] width 30 height 14
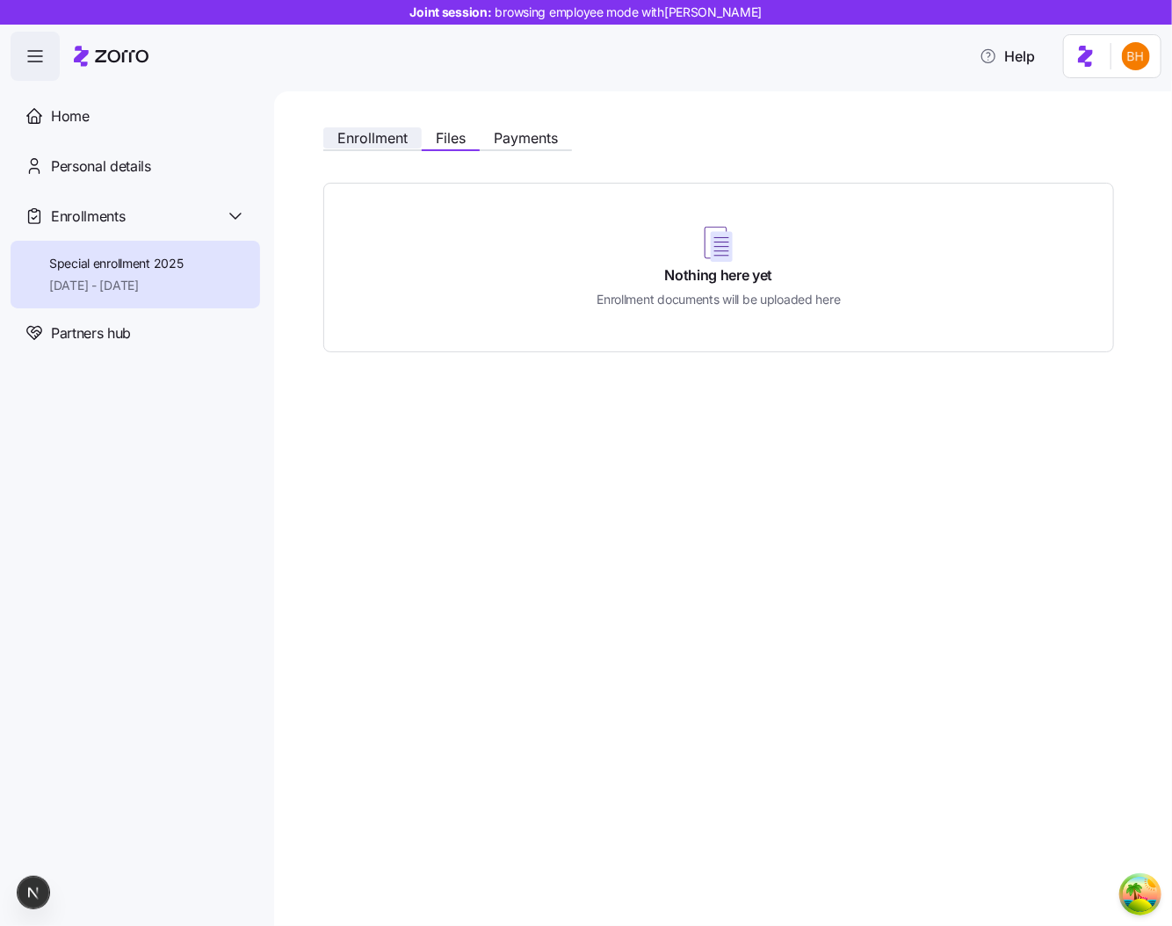
click at [367, 131] on span "Enrollment" at bounding box center [372, 138] width 70 height 14
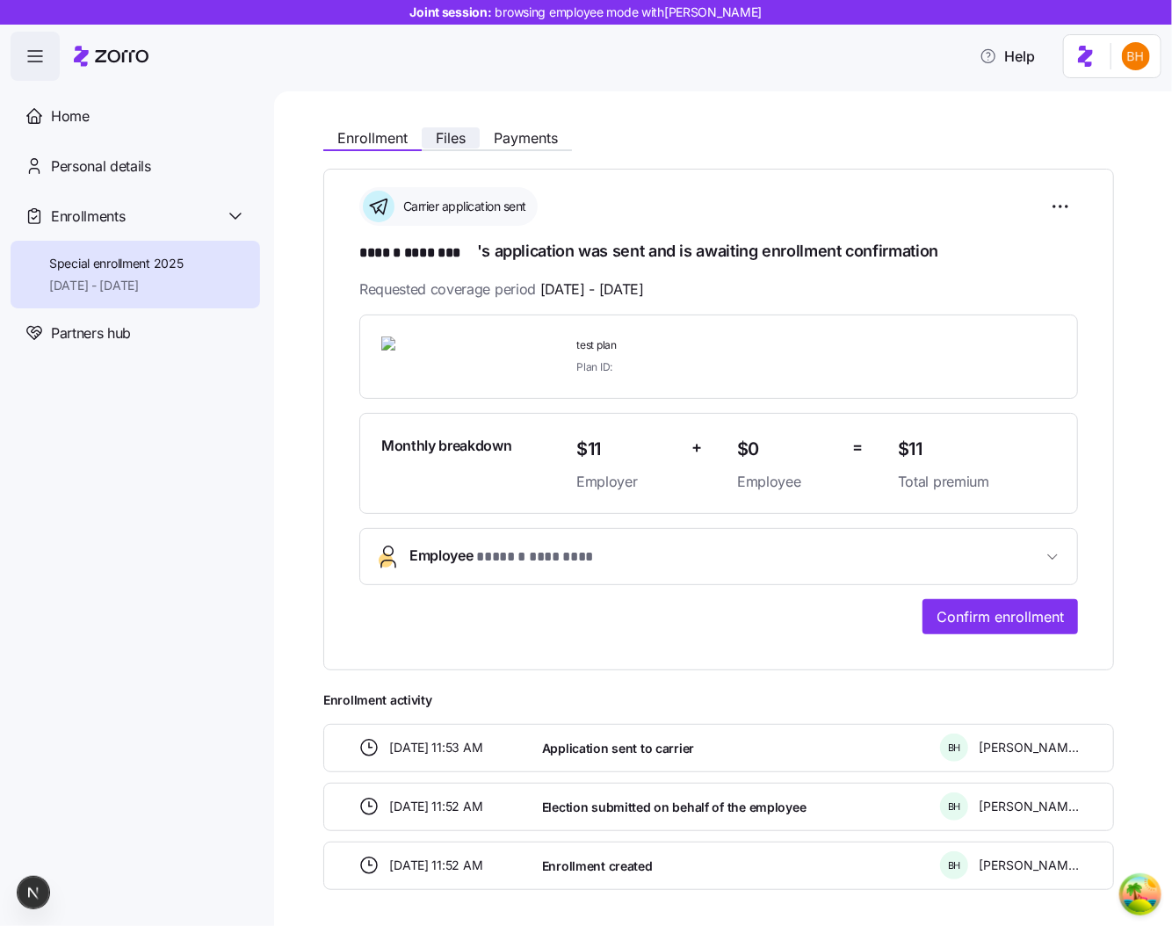
click at [451, 144] on span "Files" at bounding box center [451, 138] width 30 height 14
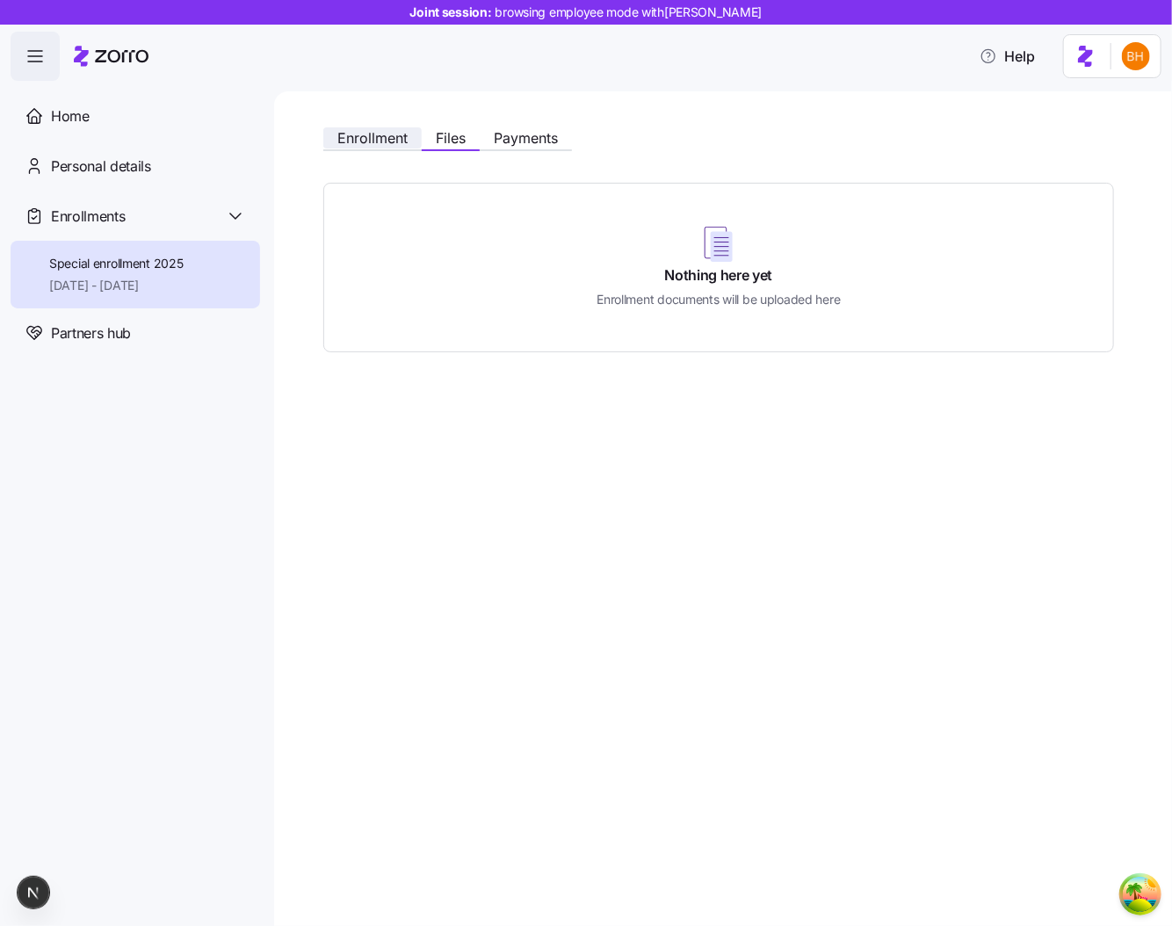
click at [374, 144] on span "Enrollment" at bounding box center [372, 138] width 70 height 14
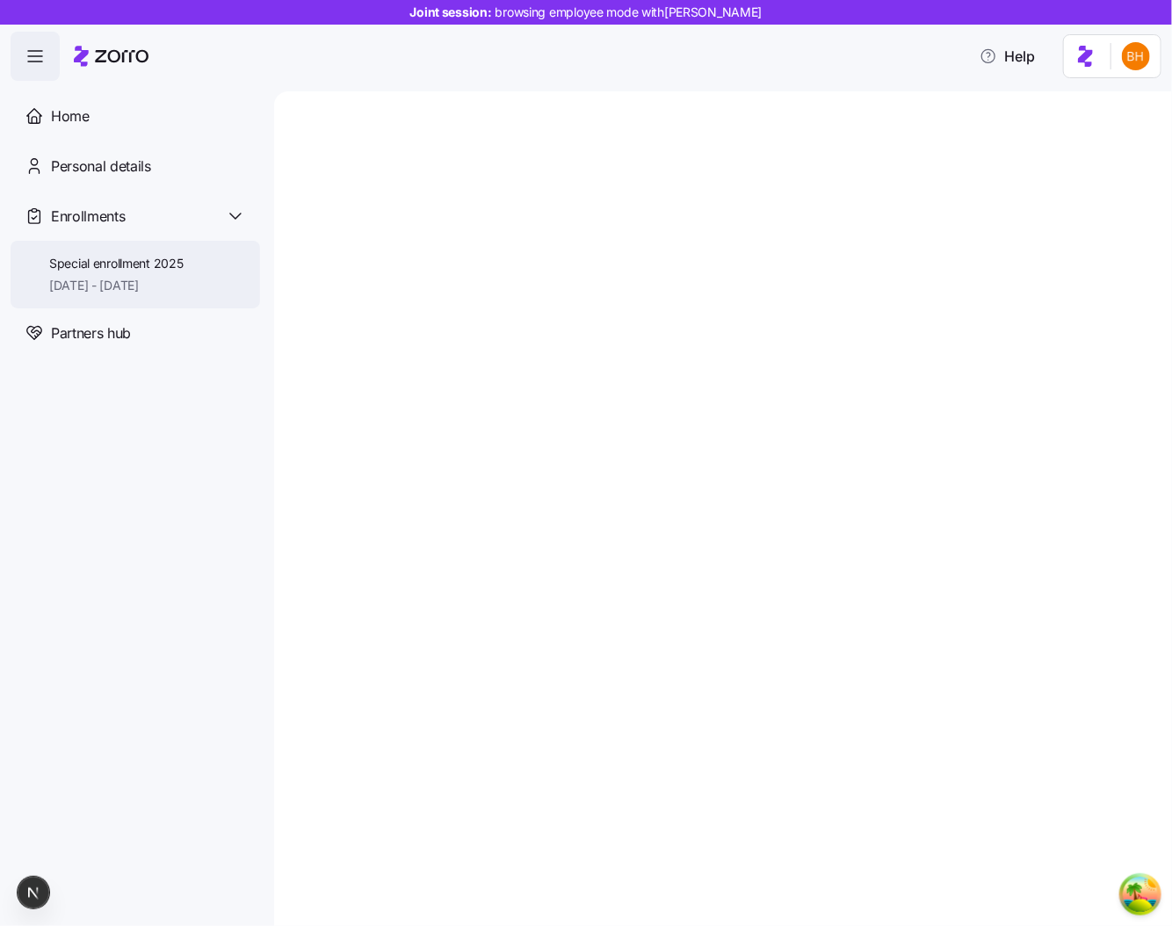
click at [132, 252] on div "Special enrollment 2025 11/01/2025 - 12/31/2025" at bounding box center [136, 275] width 250 height 68
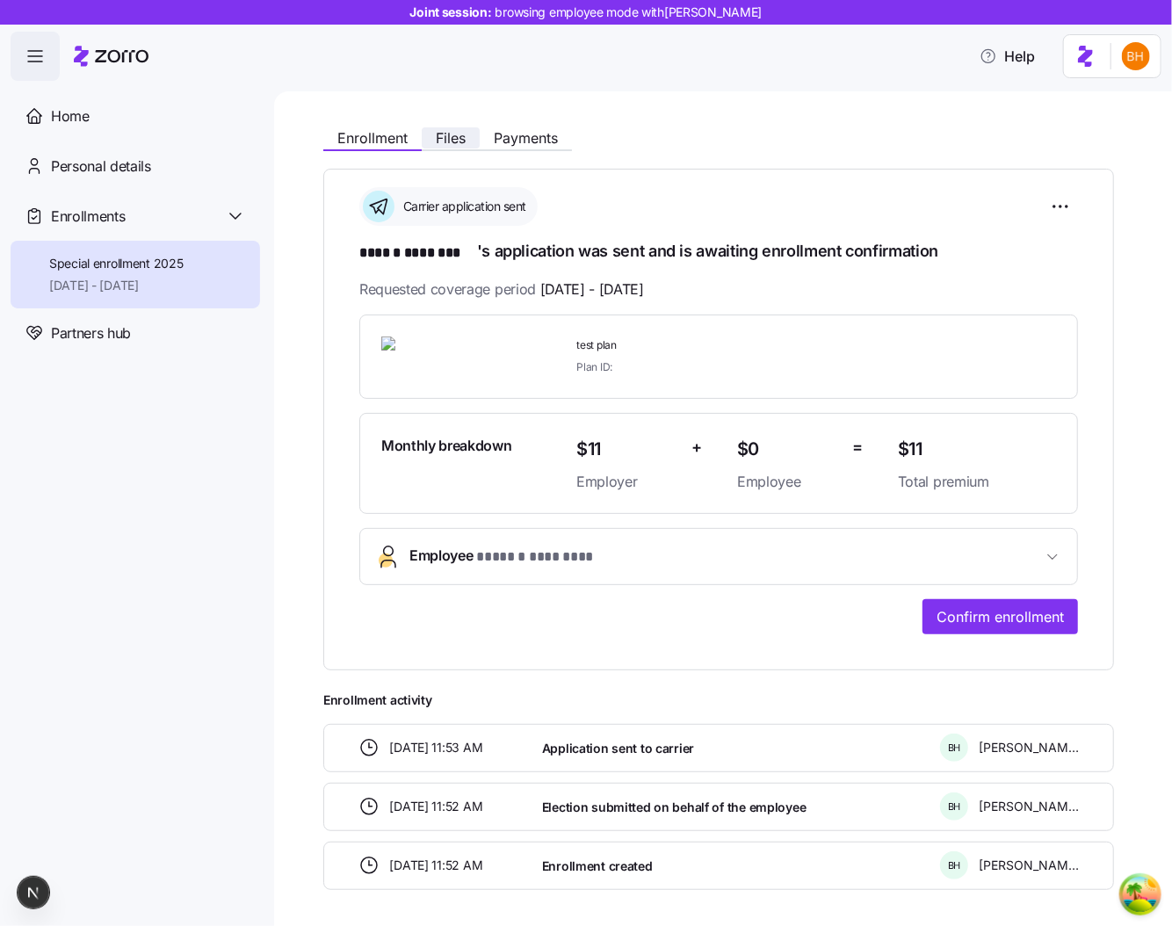
click at [454, 135] on span "Files" at bounding box center [451, 138] width 30 height 14
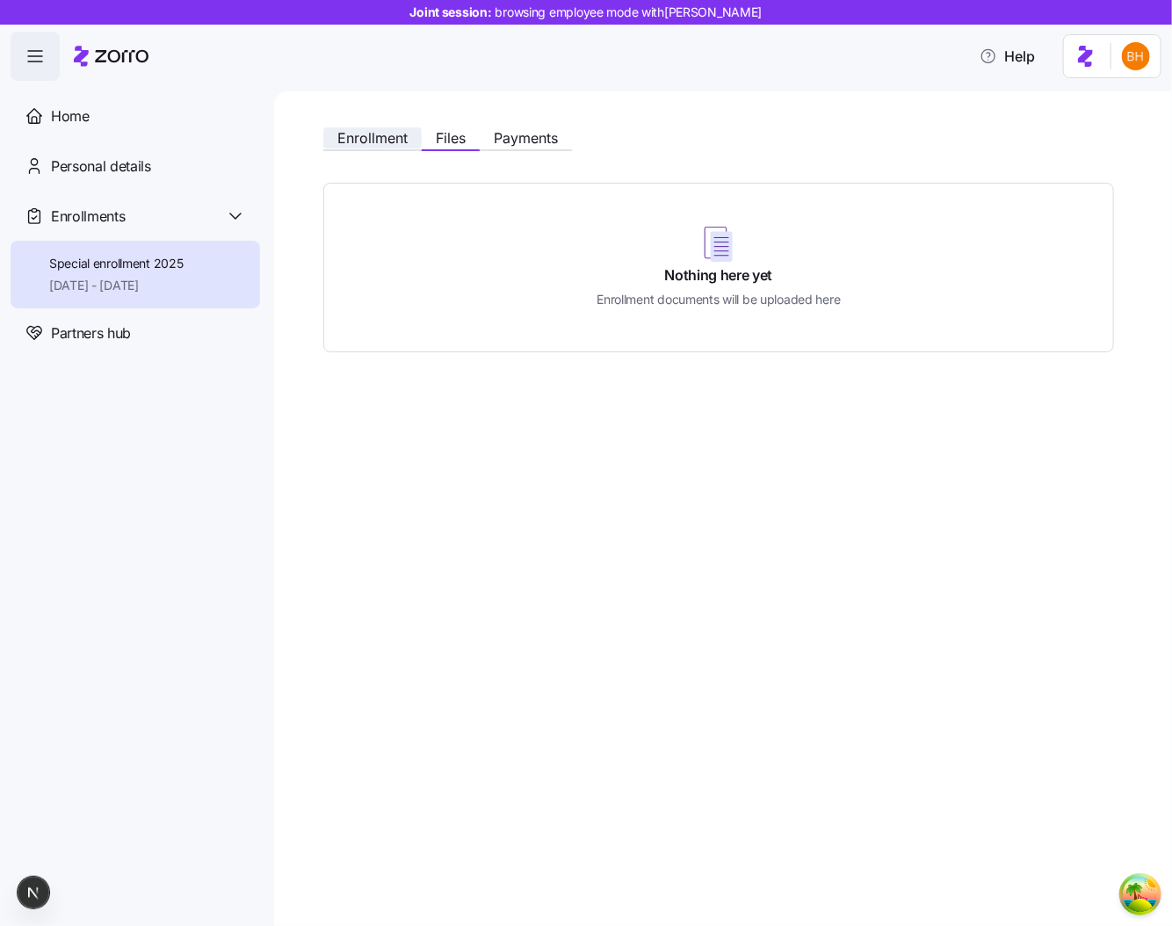
click at [391, 133] on span "Enrollment" at bounding box center [372, 138] width 70 height 14
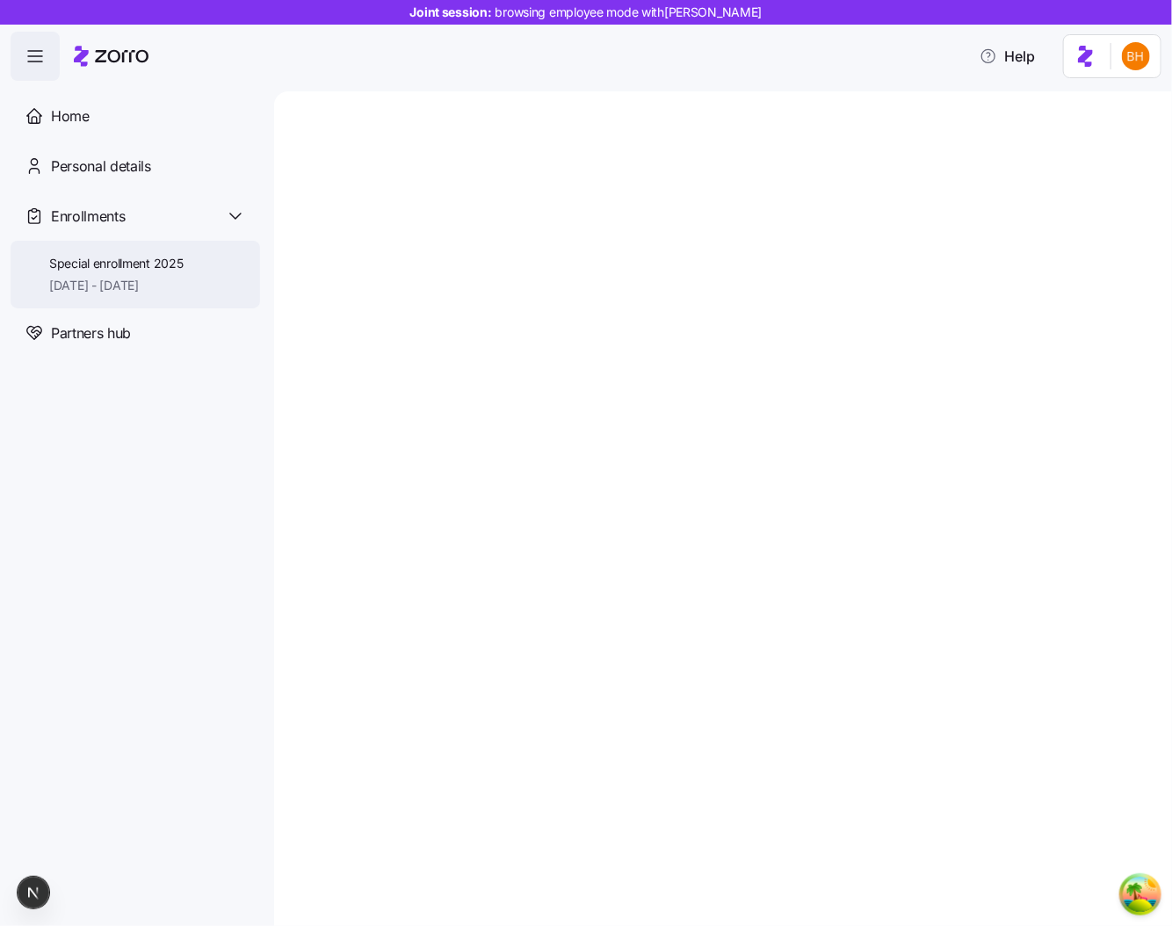
click at [148, 264] on span "Special enrollment 2025" at bounding box center [116, 264] width 134 height 18
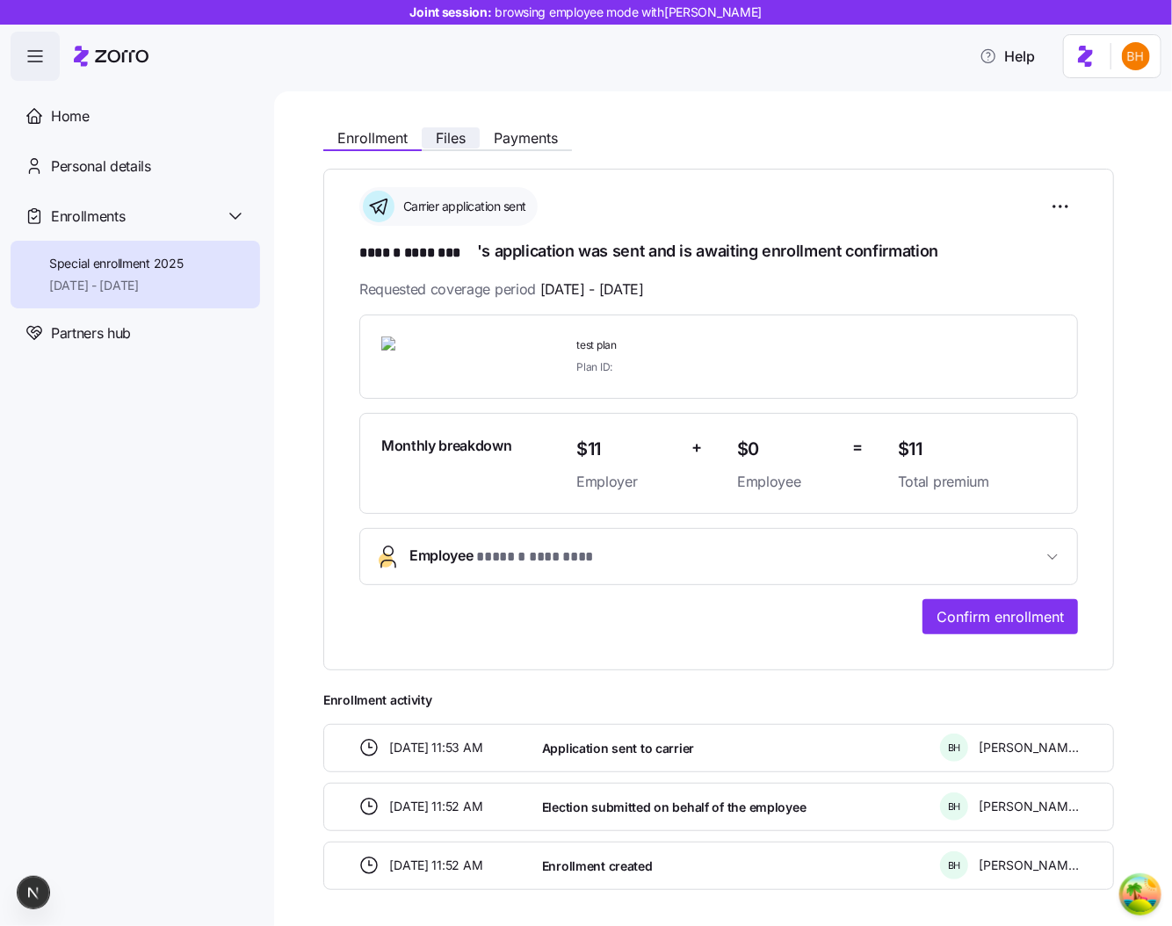
click at [455, 139] on span "Files" at bounding box center [451, 138] width 30 height 14
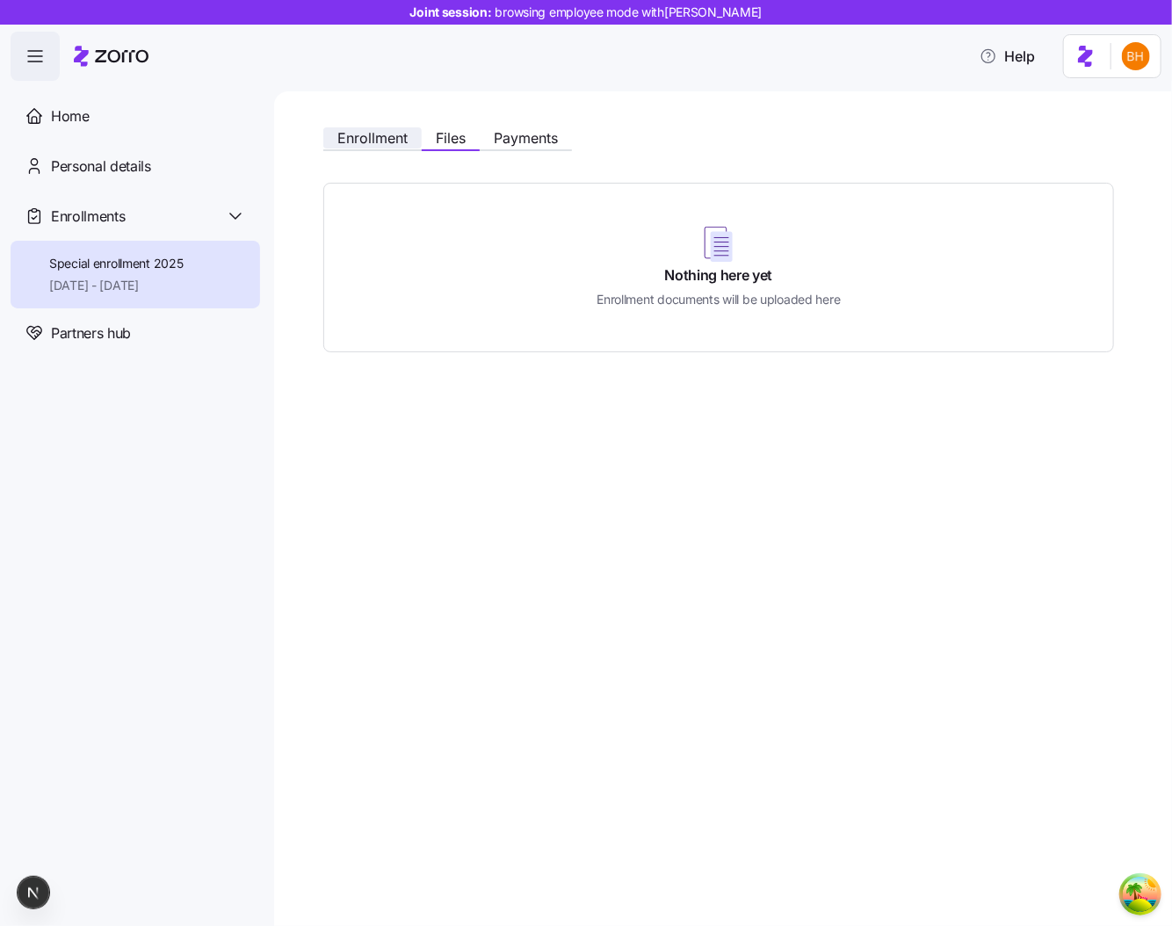
click at [346, 143] on span "Enrollment" at bounding box center [372, 138] width 70 height 14
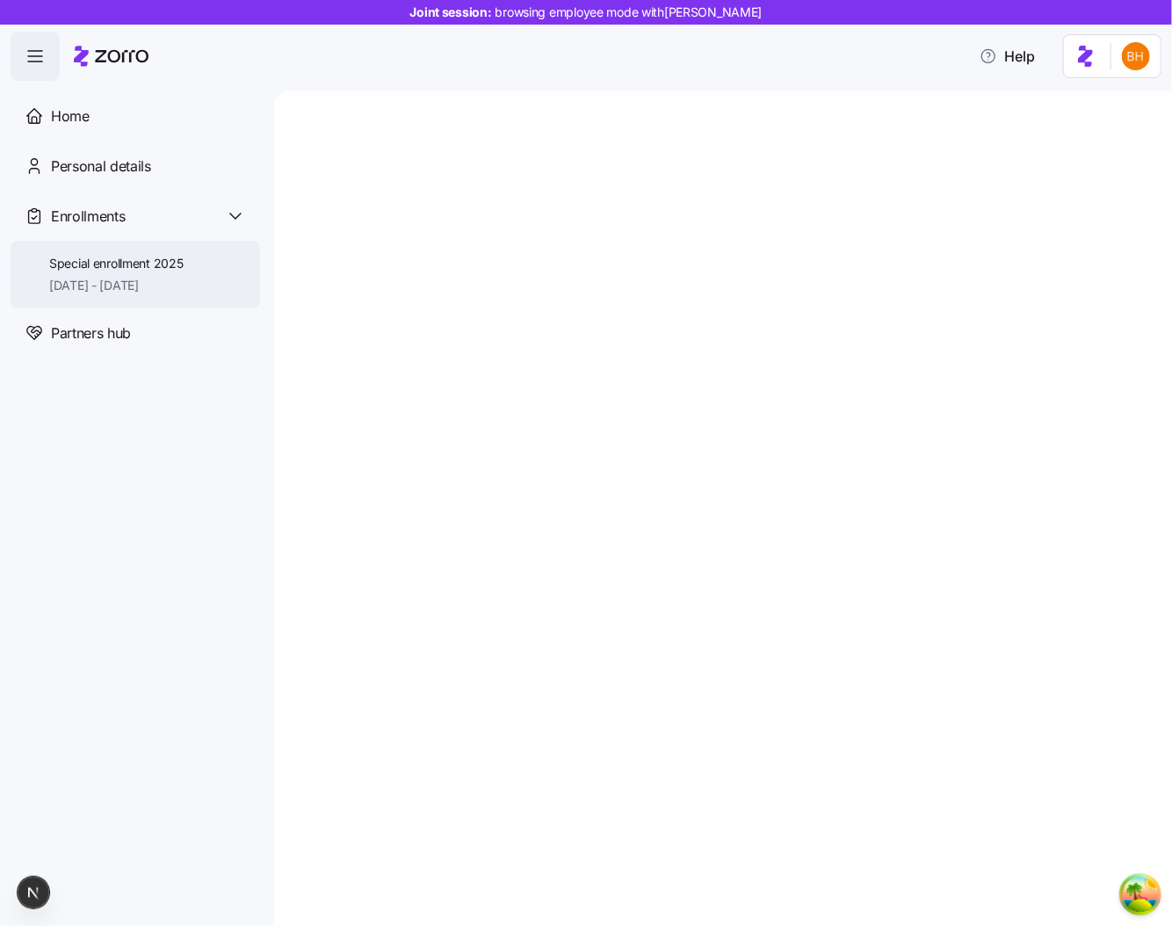
click at [82, 290] on span "[DATE] - [DATE]" at bounding box center [116, 286] width 134 height 18
click at [771, 402] on div at bounding box center [723, 508] width 898 height 835
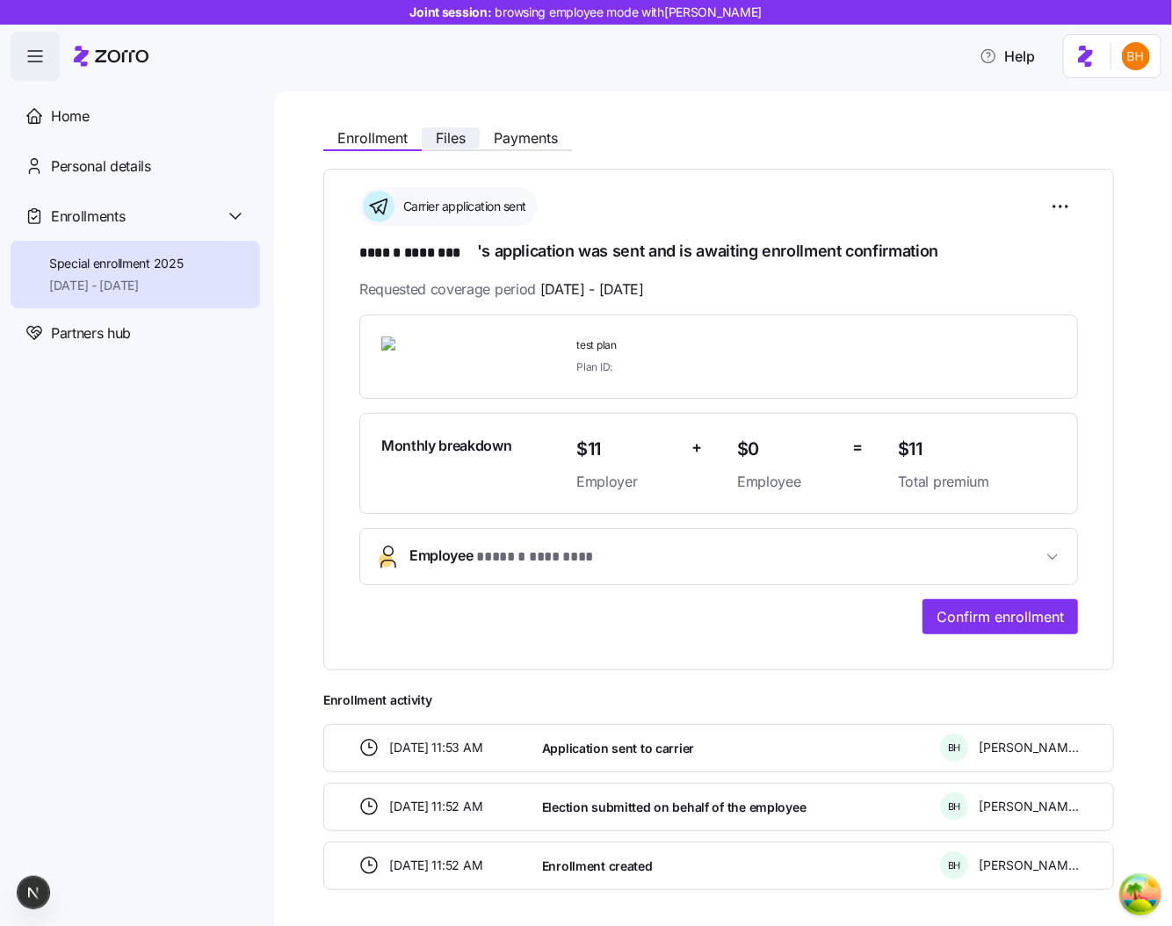
click at [473, 135] on button "Files" at bounding box center [451, 137] width 58 height 21
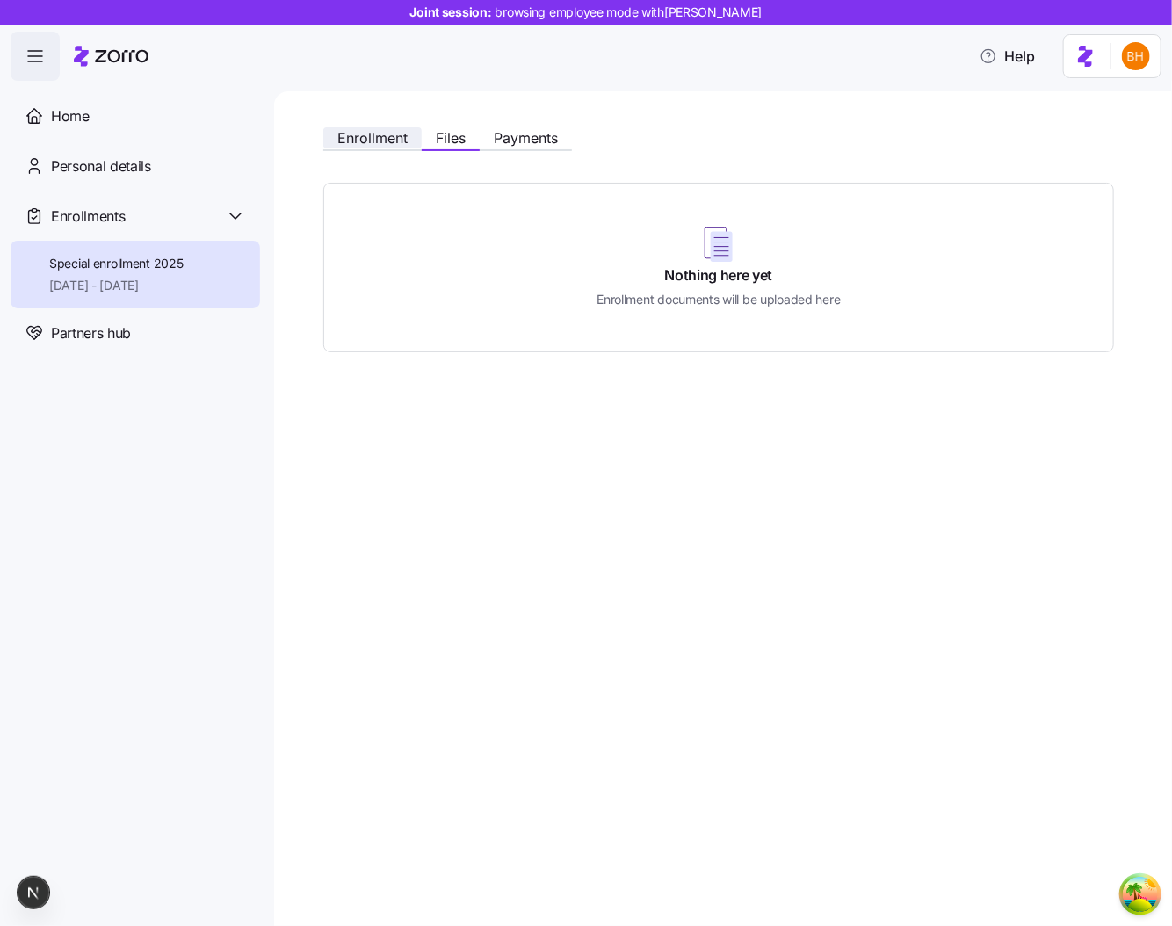
click at [353, 131] on span "Enrollment" at bounding box center [372, 138] width 70 height 14
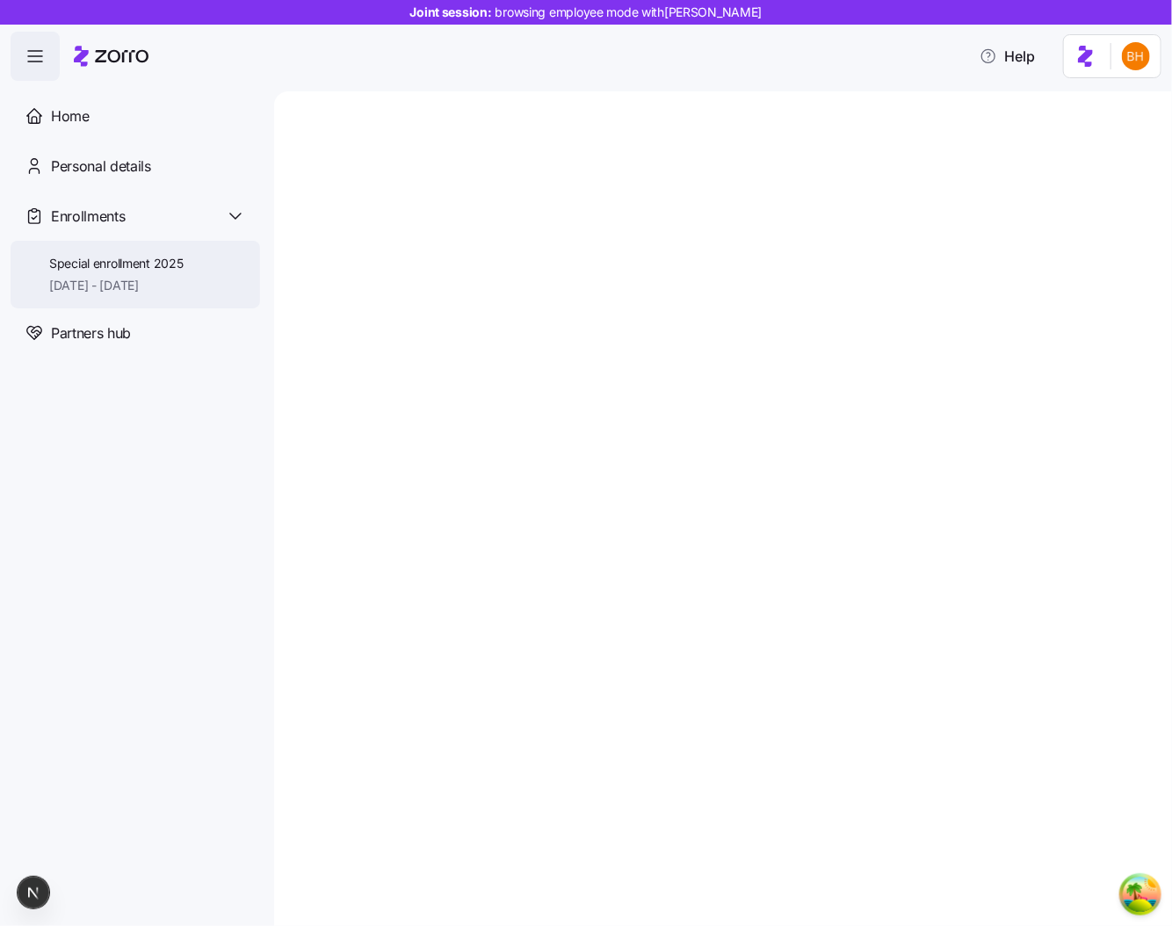
click at [200, 285] on div "Special enrollment 2025 11/01/2025 - 12/31/2025" at bounding box center [136, 275] width 250 height 68
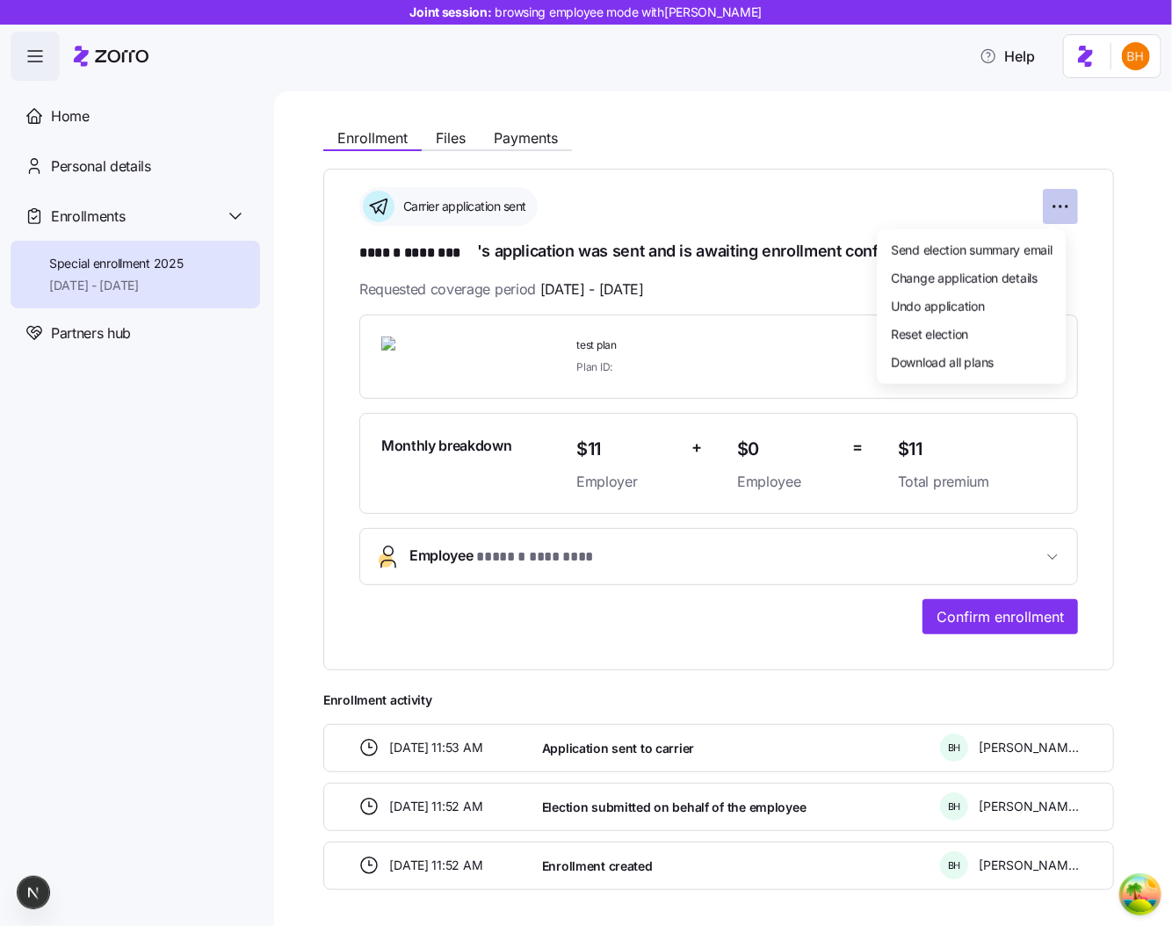
click at [1048, 206] on html "**********" at bounding box center [586, 458] width 1172 height 916
click at [915, 190] on html "**********" at bounding box center [586, 458] width 1172 height 916
click at [1072, 206] on div "**********" at bounding box center [718, 420] width 791 height 502
click at [1055, 203] on html "**********" at bounding box center [586, 458] width 1172 height 916
click at [917, 171] on html "**********" at bounding box center [586, 458] width 1172 height 916
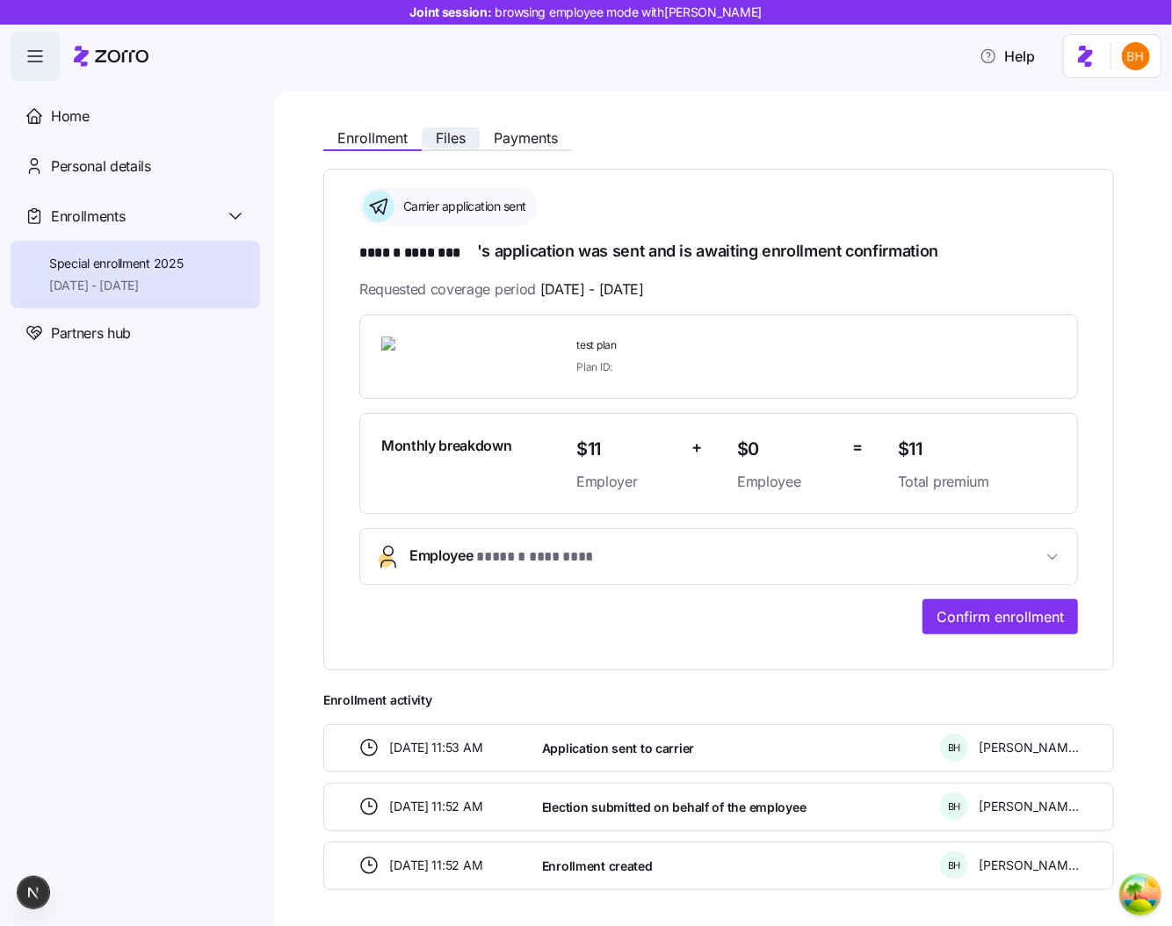
click at [438, 131] on span "Files" at bounding box center [451, 138] width 30 height 14
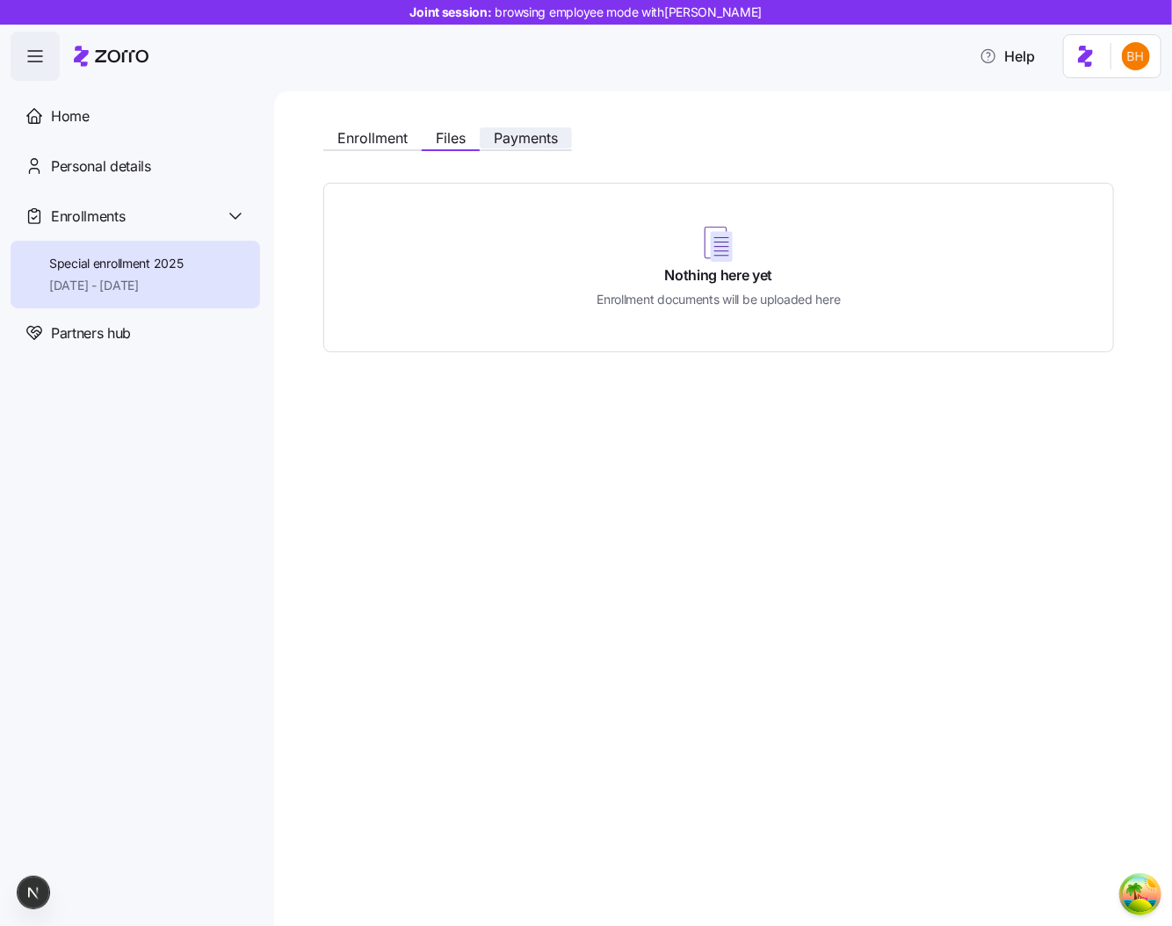
click at [510, 134] on span "Payments" at bounding box center [526, 138] width 64 height 14
click at [502, 142] on span "Payments" at bounding box center [526, 138] width 64 height 14
